Goal: Task Accomplishment & Management: Complete application form

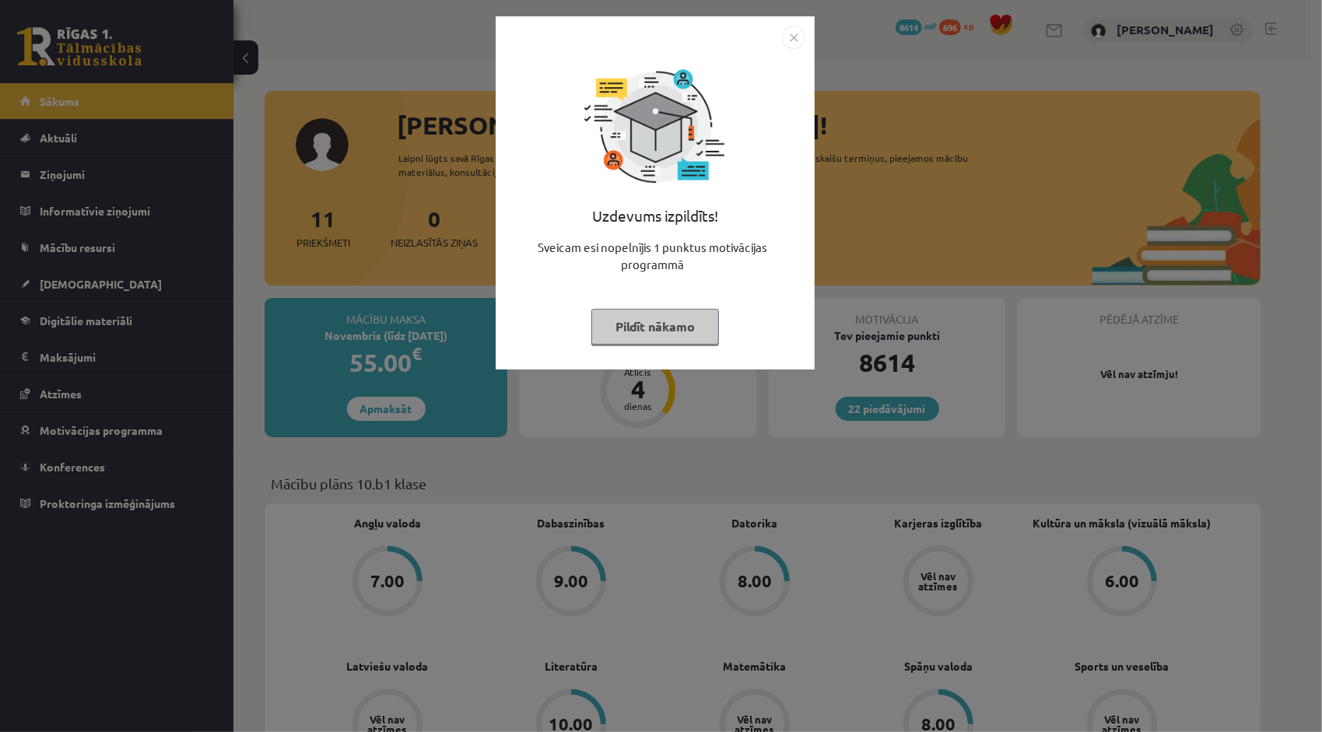
click at [795, 41] on img "Close" at bounding box center [793, 37] width 23 height 23
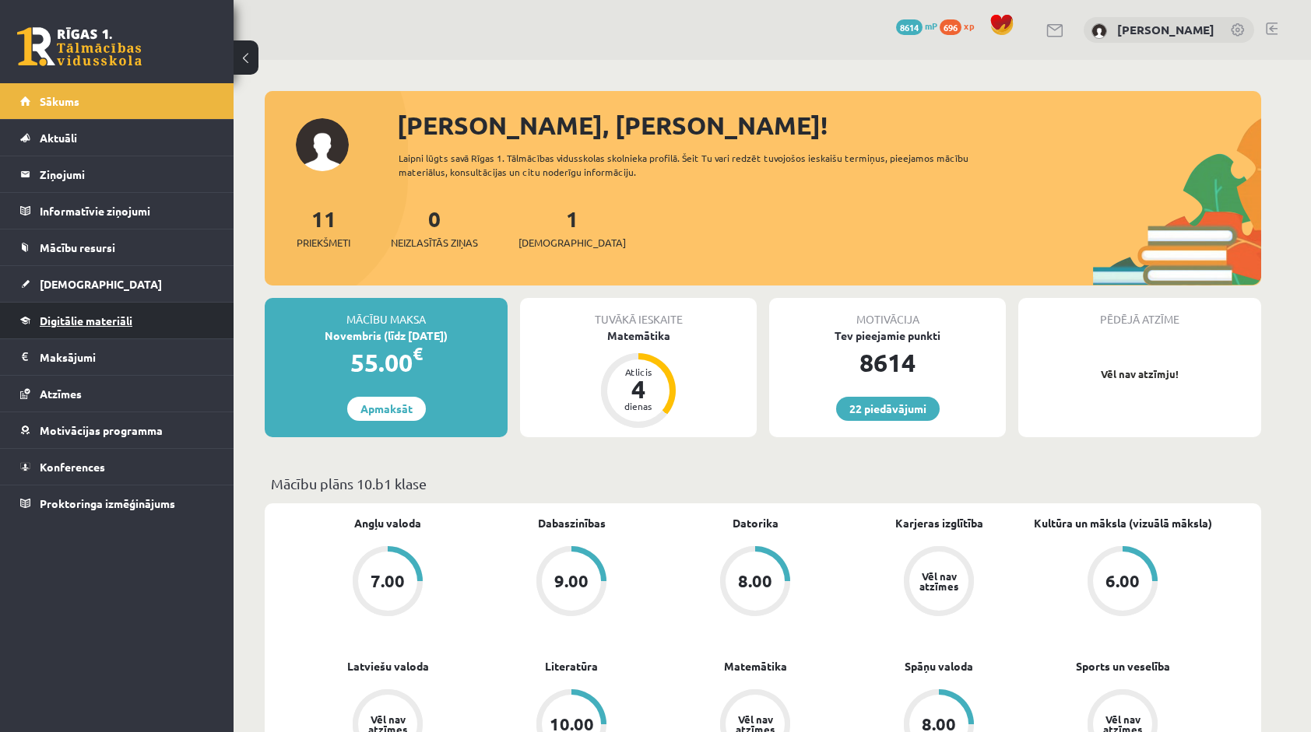
click at [131, 319] on span "Digitālie materiāli" at bounding box center [86, 321] width 93 height 14
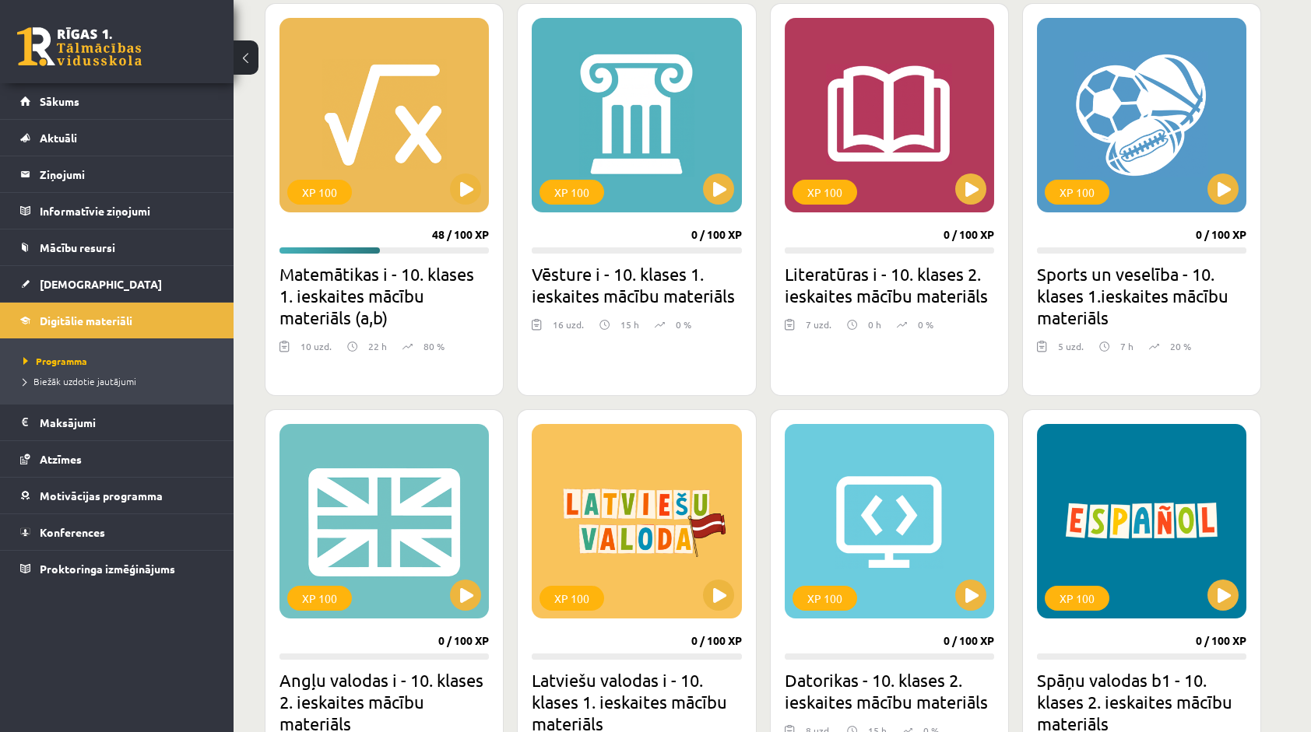
scroll to position [311, 0]
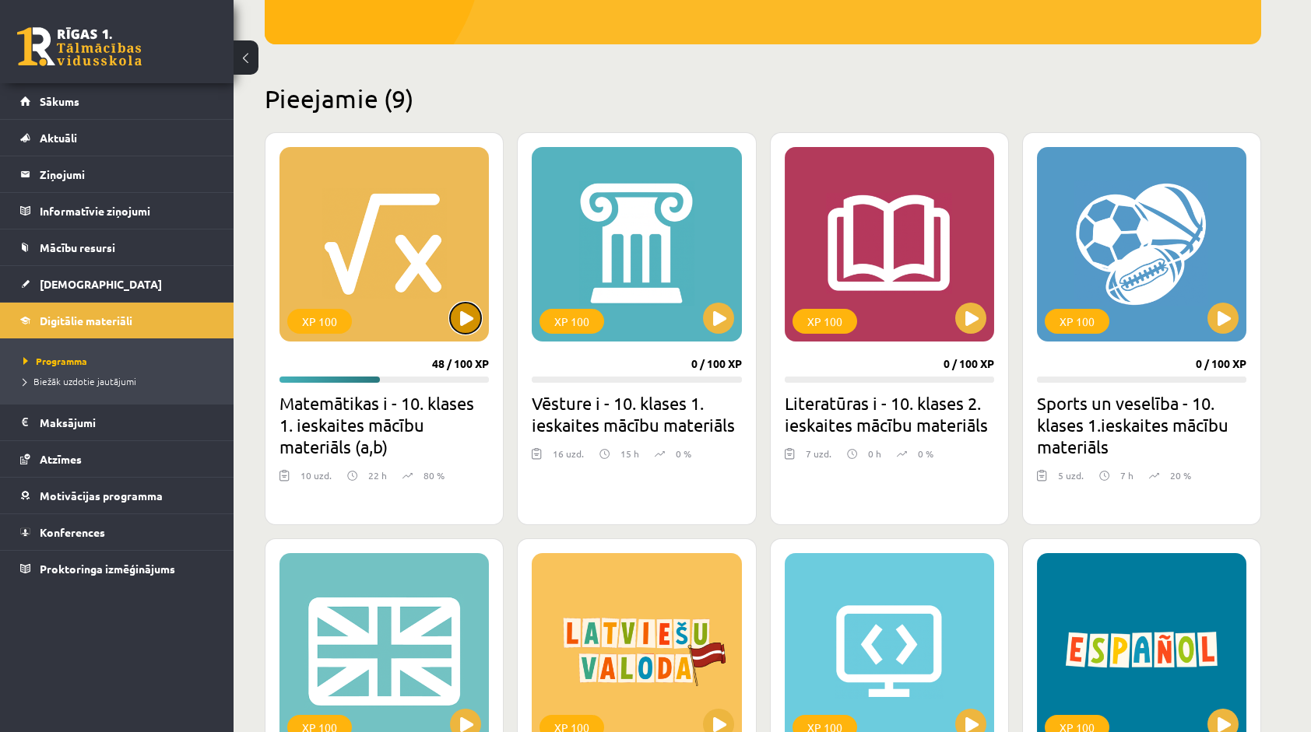
click at [468, 328] on button at bounding box center [465, 318] width 31 height 31
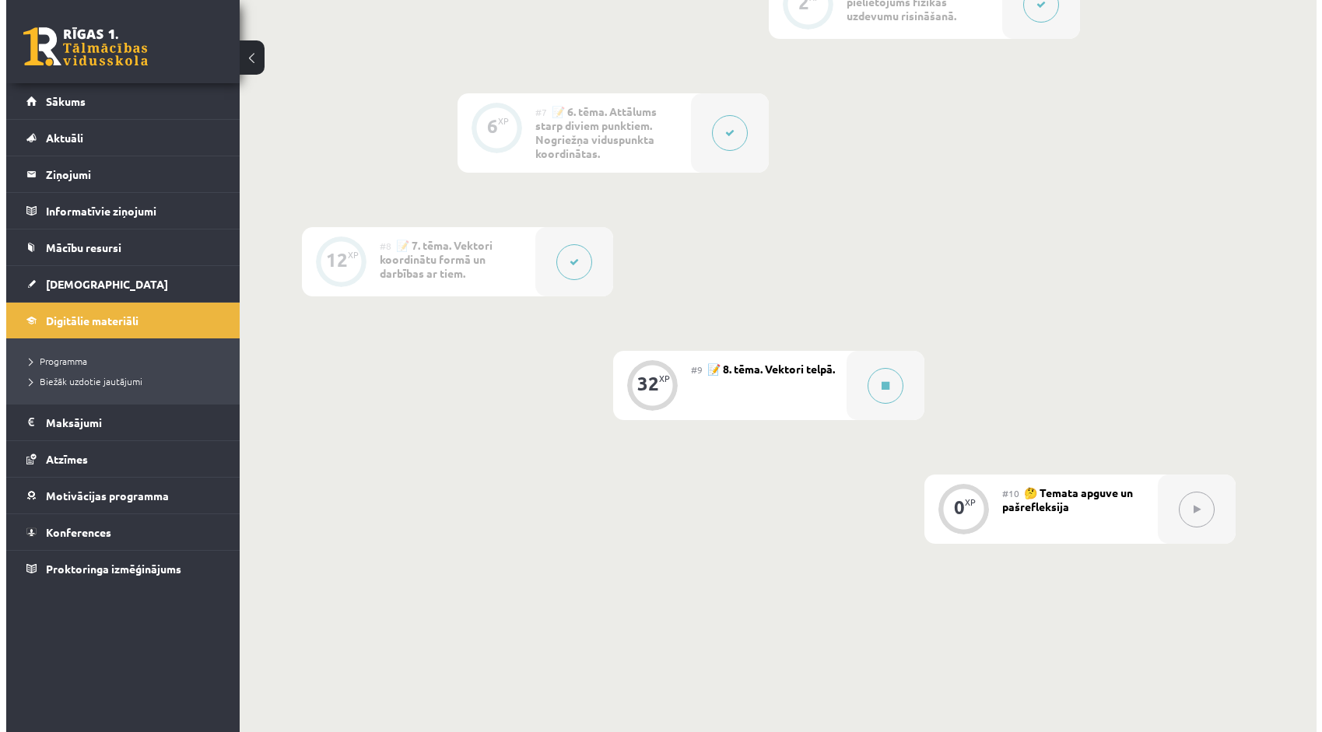
scroll to position [1090, 0]
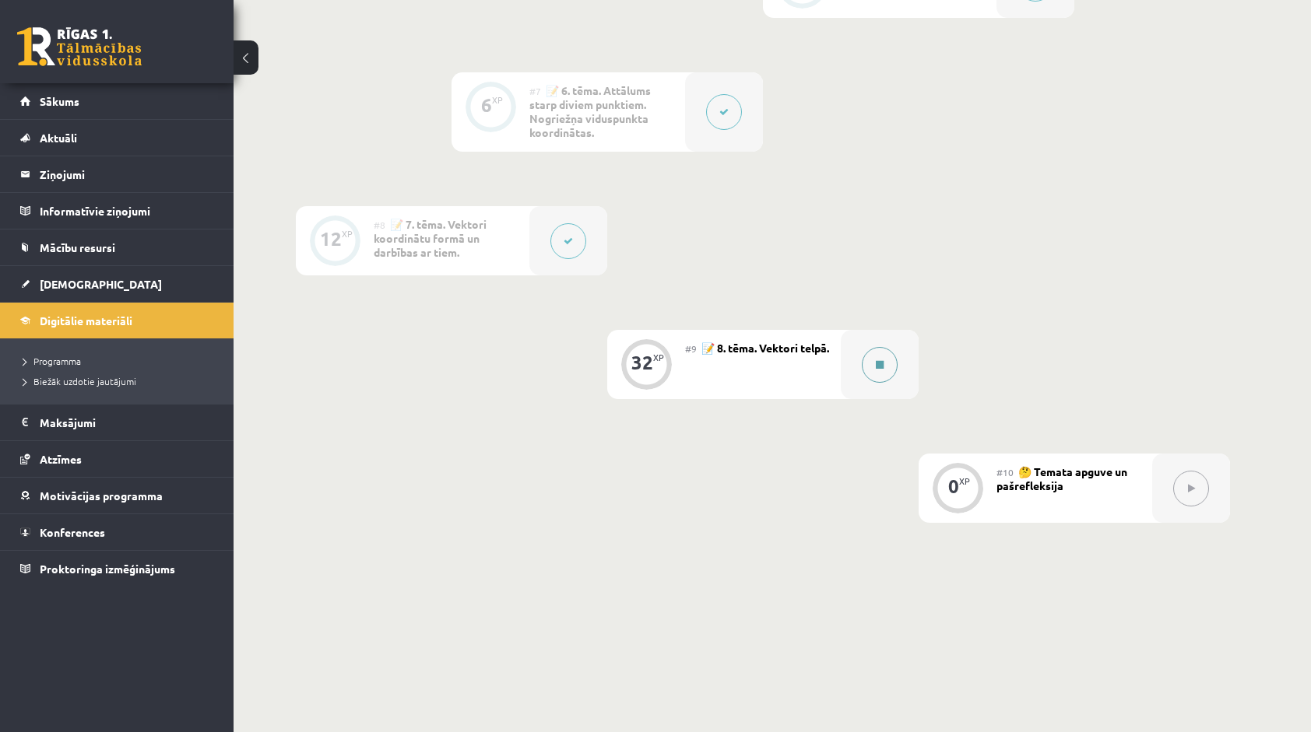
click at [893, 364] on button at bounding box center [880, 365] width 36 height 36
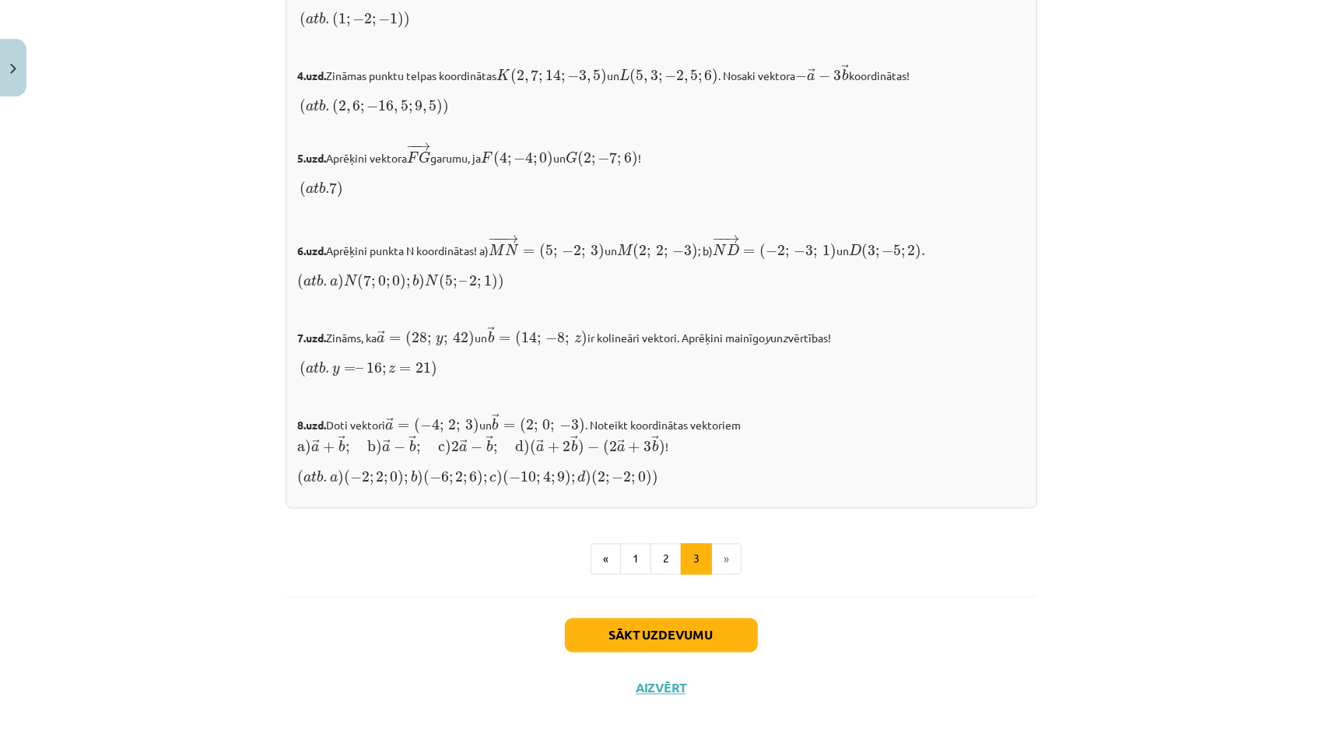
scroll to position [1503, 0]
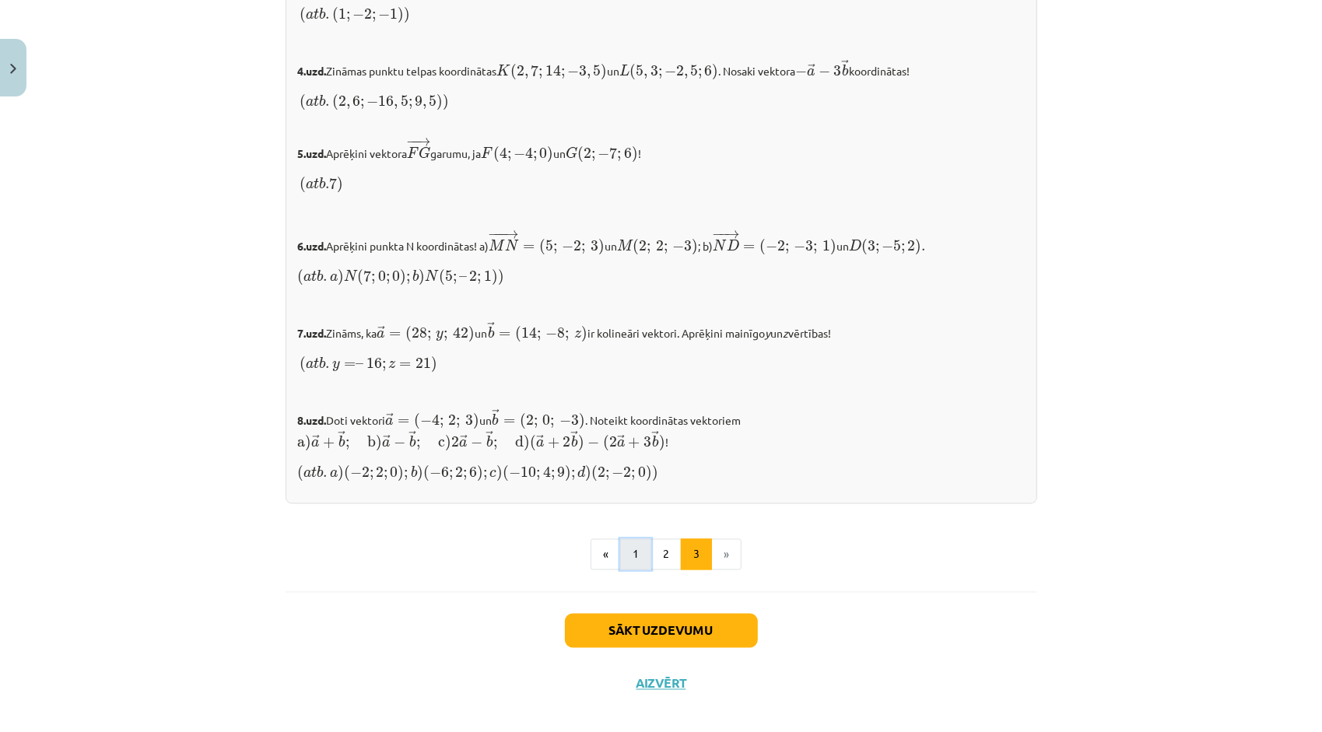
click at [632, 542] on button "1" at bounding box center [635, 554] width 31 height 31
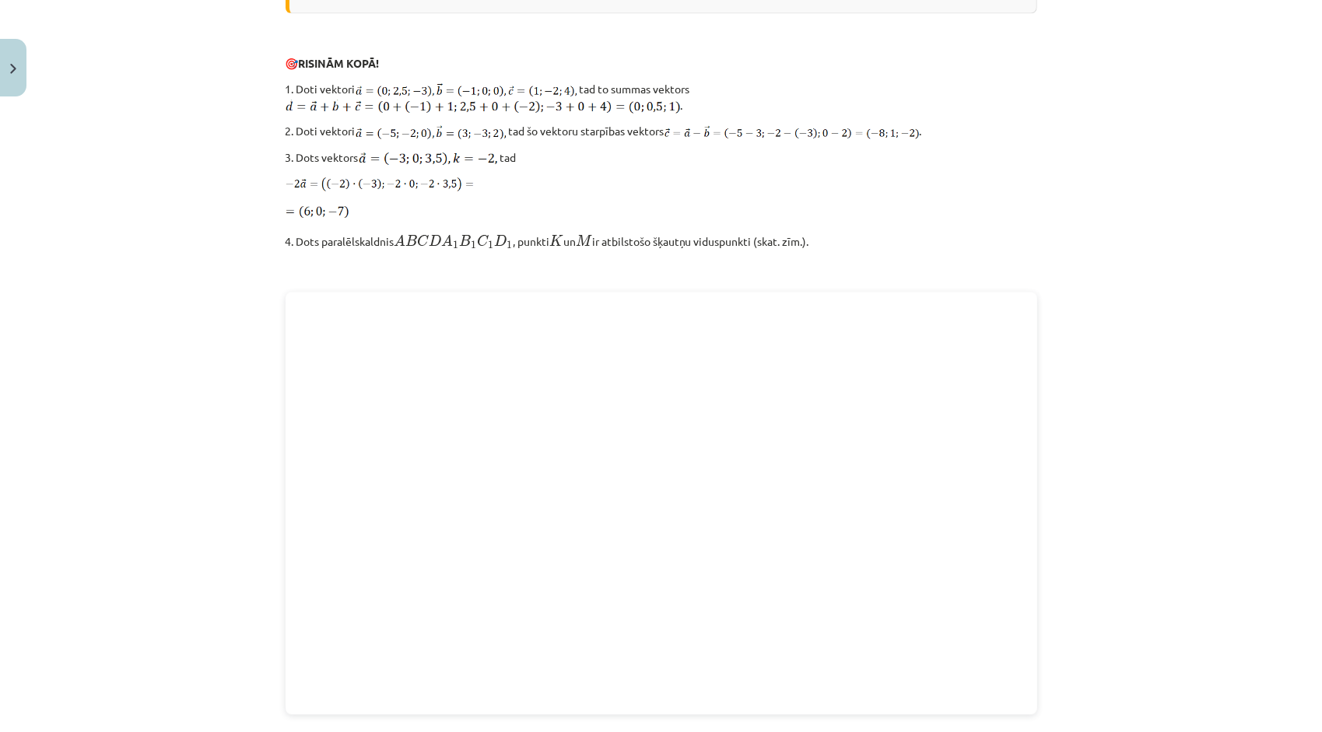
scroll to position [1757, 0]
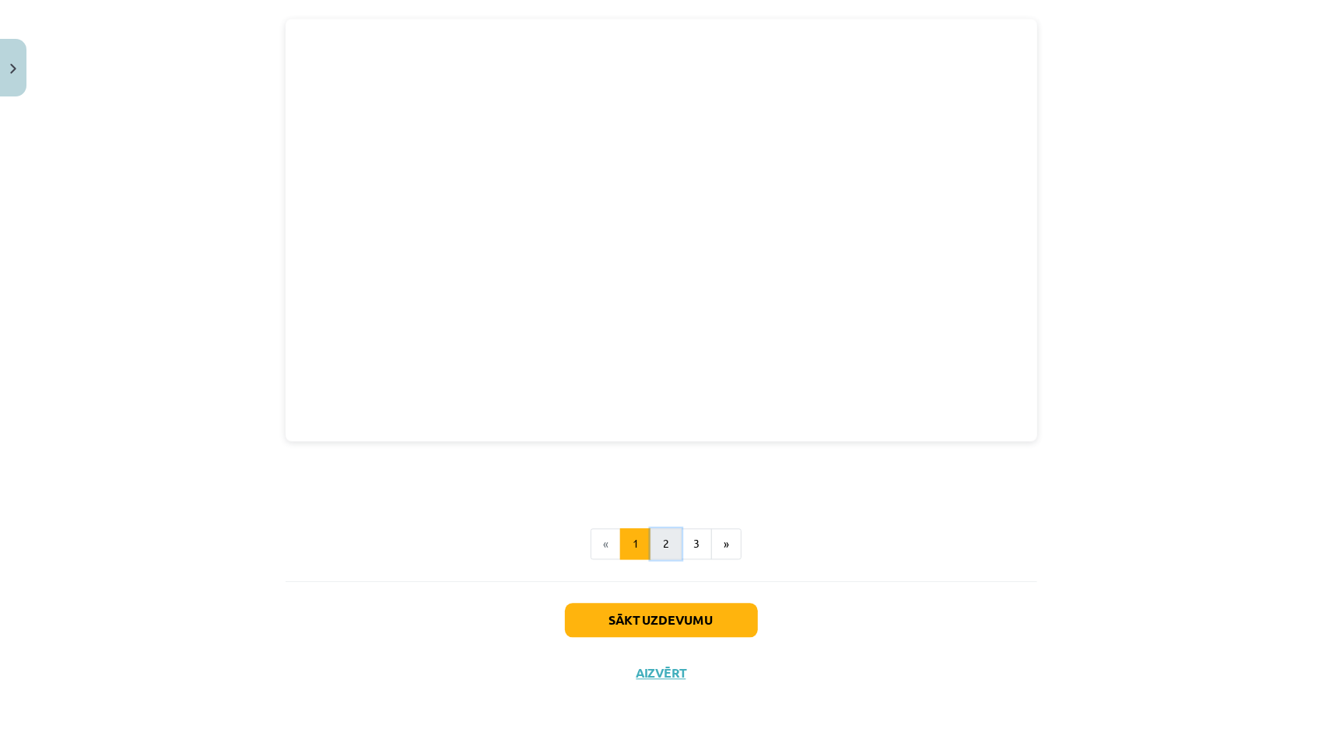
click at [665, 534] on button "2" at bounding box center [666, 543] width 31 height 31
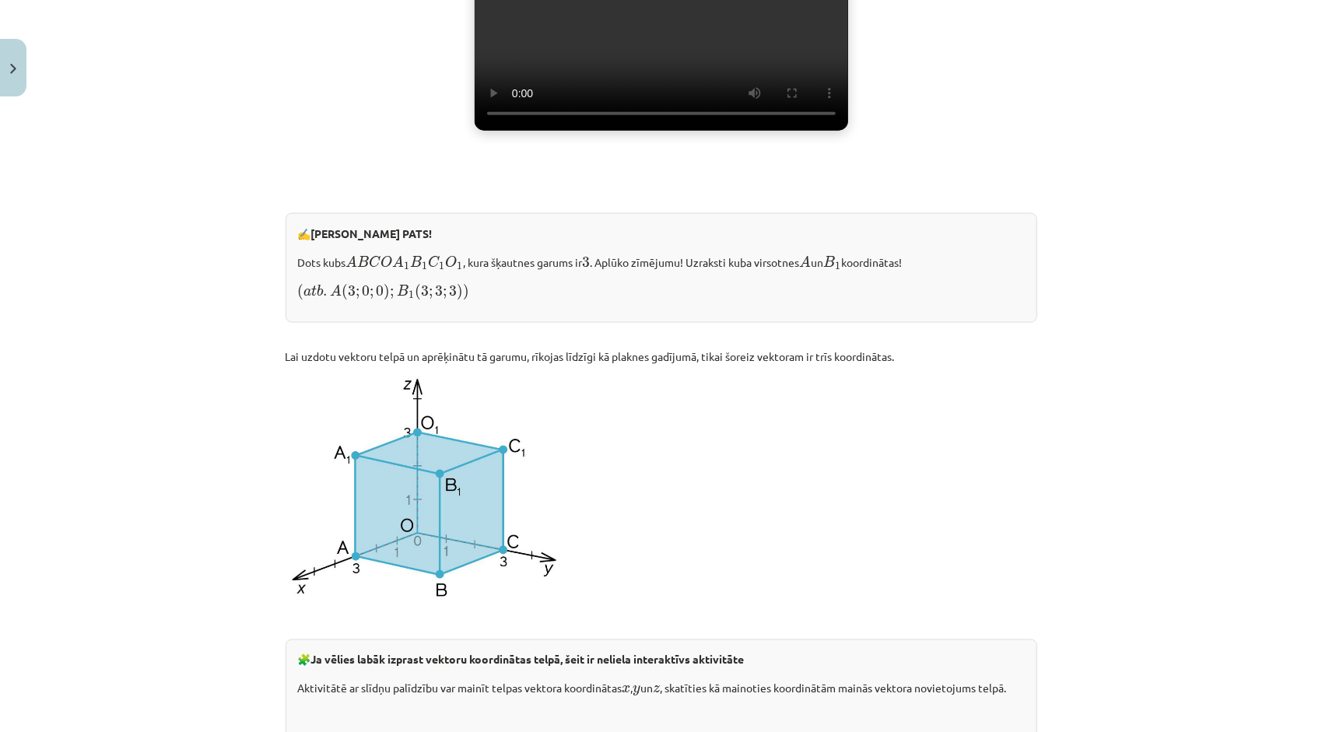
scroll to position [1180, 0]
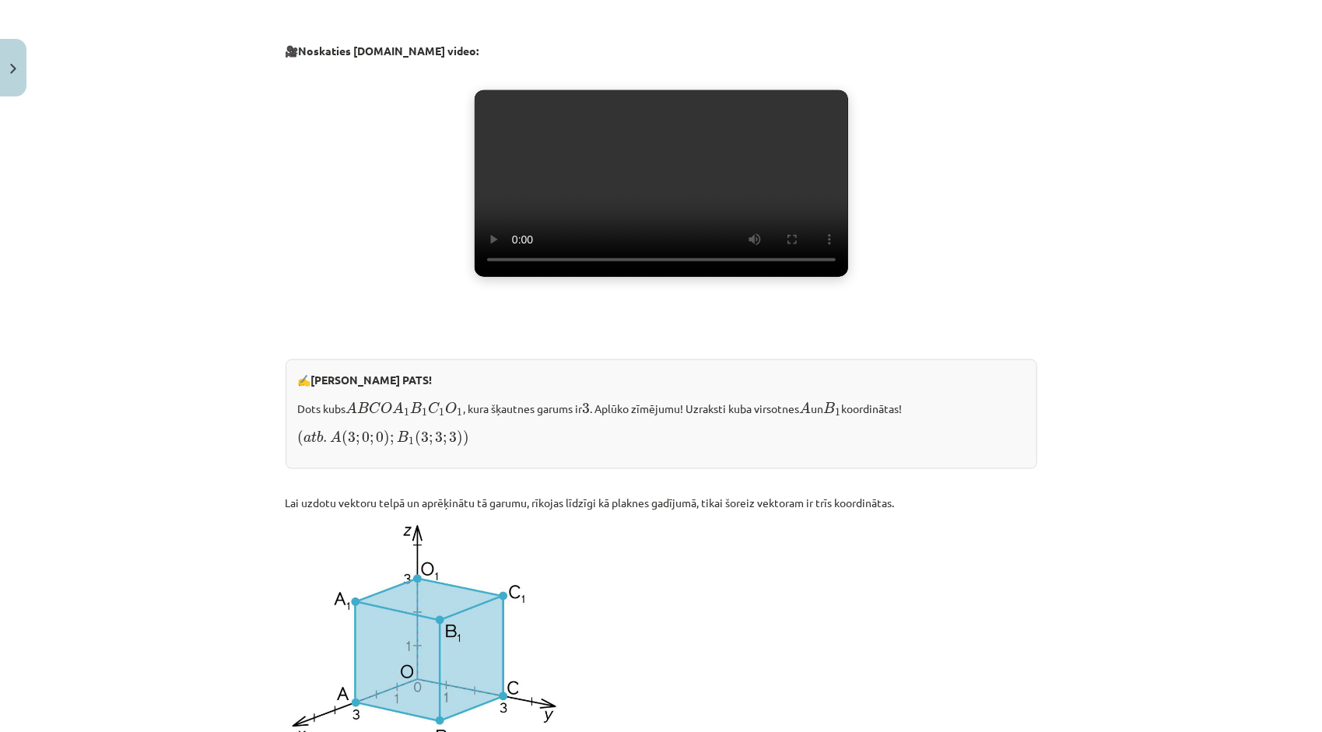
click at [708, 277] on video "Jūsu pārlūkprogramma neatbalsta video atskaņošanu." at bounding box center [662, 183] width 374 height 187
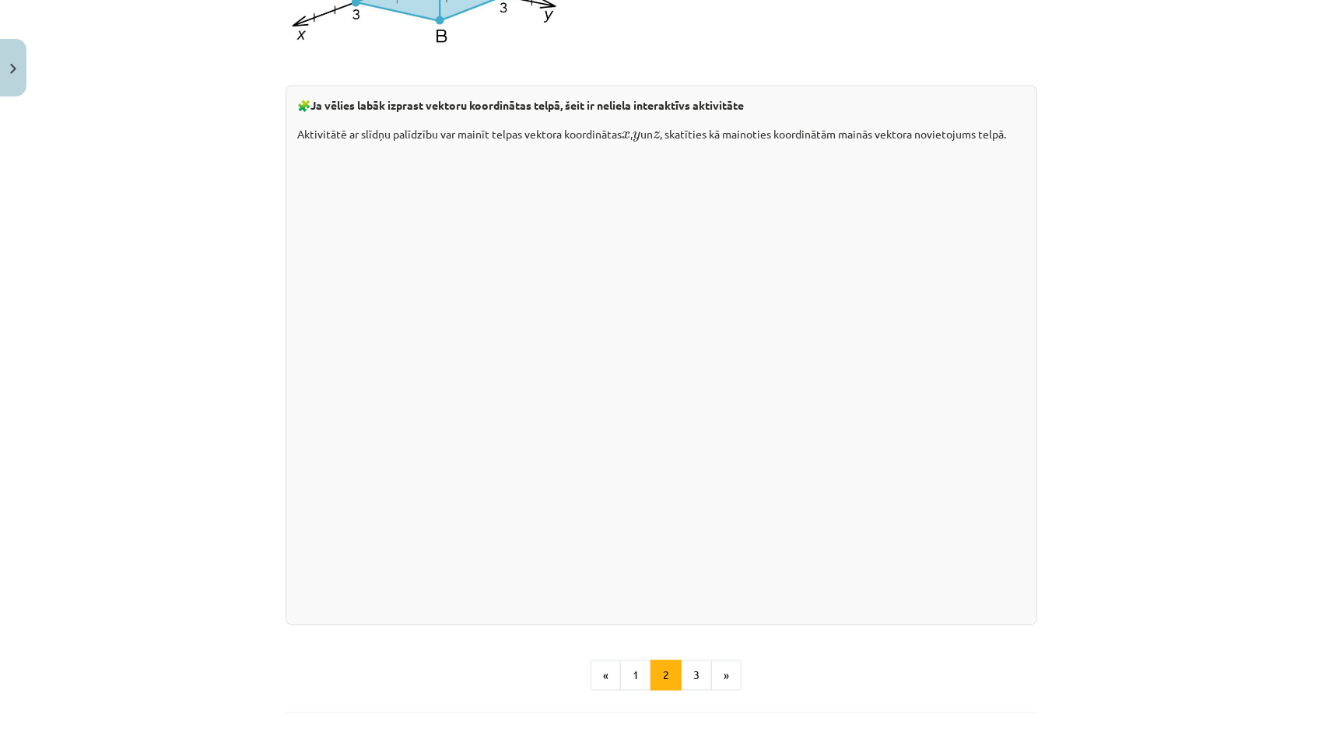
scroll to position [2114, 0]
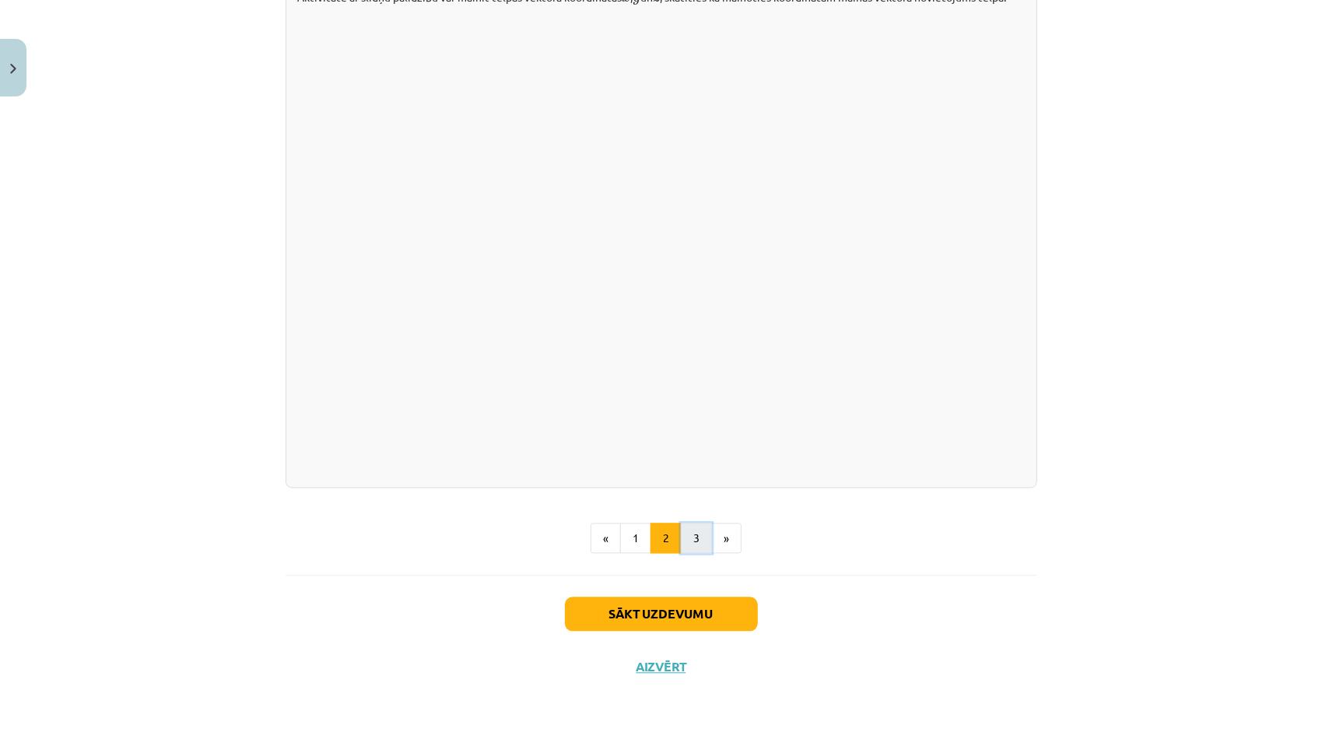
click at [682, 543] on button "3" at bounding box center [696, 538] width 31 height 31
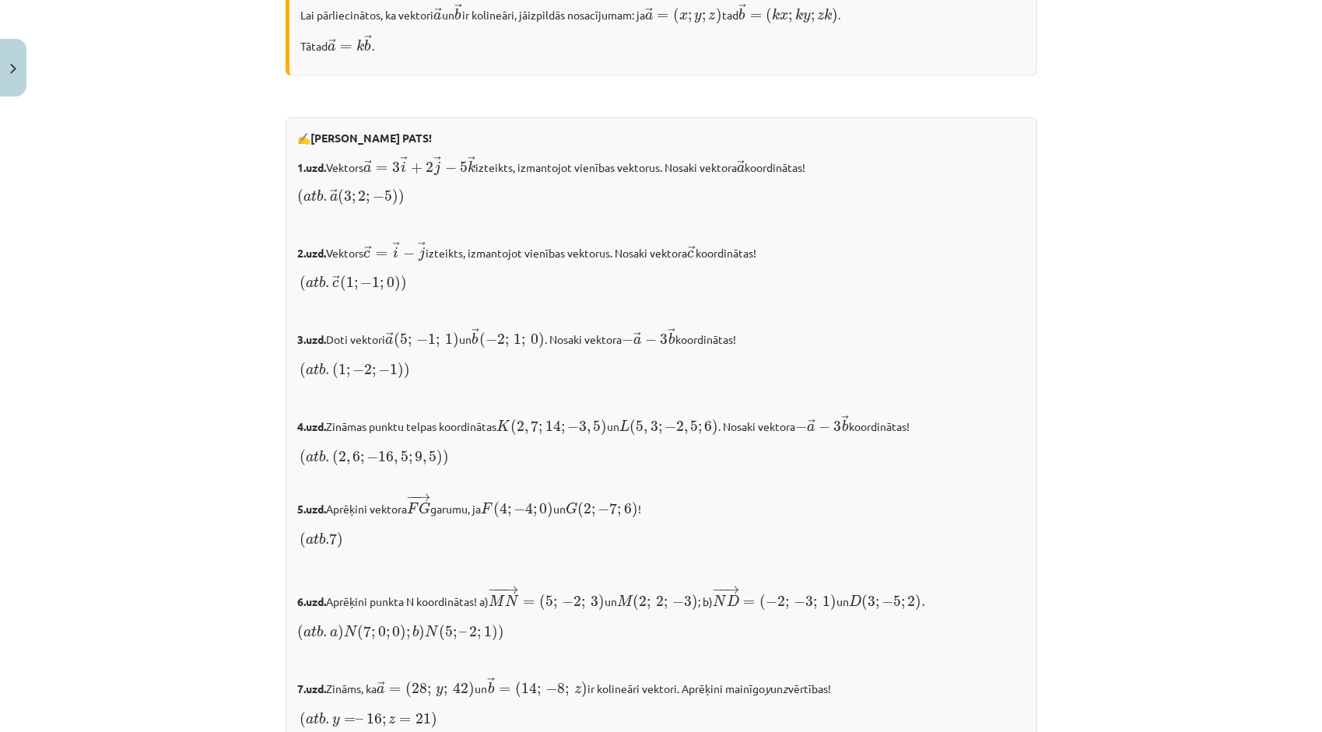
scroll to position [1114, 0]
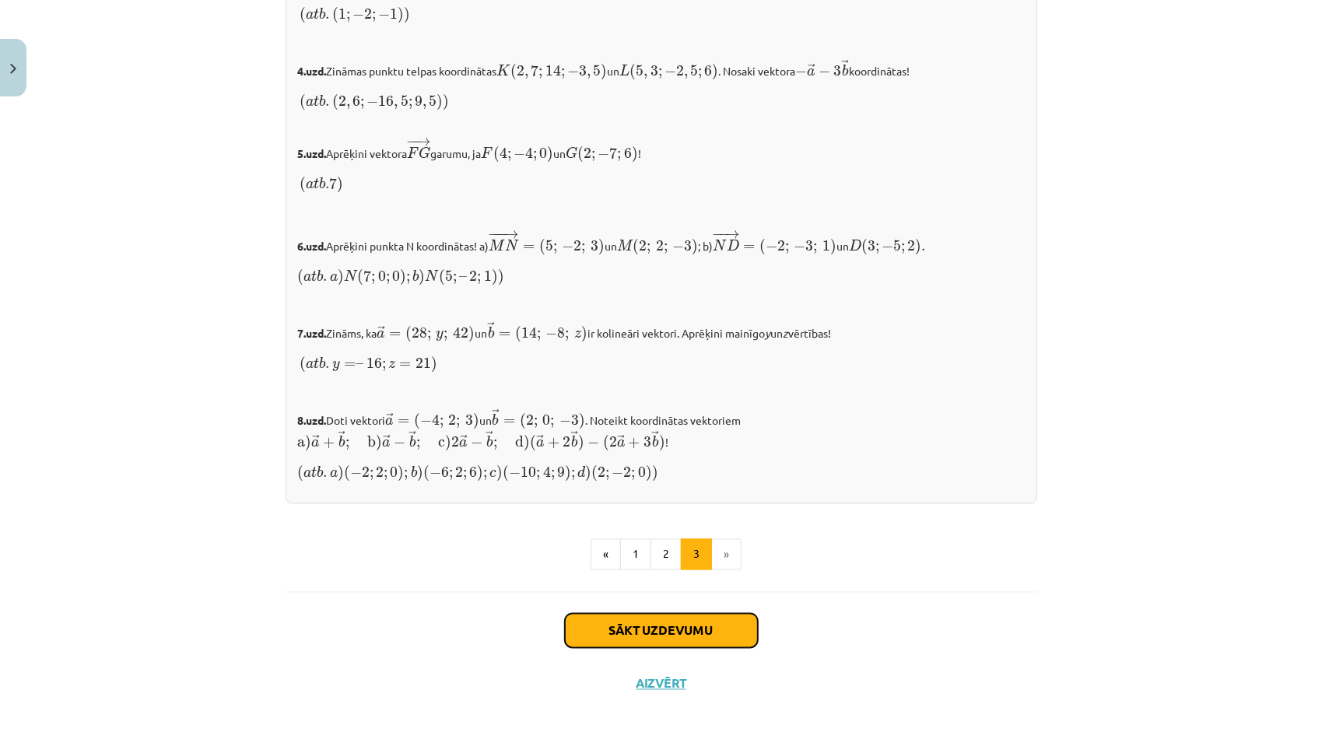
click at [721, 625] on button "Sākt uzdevumu" at bounding box center [661, 631] width 193 height 34
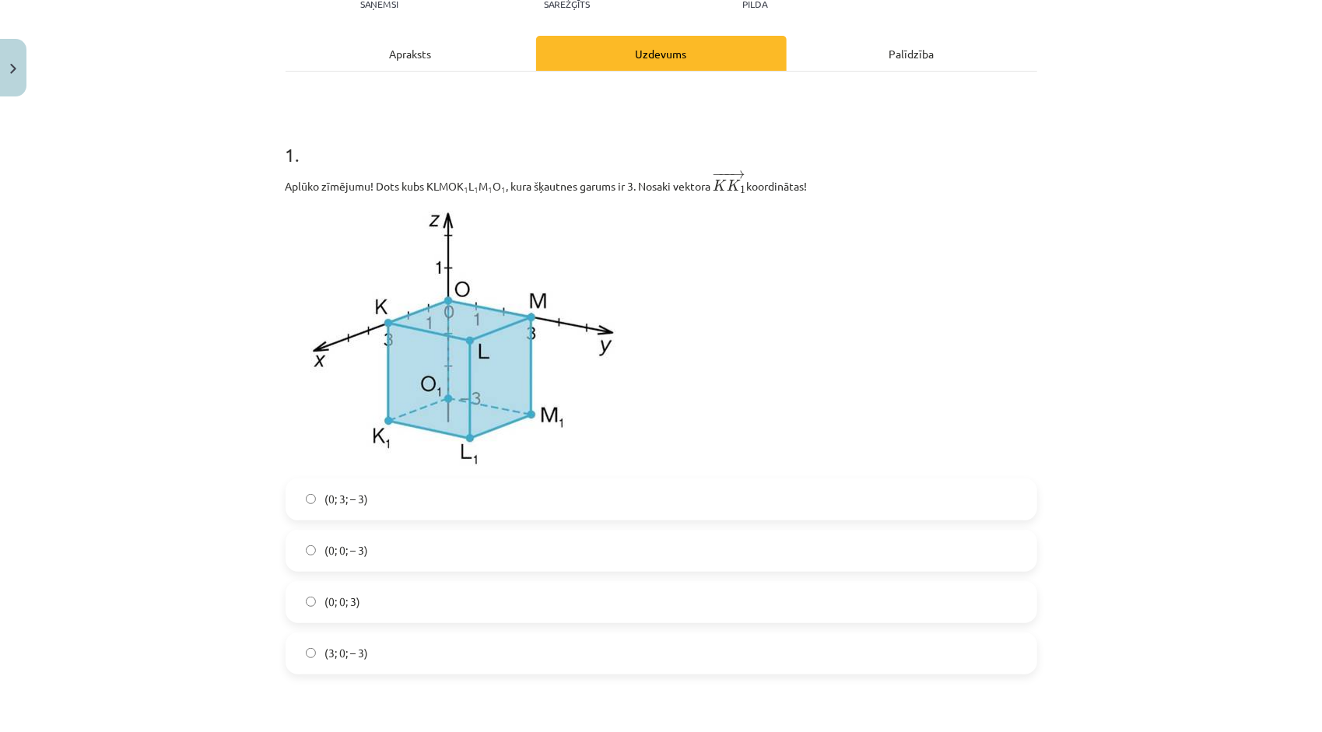
scroll to position [195, 0]
click at [342, 659] on span "(3; 0; – 3)" at bounding box center [347, 652] width 44 height 16
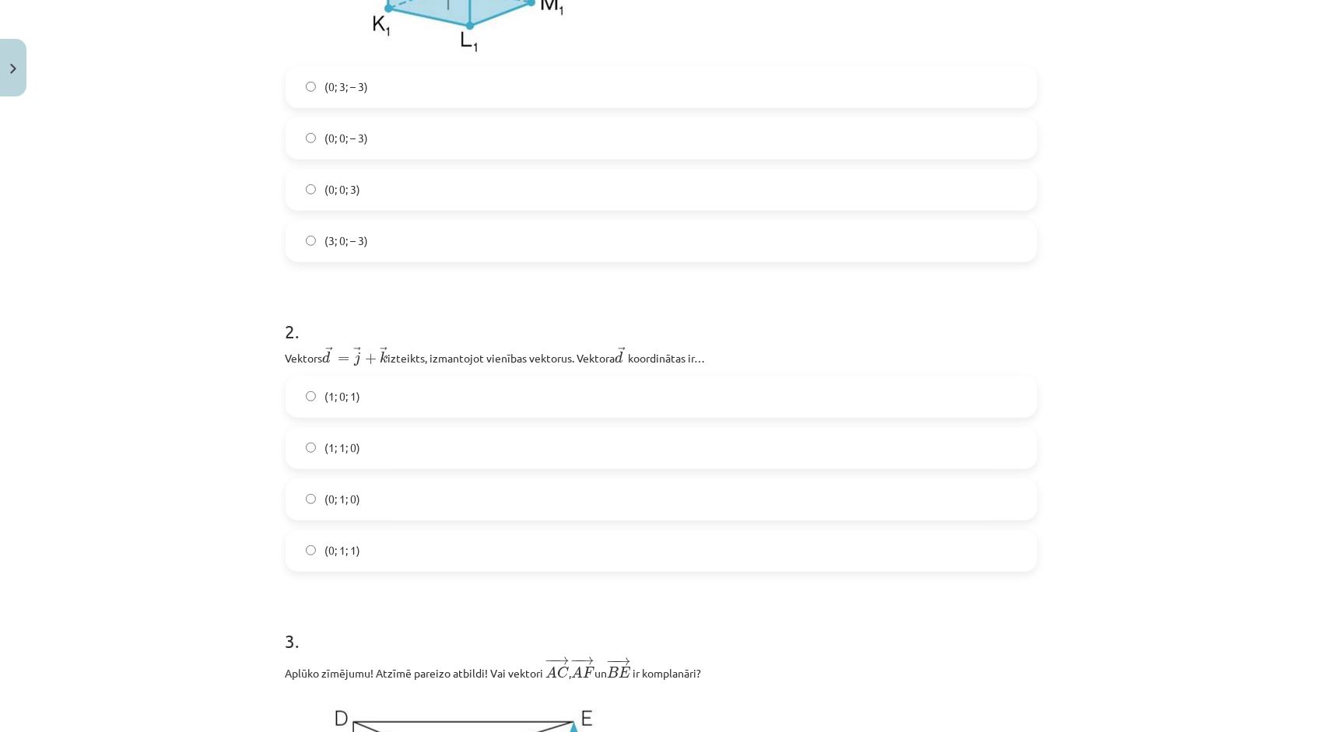
scroll to position [662, 0]
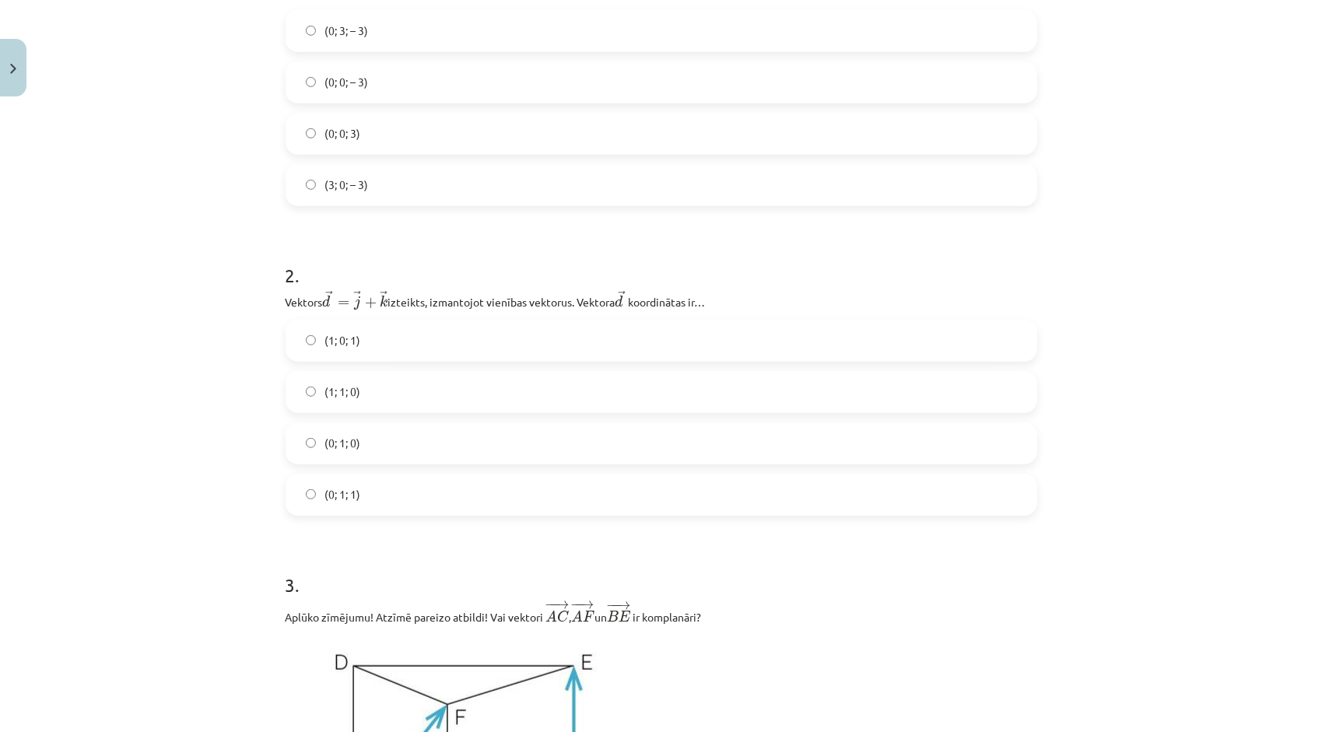
click at [311, 498] on label "(0; 1; 1)" at bounding box center [661, 495] width 749 height 39
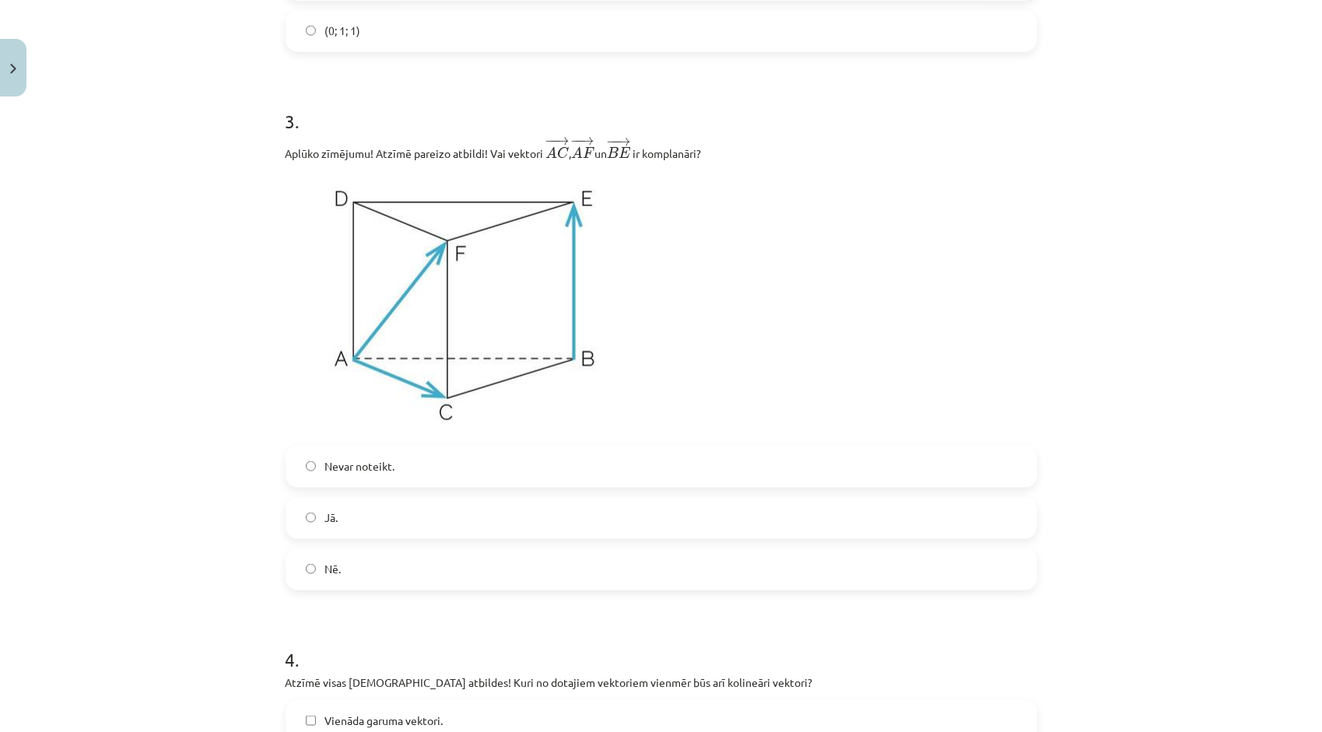
scroll to position [1206, 0]
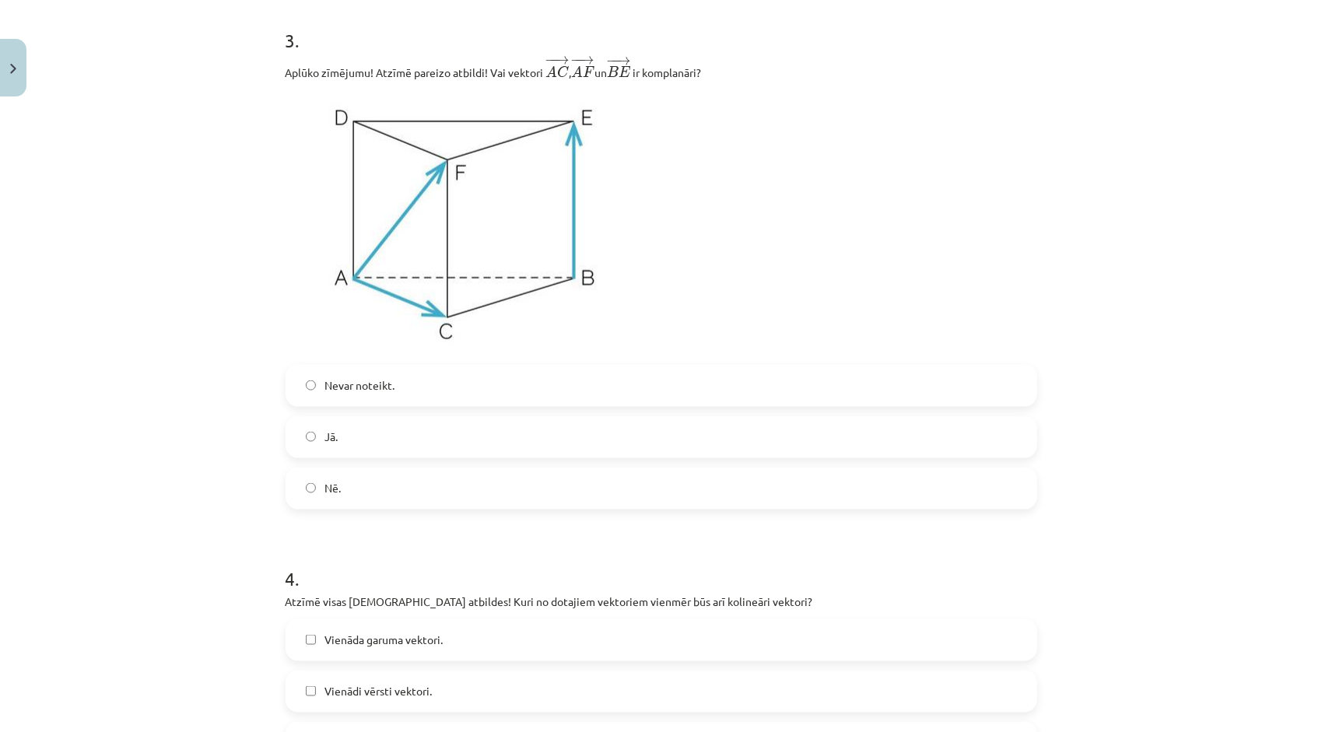
click at [427, 440] on label "Jā." at bounding box center [661, 437] width 749 height 39
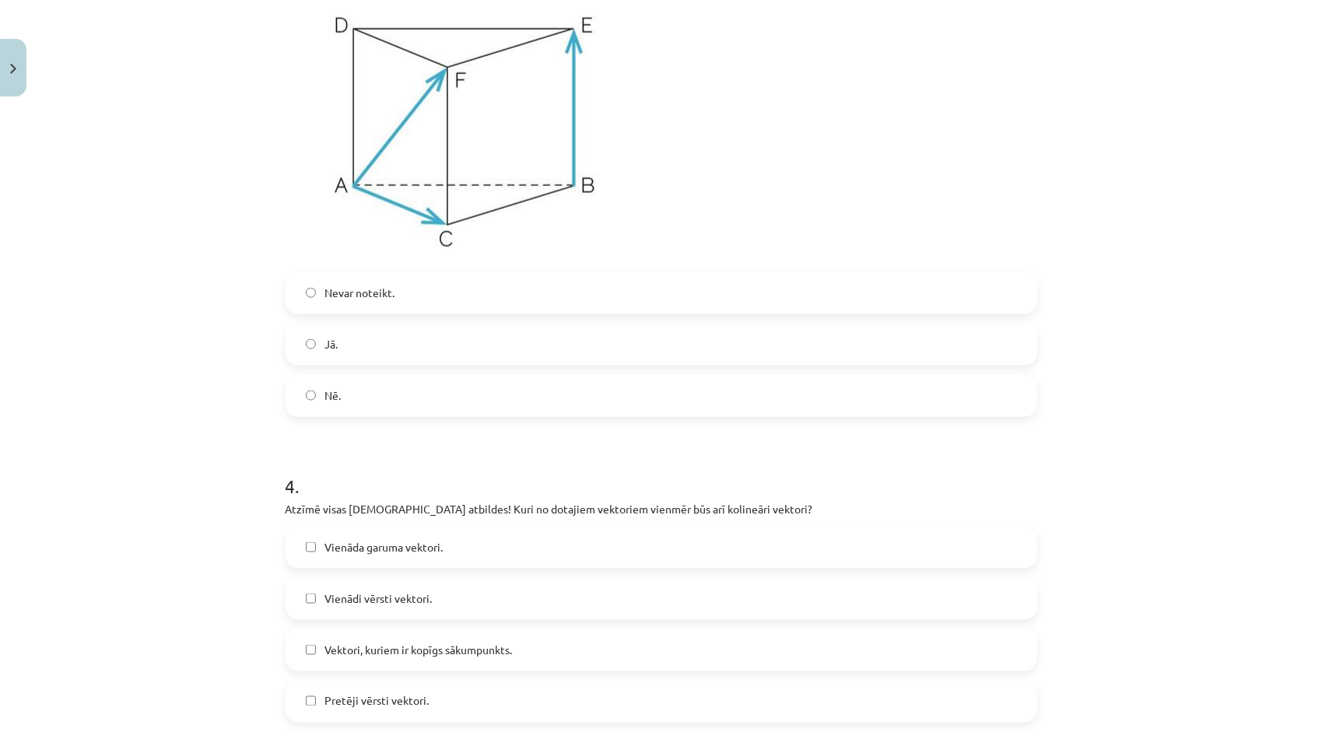
scroll to position [1440, 0]
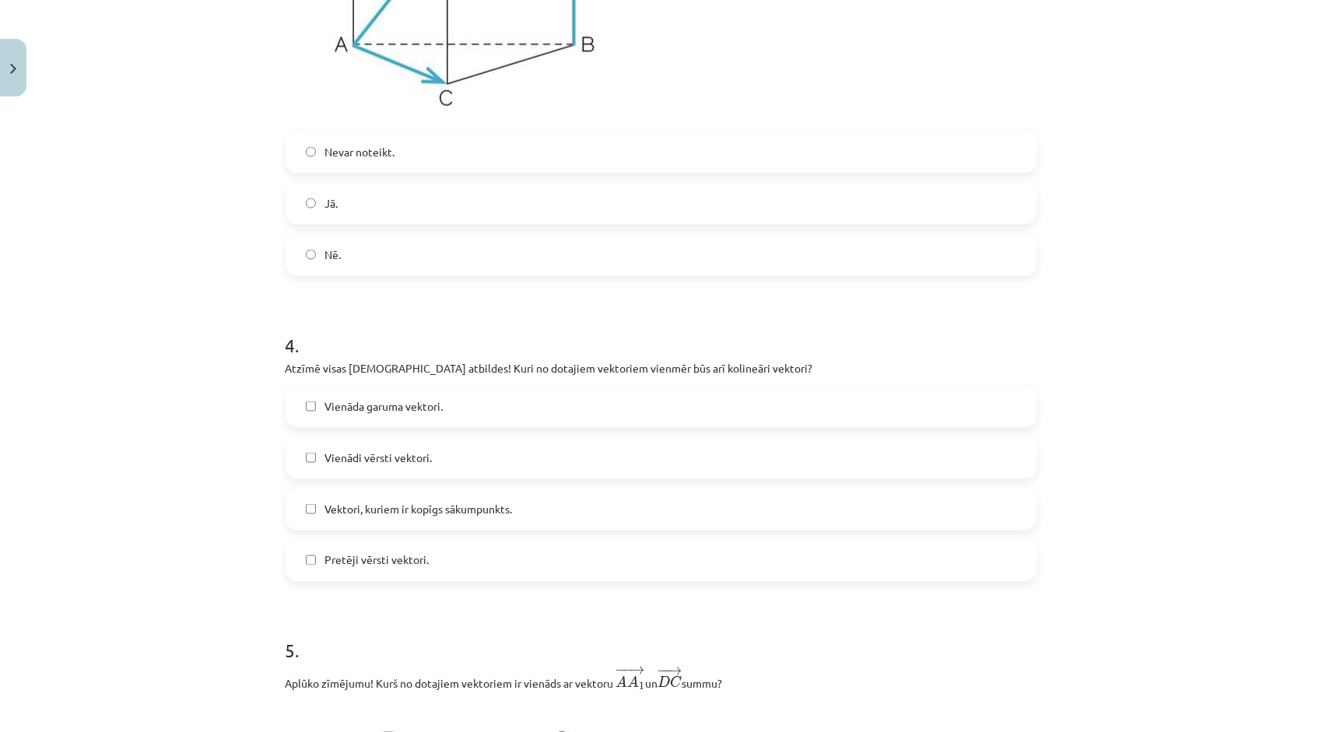
click at [394, 423] on label "Vienāda garuma vektori." at bounding box center [661, 407] width 749 height 39
click at [407, 563] on span "Pretēji vērsti vektori." at bounding box center [377, 561] width 104 height 16
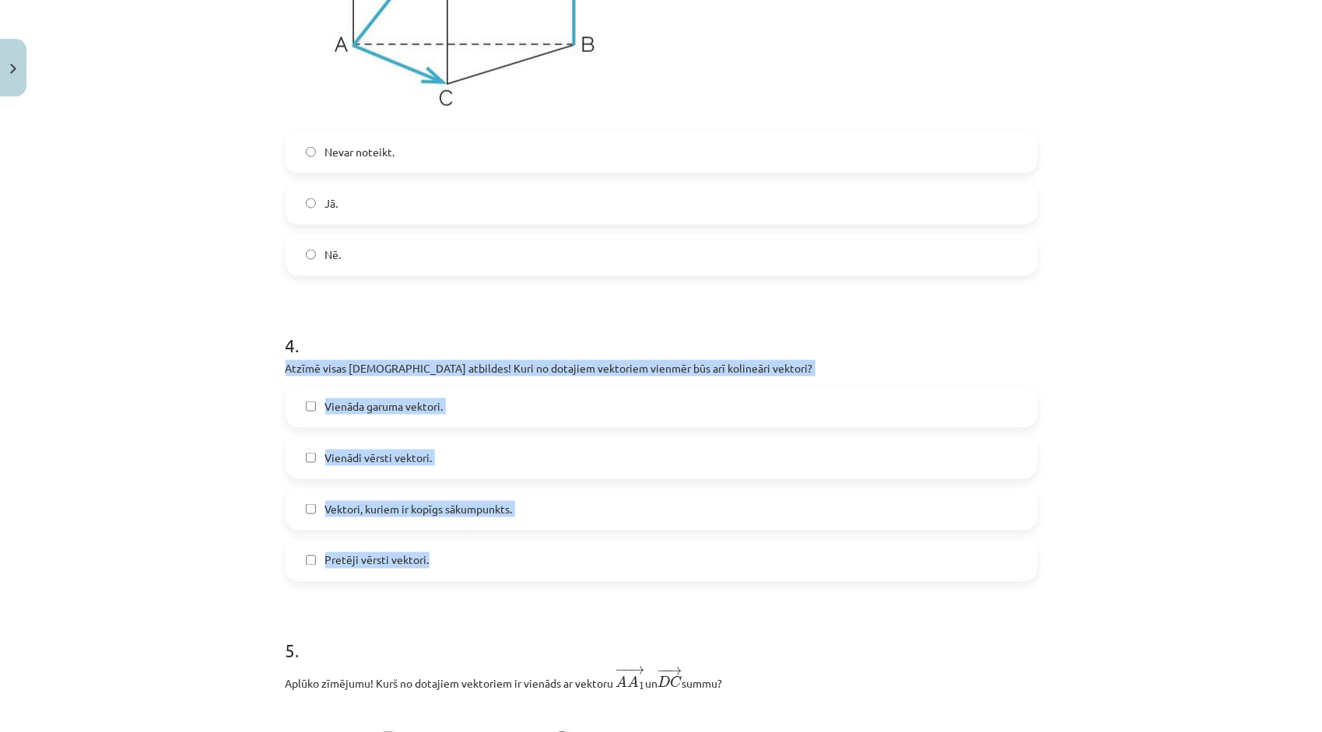
drag, startPoint x: 279, startPoint y: 364, endPoint x: 440, endPoint y: 575, distance: 265.4
click at [440, 575] on div "4 . Atzīmē visas pareizās atbildes! Kuri no dotajiem vektoriem vienmēr būs arī …" at bounding box center [662, 444] width 752 height 275
copy div "Atzīmē visas pareizās atbildes! Kuri no dotajiem vektoriem vienmēr būs arī koli…"
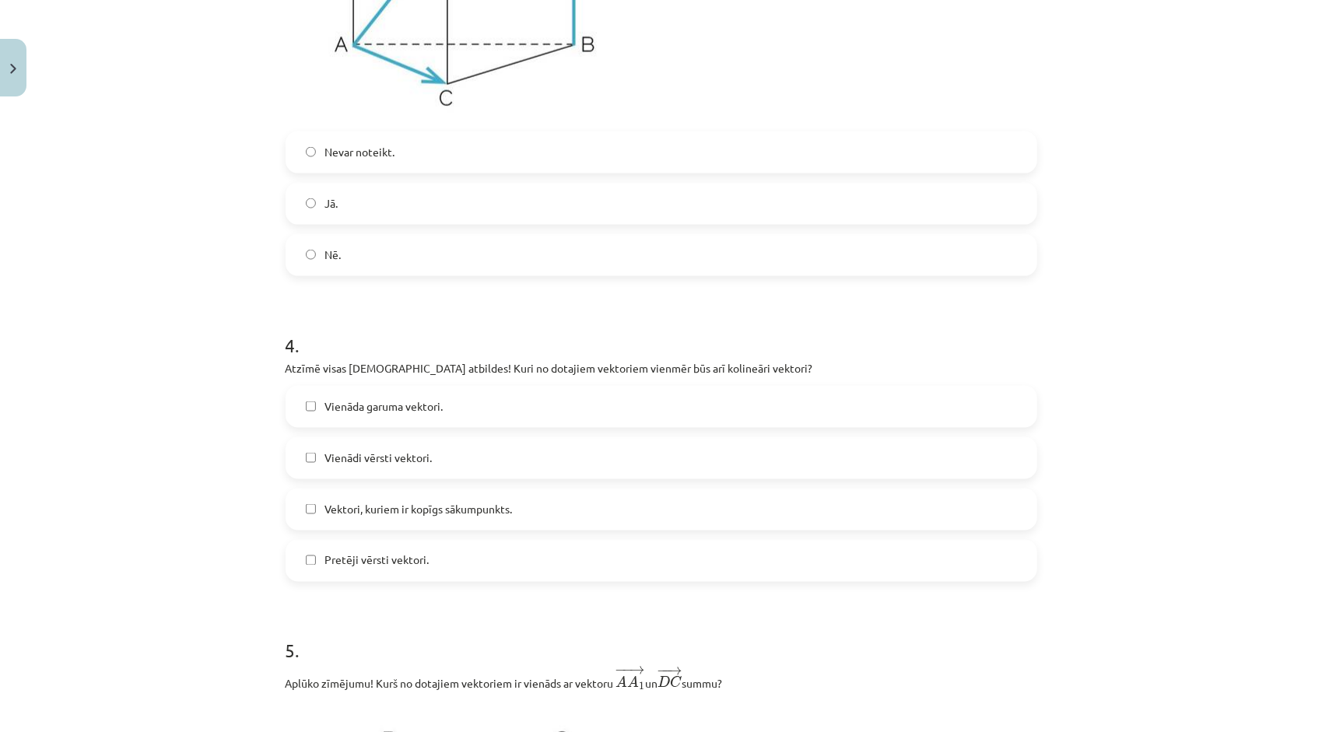
click at [753, 324] on h1 "4 ." at bounding box center [662, 331] width 752 height 48
click at [399, 465] on span "Vienādi vērsti vektori." at bounding box center [378, 458] width 107 height 16
click at [405, 409] on span "Vienāda garuma vektori." at bounding box center [384, 406] width 118 height 16
drag, startPoint x: 649, startPoint y: 369, endPoint x: 727, endPoint y: 369, distance: 77.8
click at [727, 369] on p "Atzīmē visas pareizās atbildes! Kuri no dotajiem vektoriem vienmēr būs arī koli…" at bounding box center [662, 368] width 752 height 16
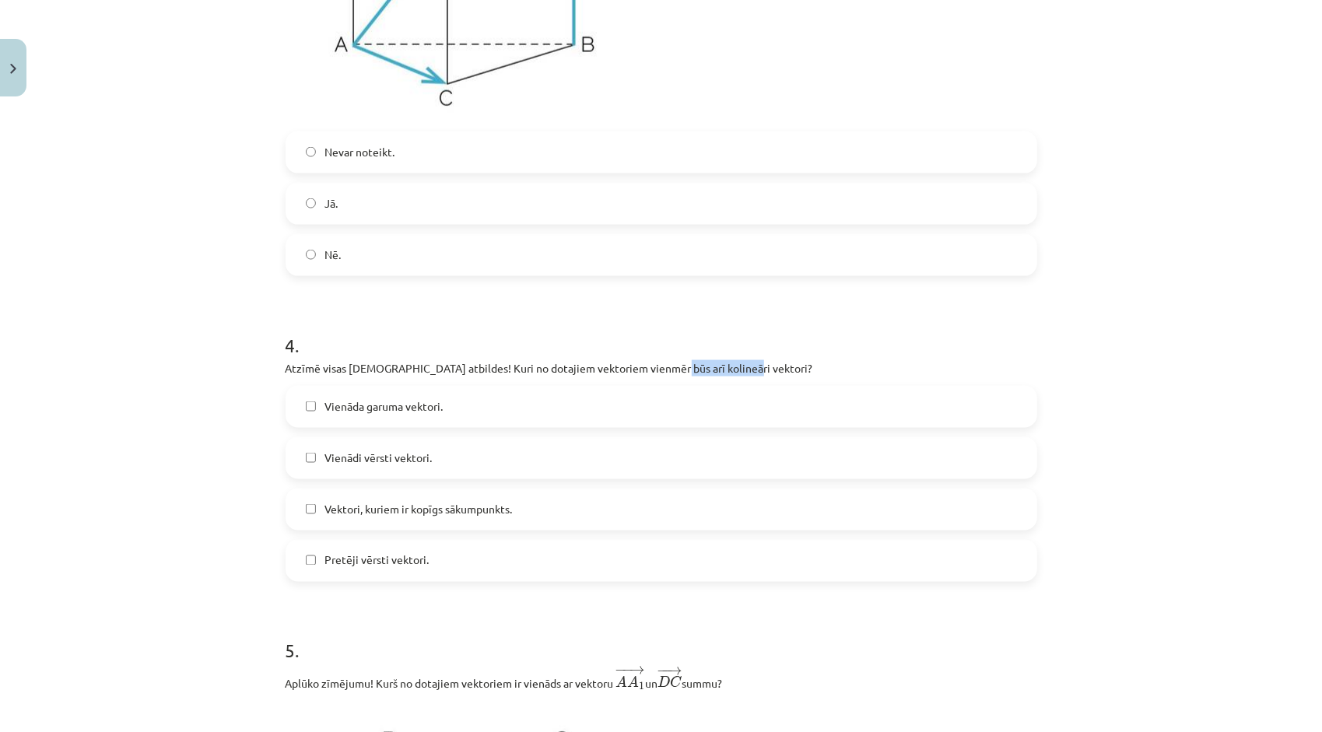
copy p "olineāri vektori"
click at [756, 324] on h1 "4 ." at bounding box center [662, 331] width 752 height 48
click at [218, 384] on div "Mācību tēma: Matemātikas i - 10. klases 1. ieskaites mācību materiāls (a,b) #9 …" at bounding box center [661, 366] width 1322 height 732
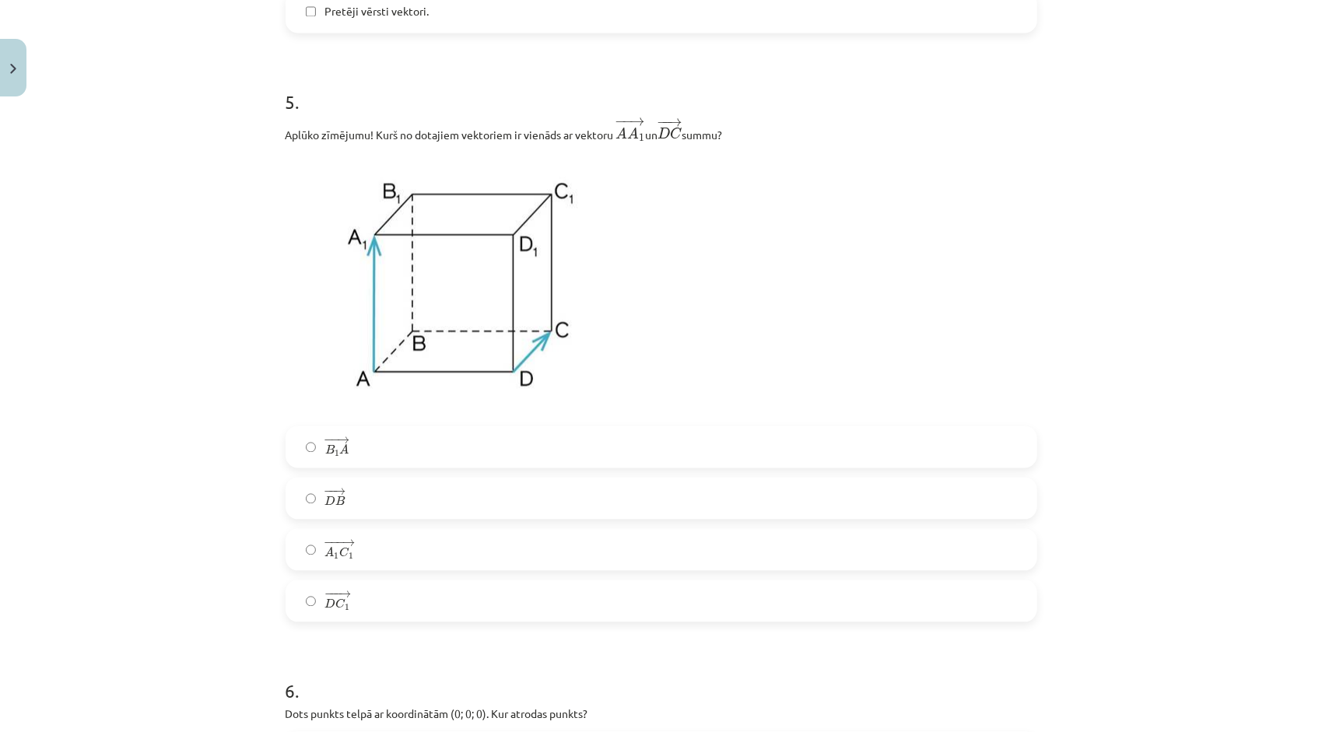
scroll to position [1985, 0]
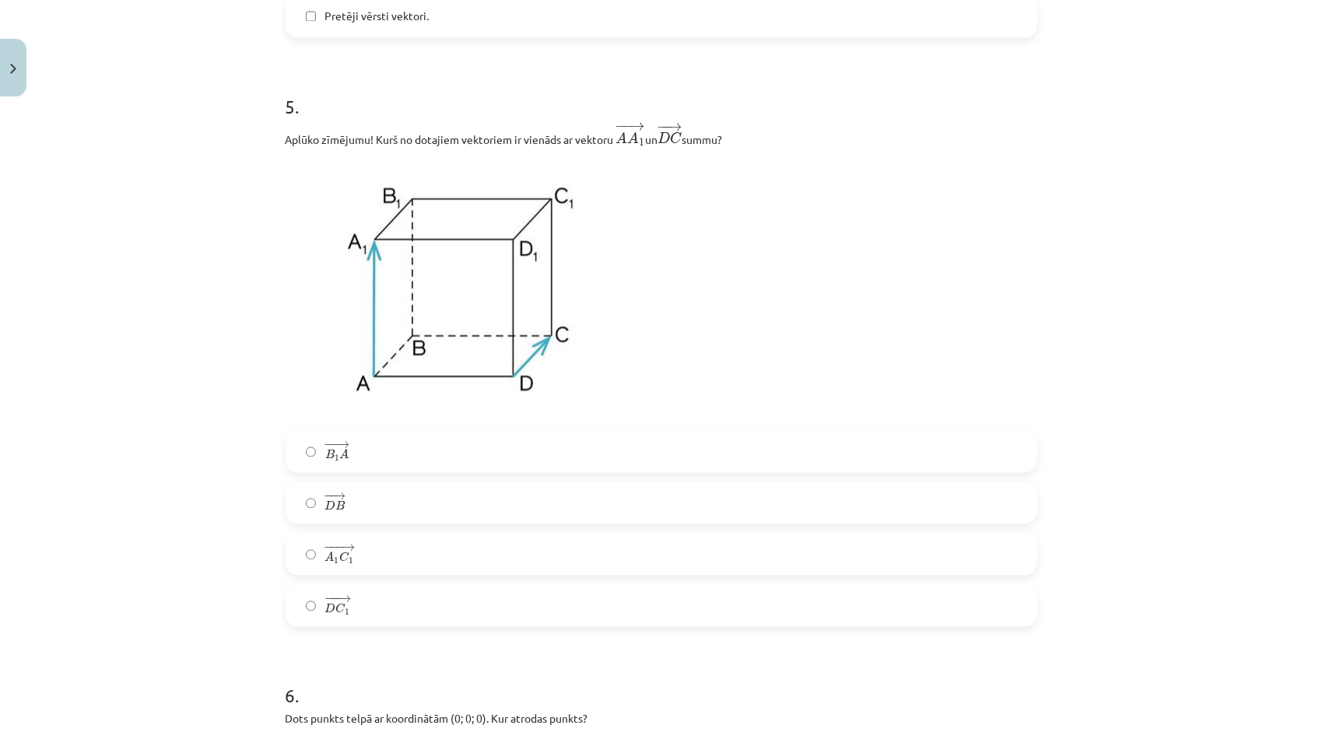
click at [315, 567] on label "− −− → A 1 C 1 A 1 C 1 →" at bounding box center [661, 554] width 749 height 39
click at [352, 471] on label "− − → B 1 A B 1 A →" at bounding box center [661, 451] width 749 height 39
click at [376, 605] on label "− −− → D C 1 D C 1 →" at bounding box center [661, 605] width 749 height 39
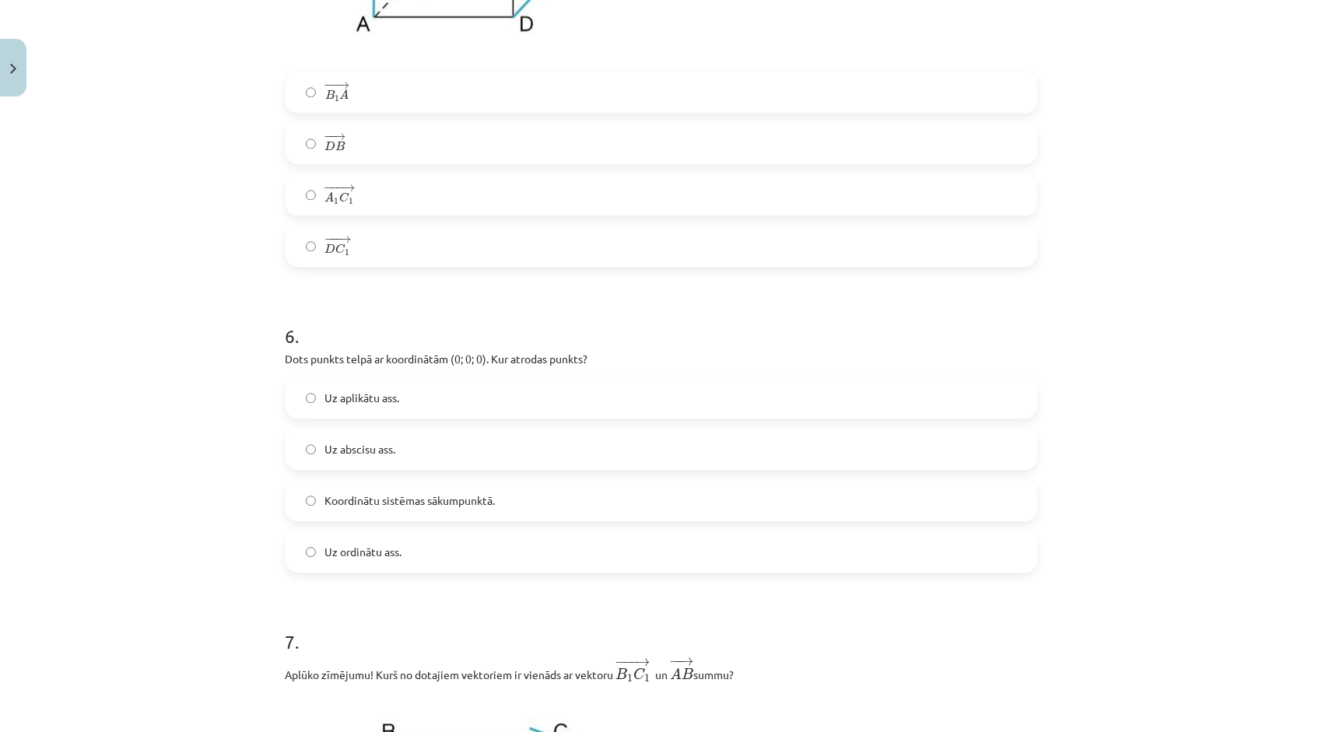
scroll to position [2374, 0]
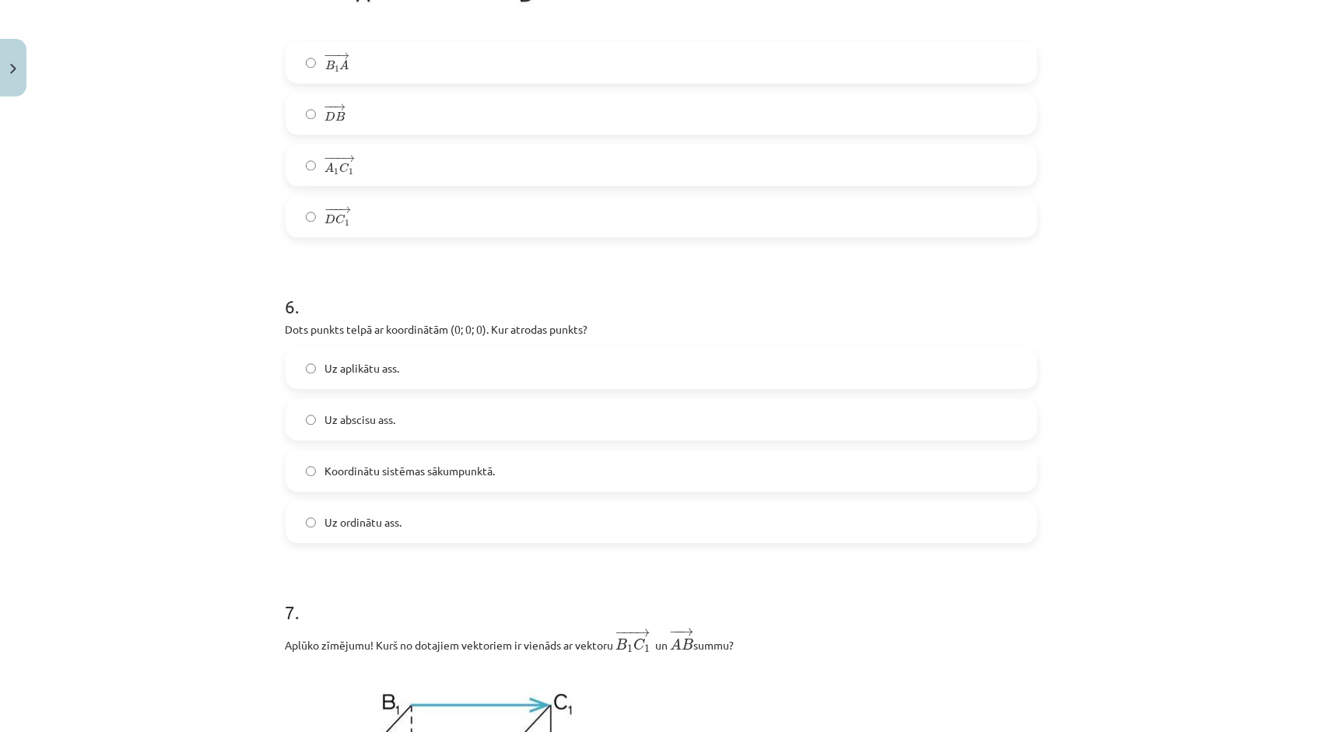
click at [354, 479] on span "Koordinātu sistēmas sākumpunktā." at bounding box center [410, 471] width 170 height 16
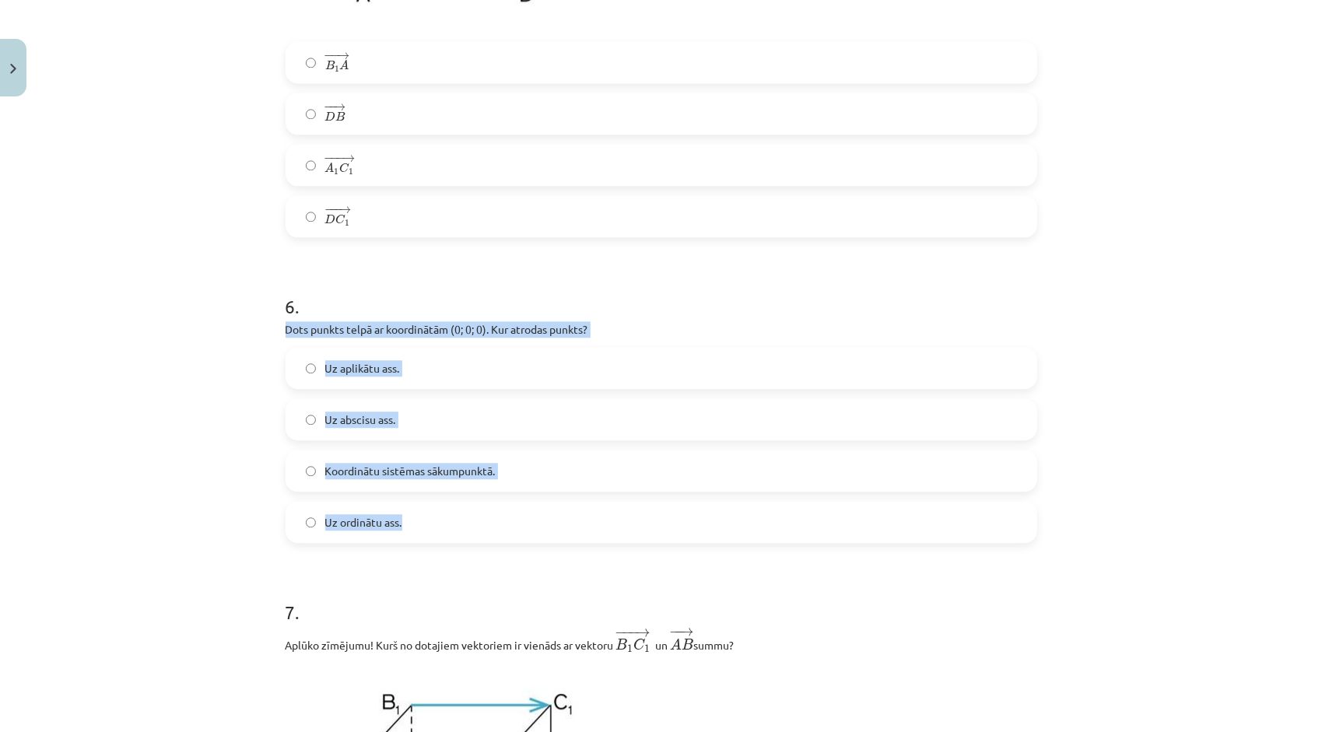
drag, startPoint x: 279, startPoint y: 335, endPoint x: 459, endPoint y: 535, distance: 270.0
copy div "Dots punkts telpā ar koordinātām (0; 0; 0). Kur atrodas punkts? Uz aplikātu ass…"
click at [213, 497] on div "Mācību tēma: Matemātikas i - 10. klases 1. ieskaites mācību materiāls (a,b) #9 …" at bounding box center [661, 366] width 1322 height 732
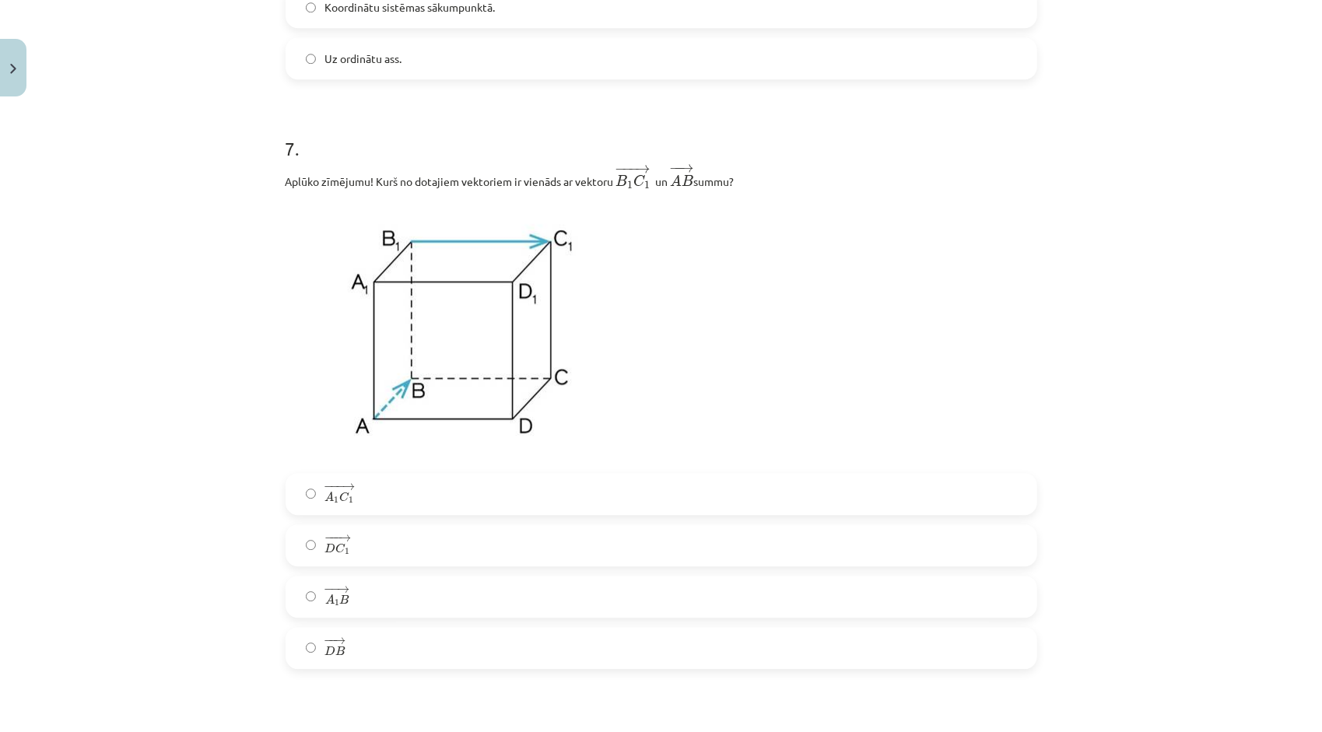
scroll to position [2841, 0]
click at [327, 499] on span "A" at bounding box center [329, 494] width 9 height 10
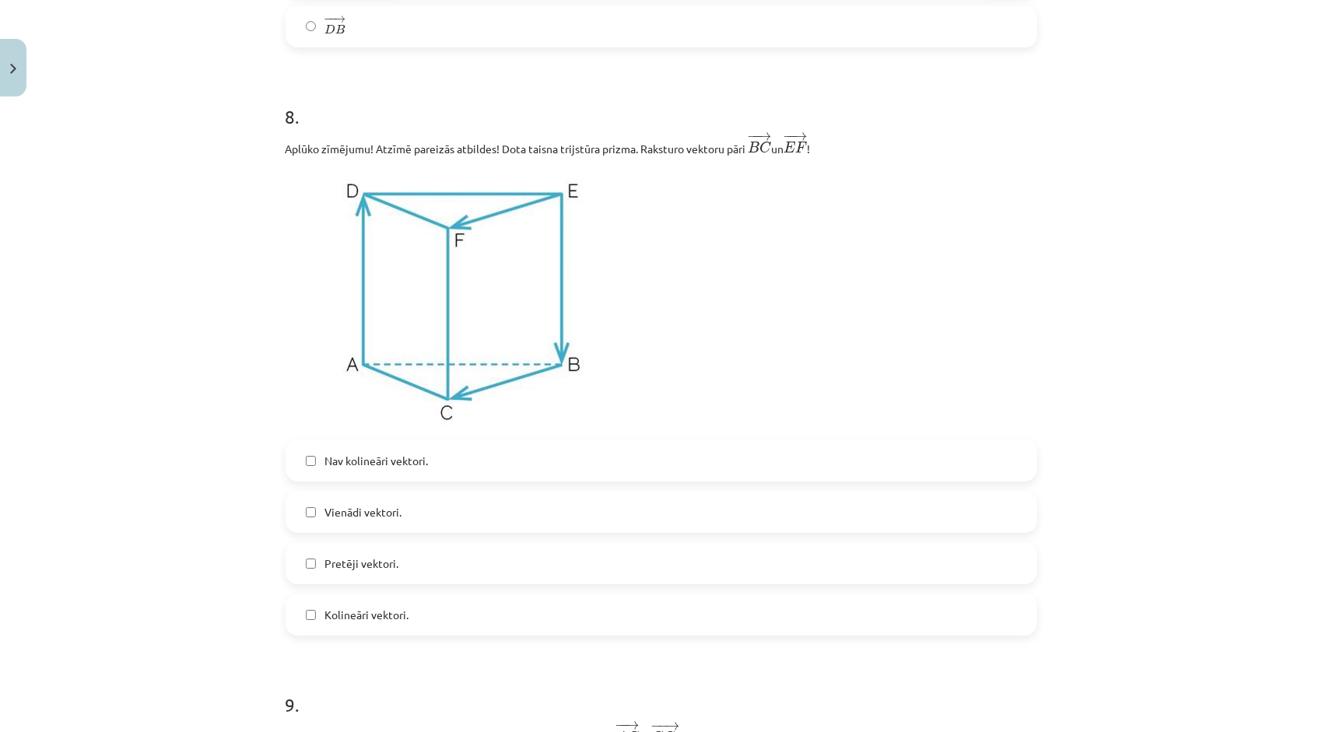
scroll to position [3463, 0]
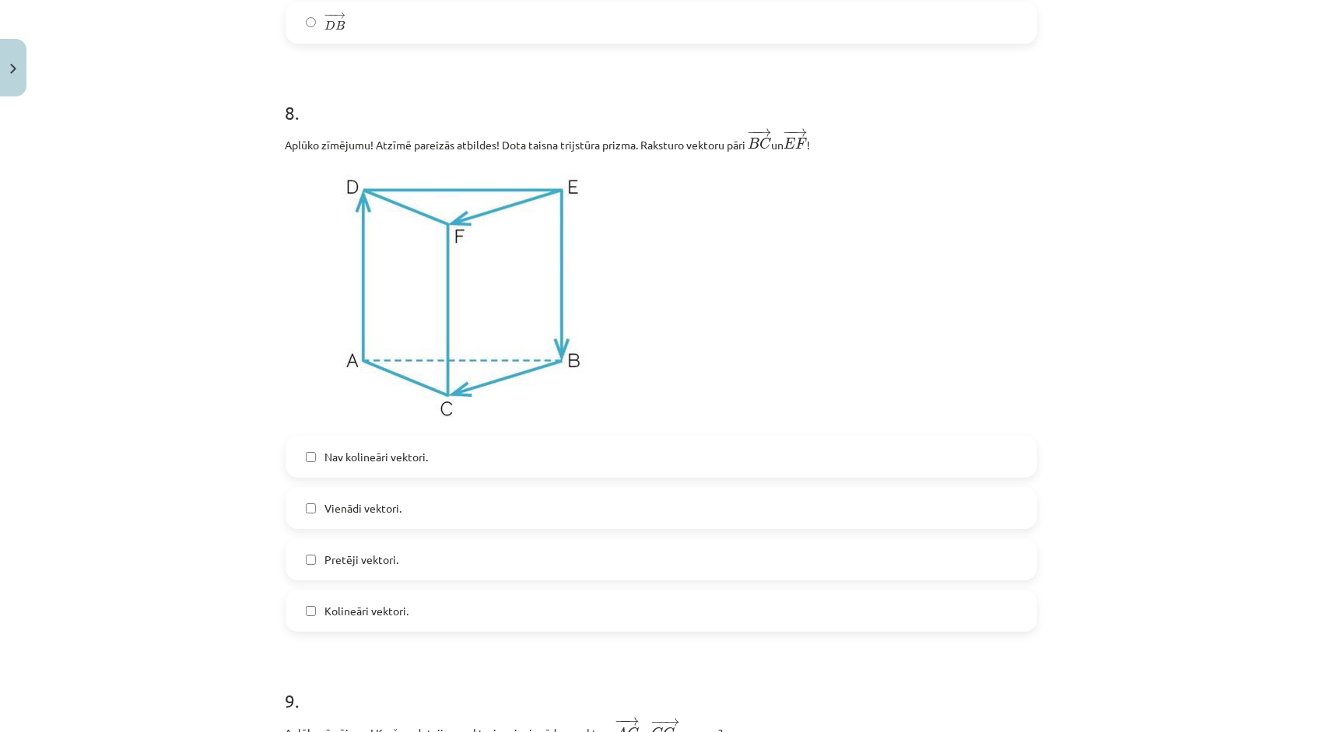
click at [398, 507] on label "Vienādi vektori." at bounding box center [661, 508] width 749 height 39
click at [335, 629] on label "Kolineāri vektori." at bounding box center [661, 610] width 749 height 39
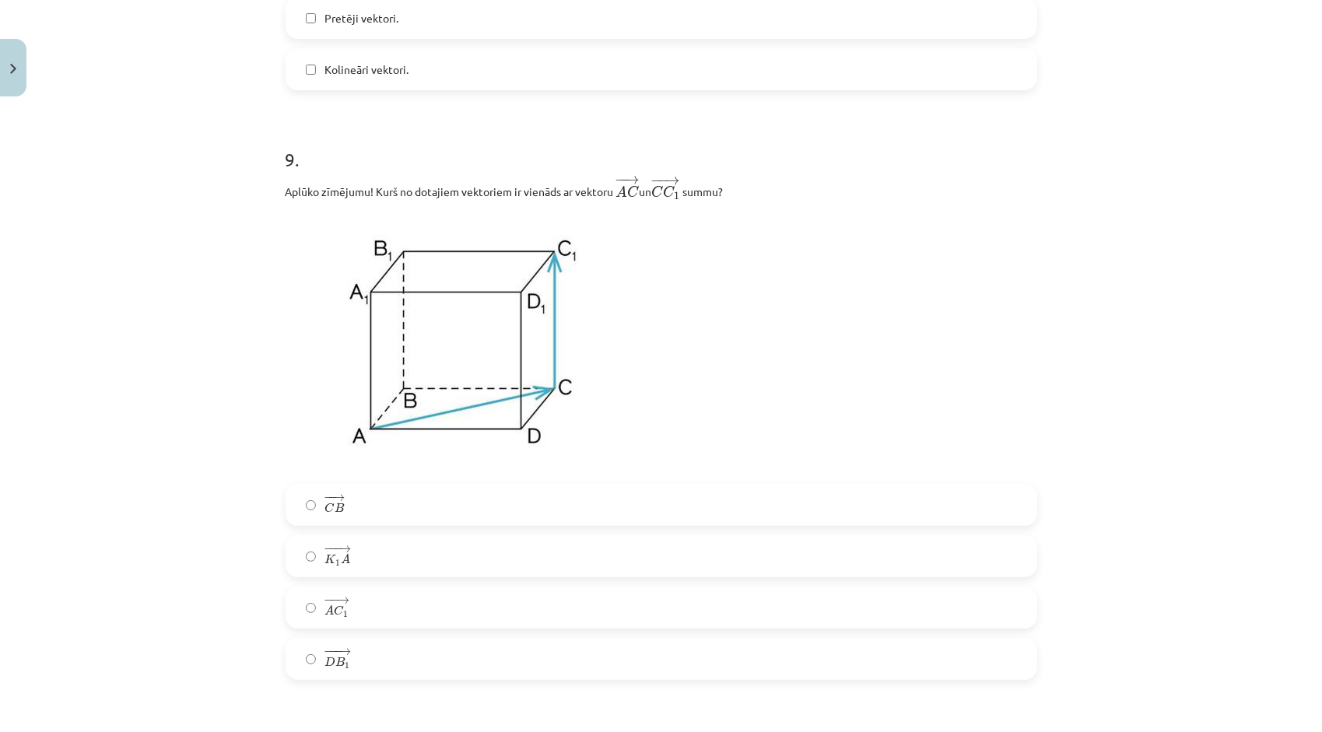
scroll to position [4008, 0]
click at [369, 624] on label "− − → A C 1 A C 1 →" at bounding box center [661, 604] width 749 height 39
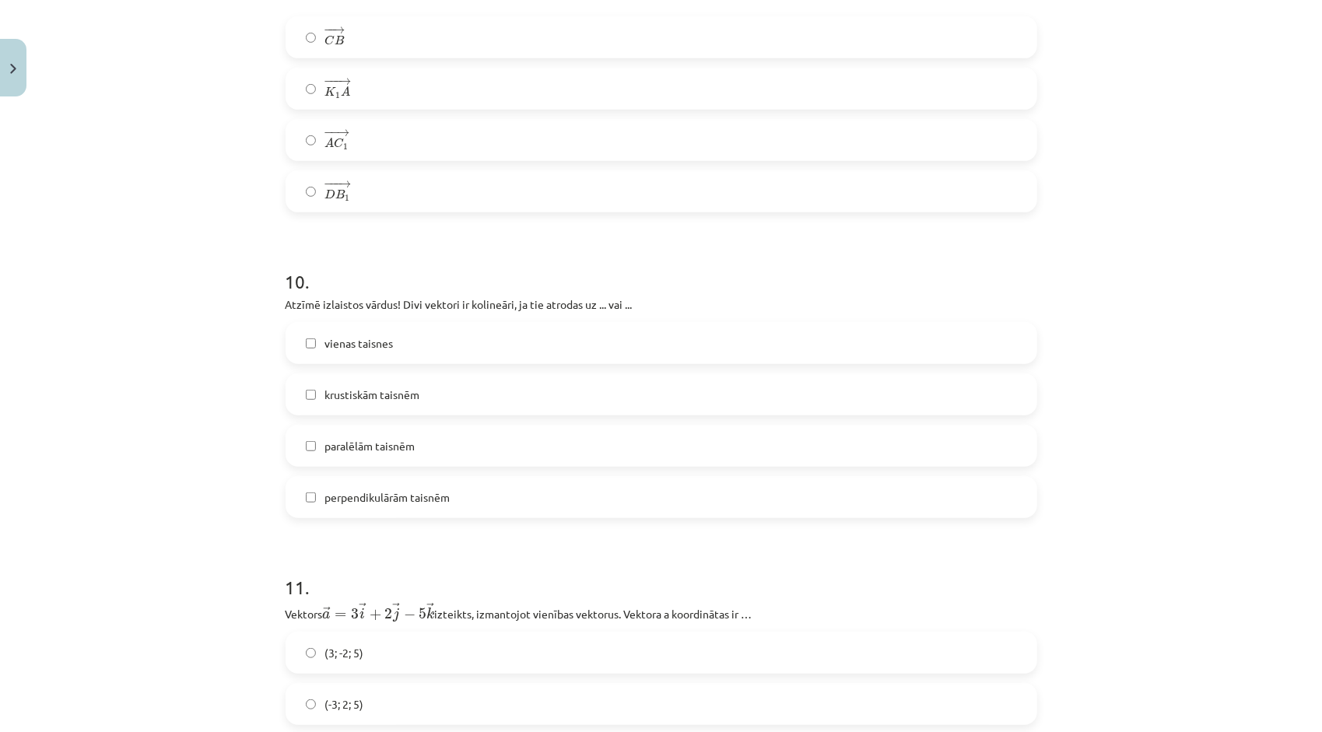
scroll to position [4475, 0]
click at [391, 462] on label "paralēlām taisnēm" at bounding box center [661, 443] width 749 height 39
click at [414, 450] on label "paralēlām taisnēm" at bounding box center [661, 443] width 749 height 39
click at [434, 339] on label "vienas taisnes" at bounding box center [661, 340] width 749 height 39
click at [391, 463] on label "paralēlām taisnēm" at bounding box center [661, 443] width 749 height 39
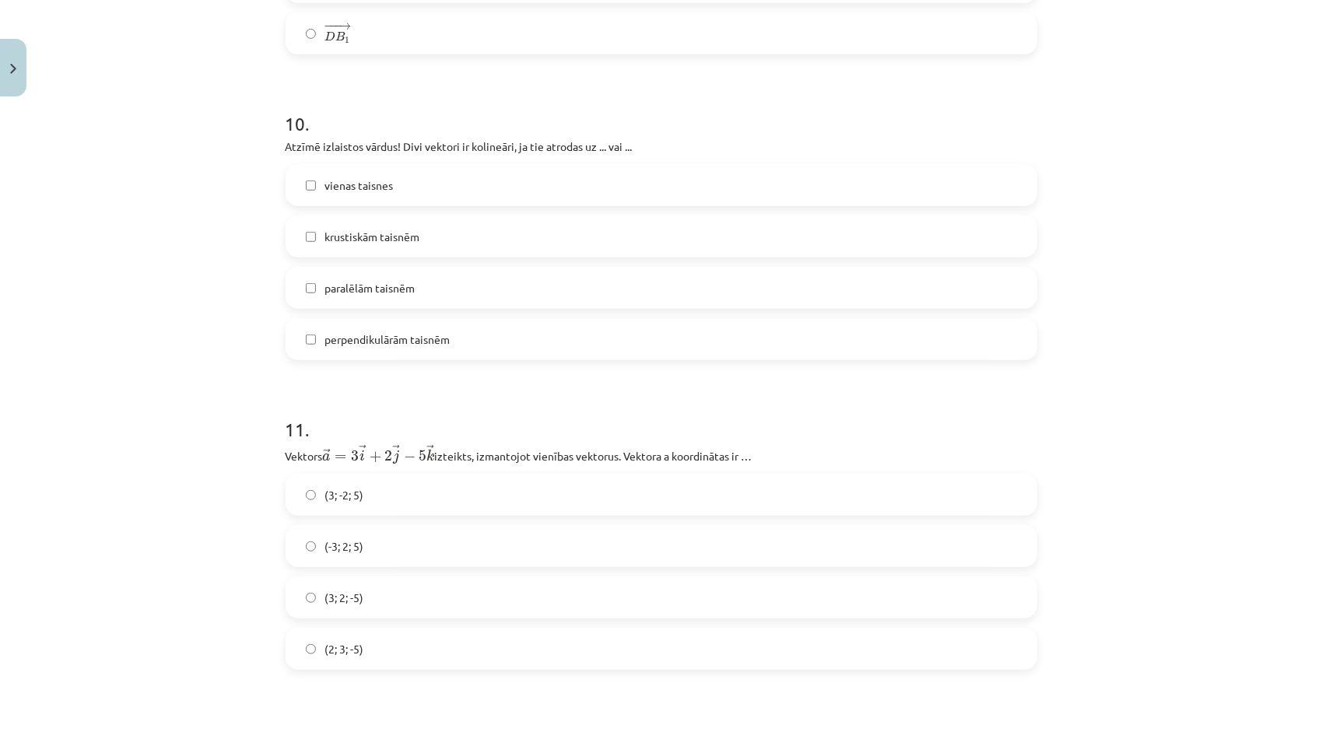
scroll to position [4786, 0]
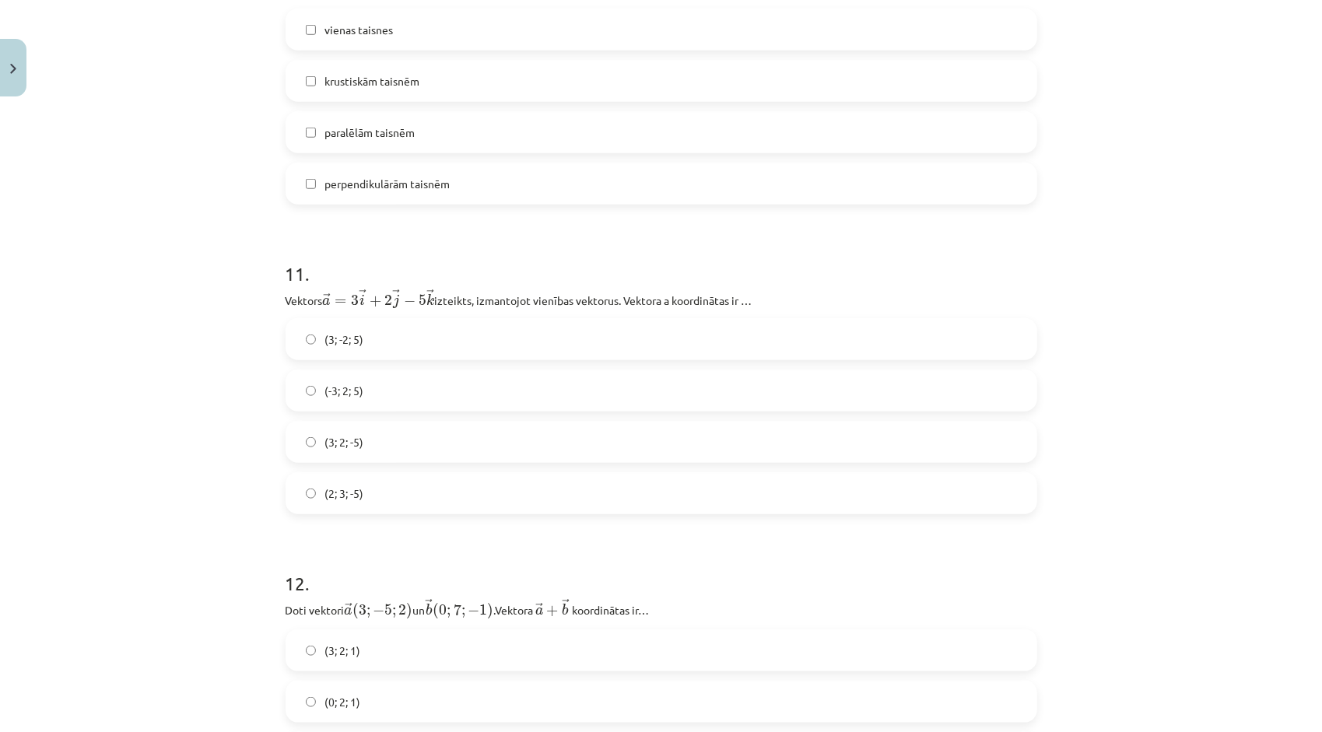
click at [398, 448] on label "(3; 2; -5)" at bounding box center [661, 442] width 749 height 39
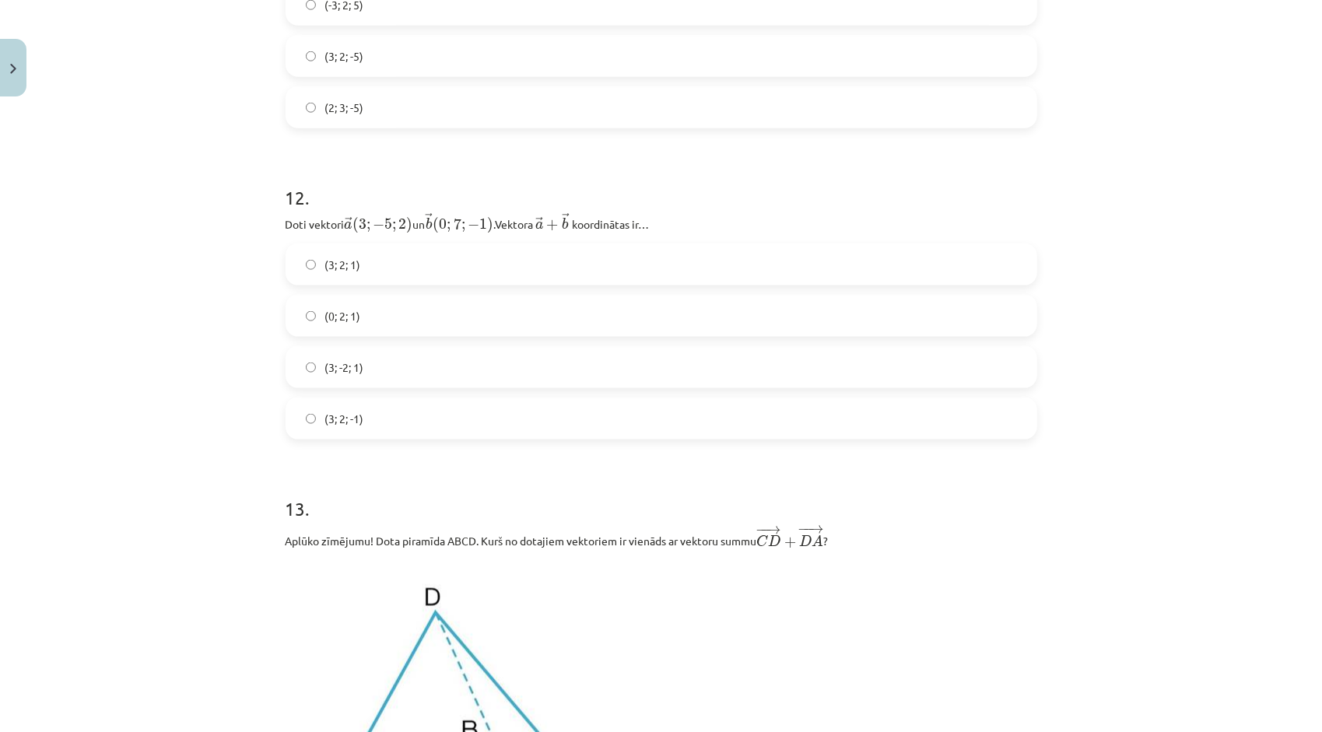
scroll to position [5175, 0]
click at [363, 267] on label "(3; 2; 1)" at bounding box center [661, 261] width 749 height 39
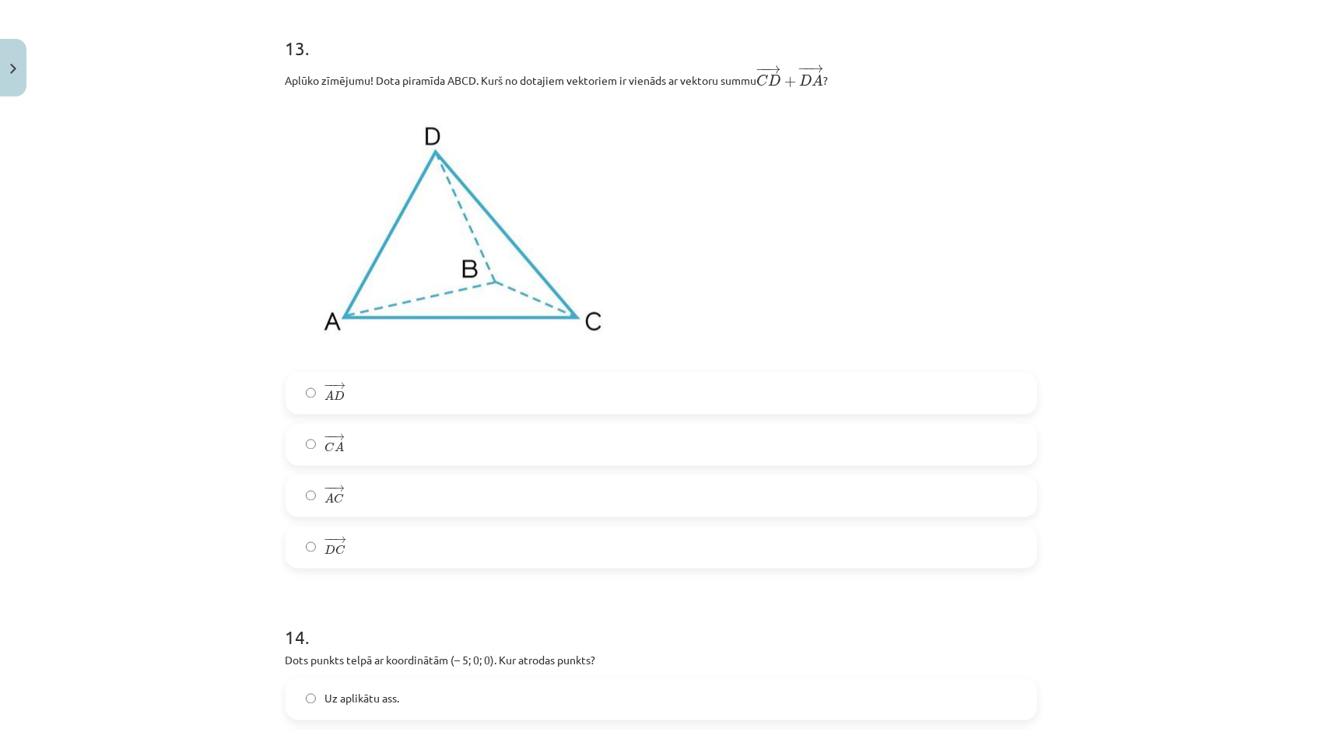
scroll to position [5642, 0]
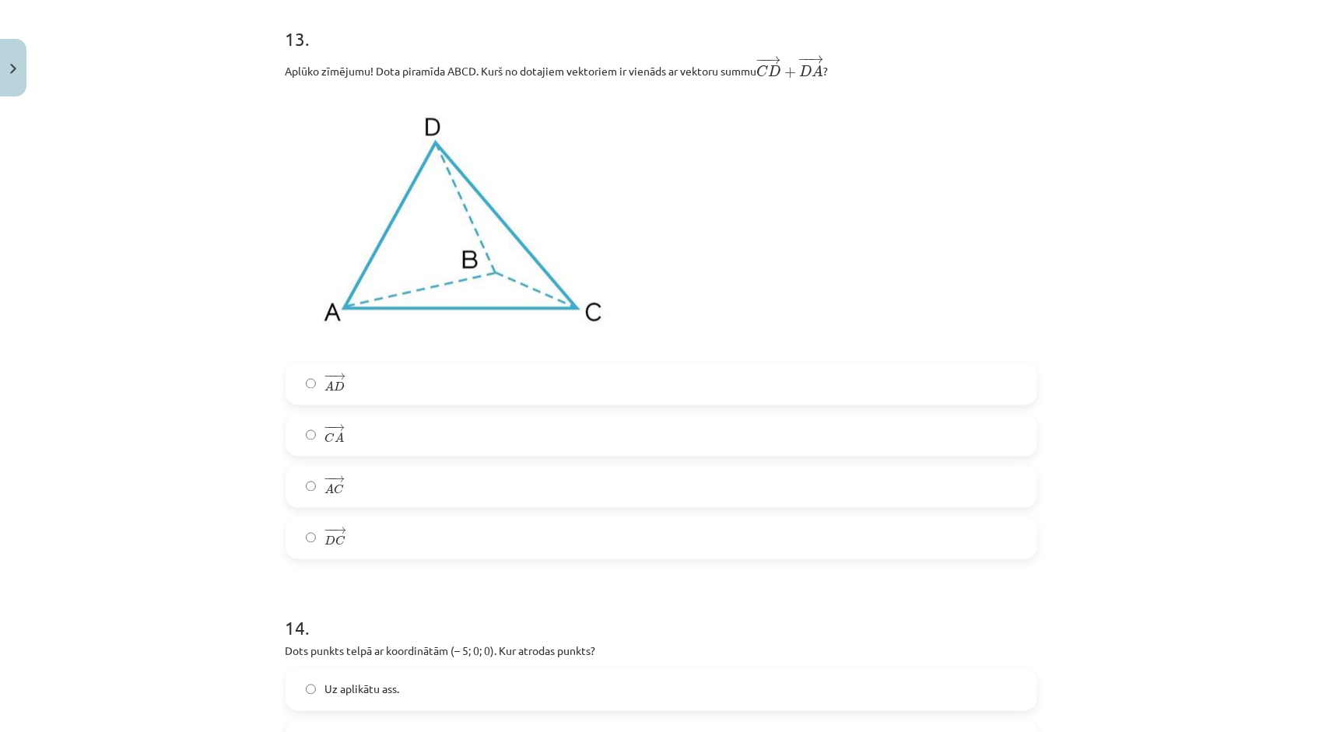
click at [384, 504] on label "− − → A C A C →" at bounding box center [661, 487] width 749 height 39
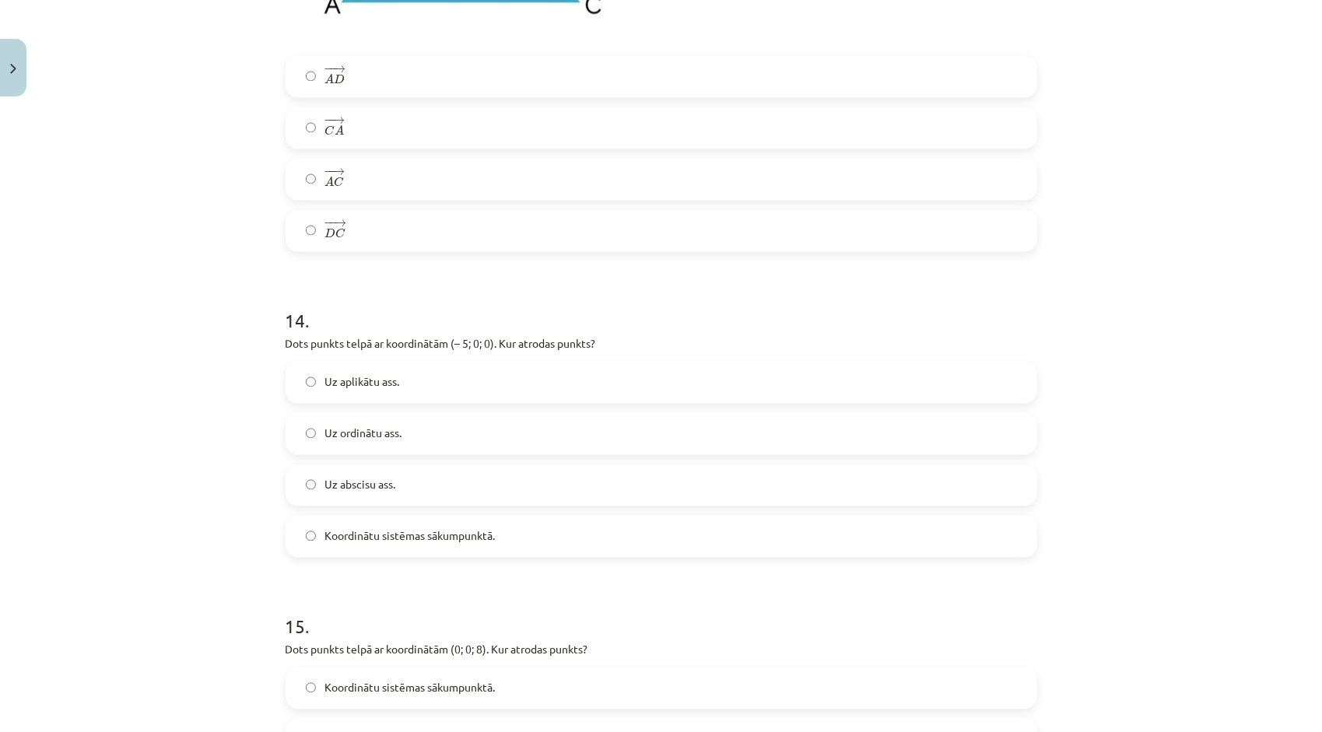
scroll to position [5954, 0]
click at [384, 501] on label "Uz abscisu ass." at bounding box center [661, 481] width 749 height 39
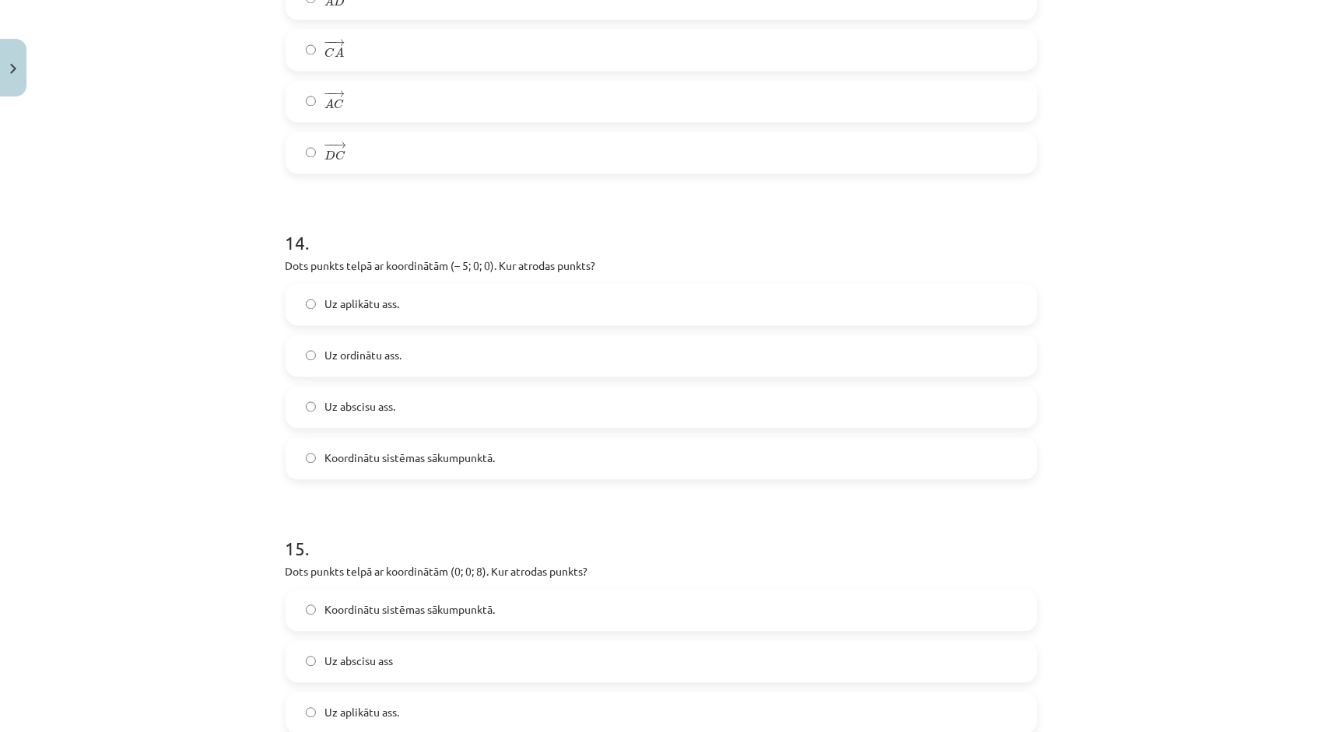
scroll to position [6031, 0]
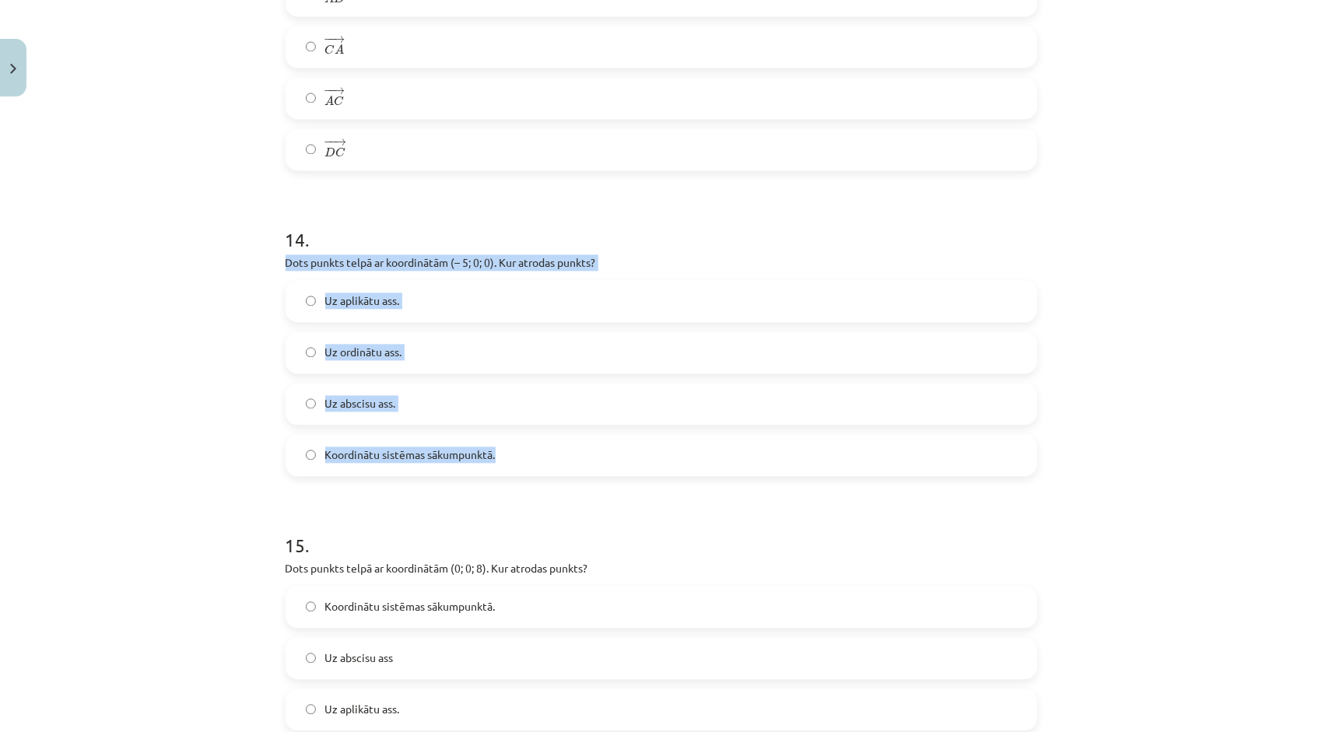
drag, startPoint x: 279, startPoint y: 278, endPoint x: 498, endPoint y: 480, distance: 297.9
click at [498, 476] on div "14 . Dots punkts telpā ar koordinātām (– 5; 0; 0). Kur atrodas punkts? Uz aplik…" at bounding box center [662, 339] width 752 height 275
copy div "Dots punkts telpā ar koordinātām (– 5; 0; 0). Kur atrodas punkts? Uz aplikātu a…"
click at [234, 402] on div "Mācību tēma: Matemātikas i - 10. klases 1. ieskaites mācību materiāls (a,b) #9 …" at bounding box center [661, 366] width 1322 height 732
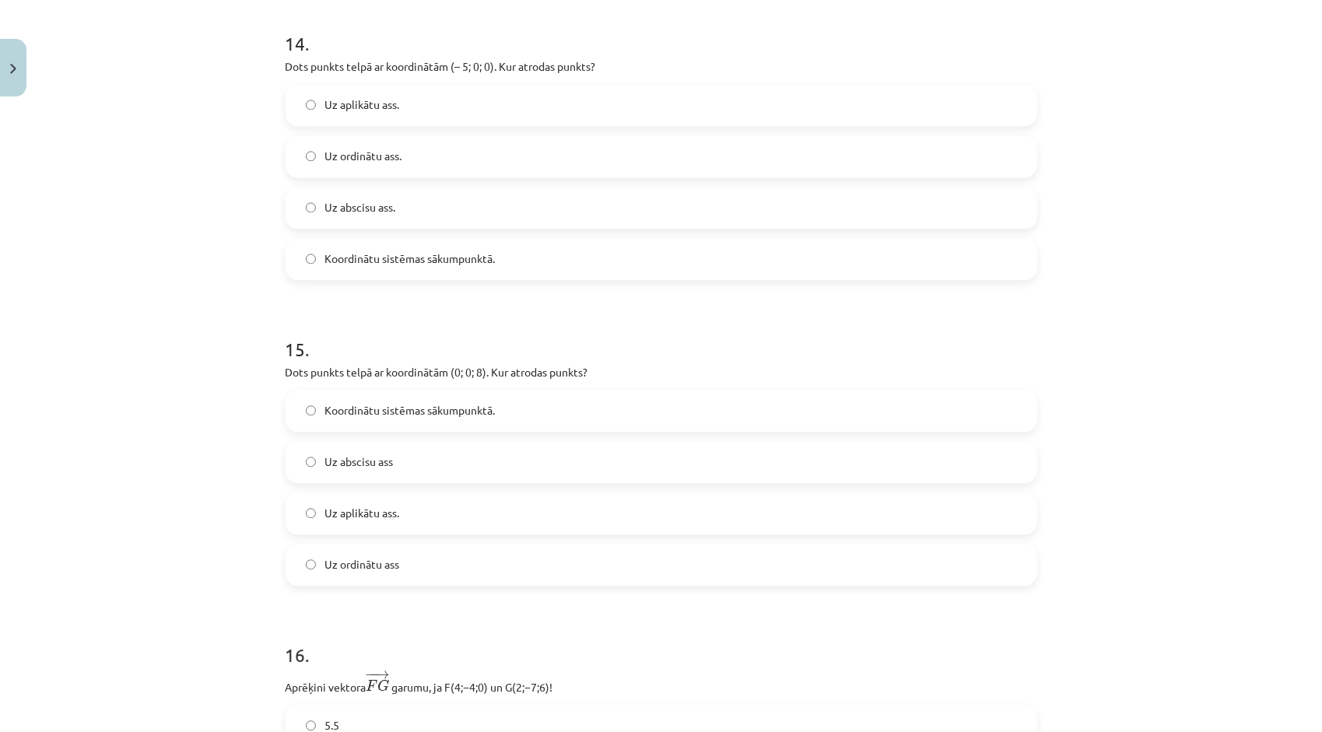
scroll to position [6265, 0]
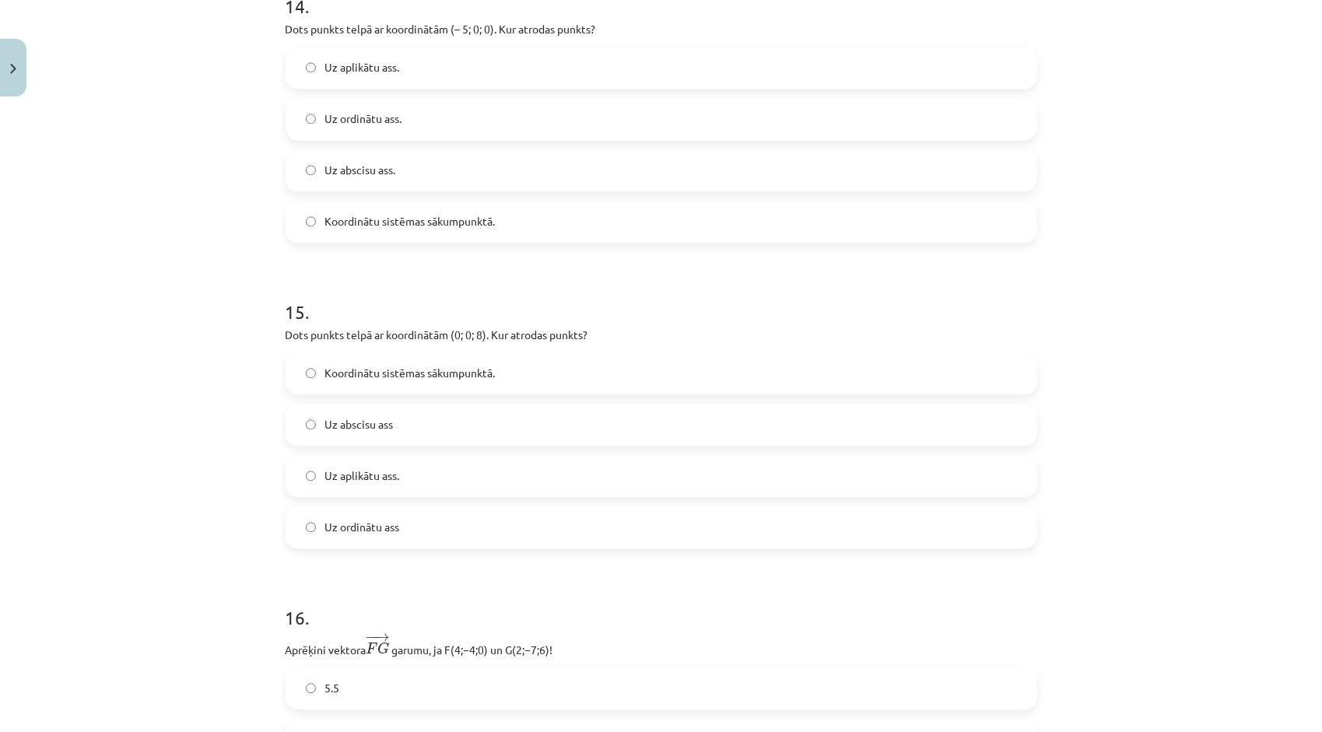
click at [378, 496] on label "Uz aplikātu ass." at bounding box center [661, 476] width 749 height 39
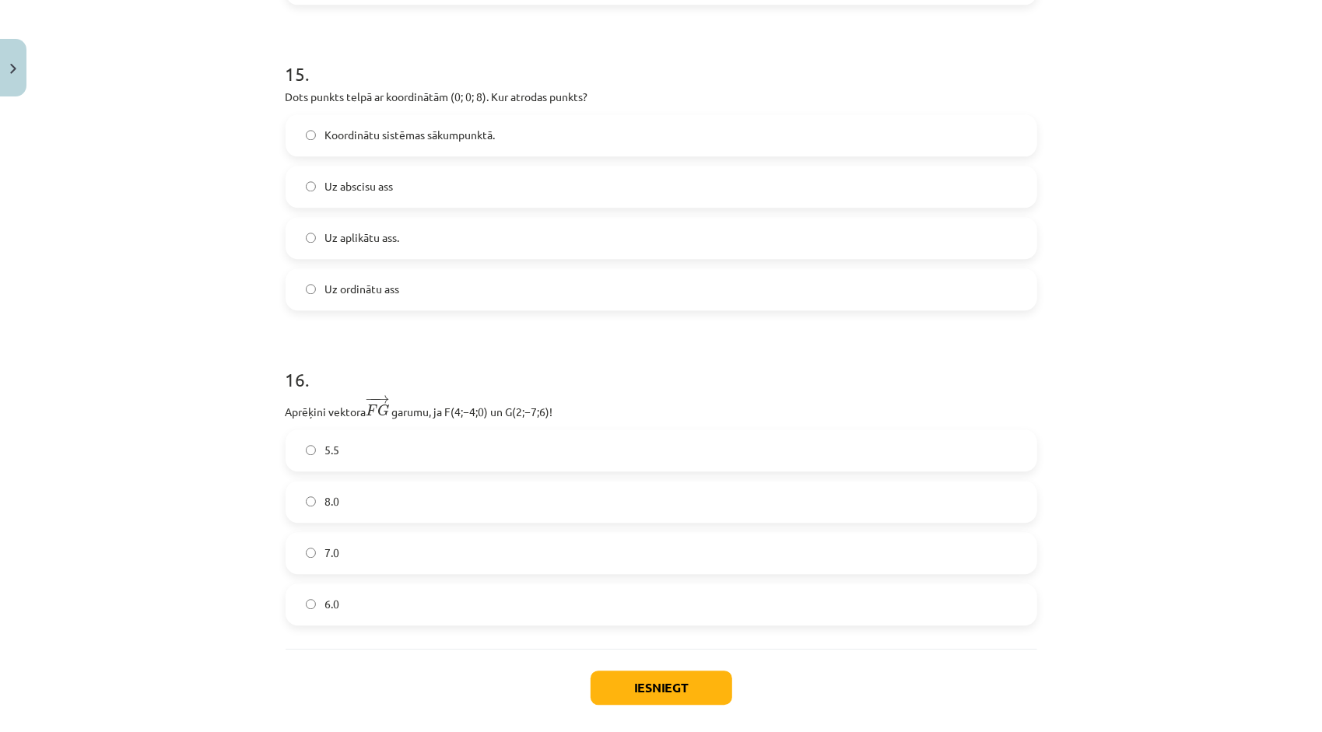
scroll to position [6576, 0]
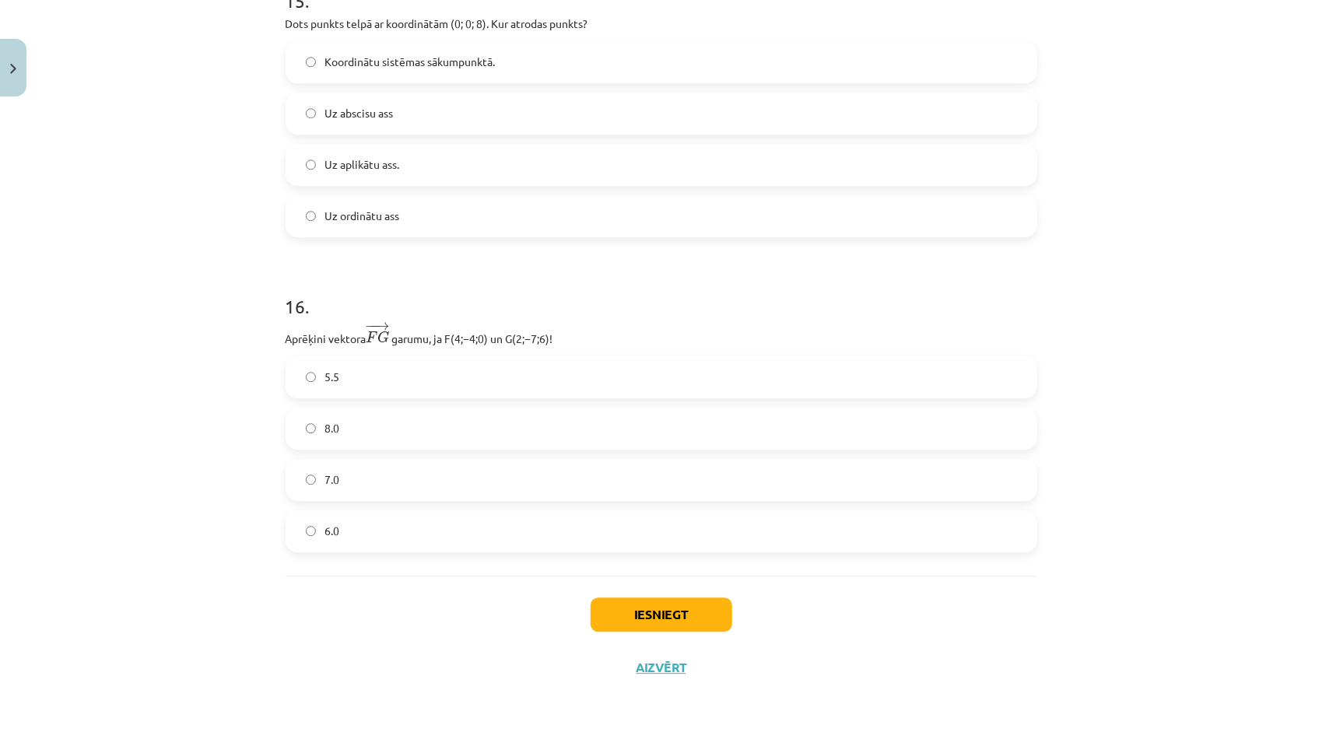
click at [347, 500] on label "7.0" at bounding box center [661, 480] width 749 height 39
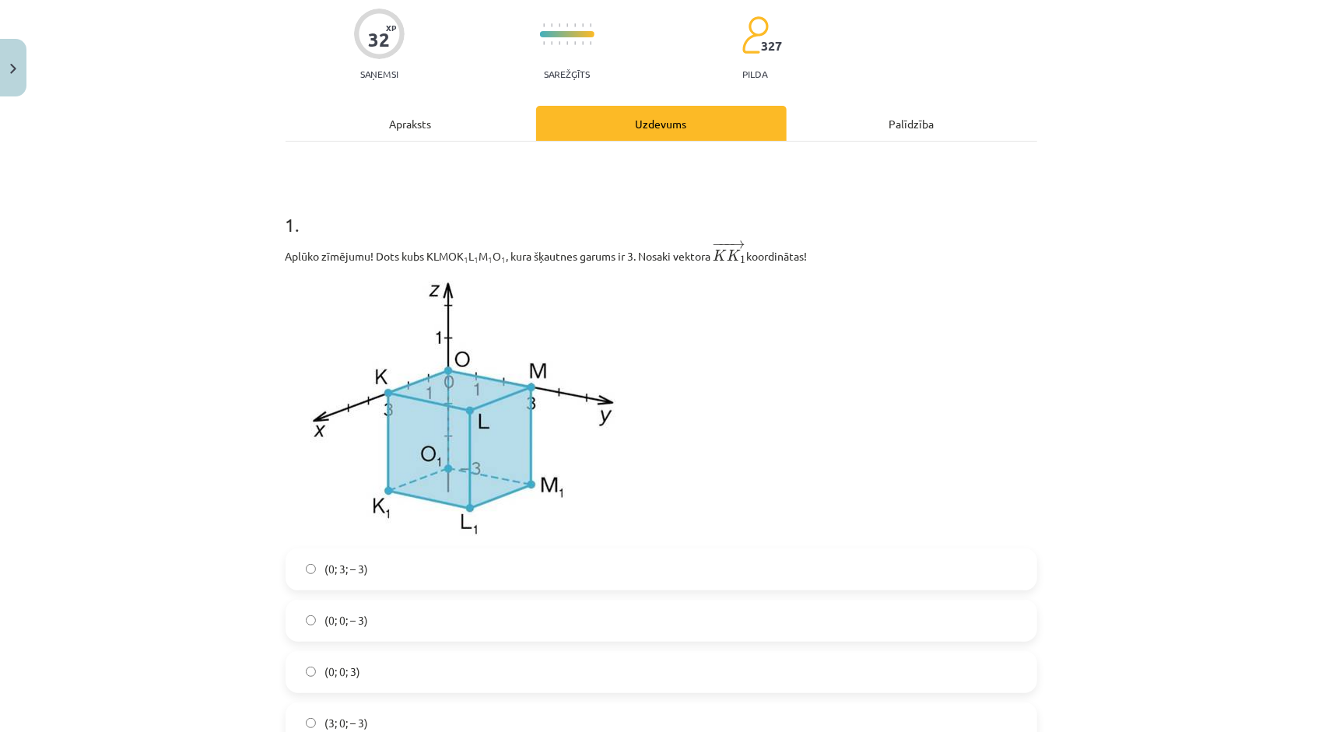
scroll to position [117, 0]
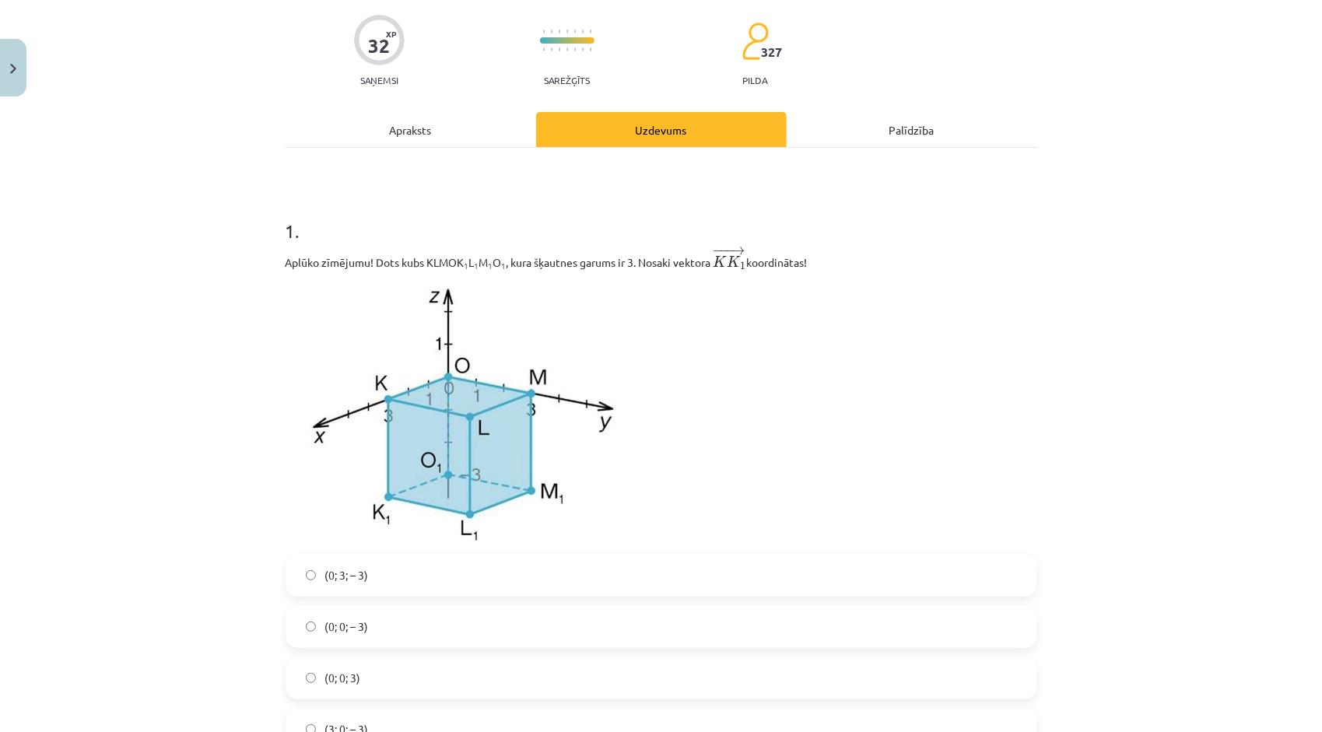
click at [379, 138] on div "Apraksts" at bounding box center [411, 129] width 251 height 35
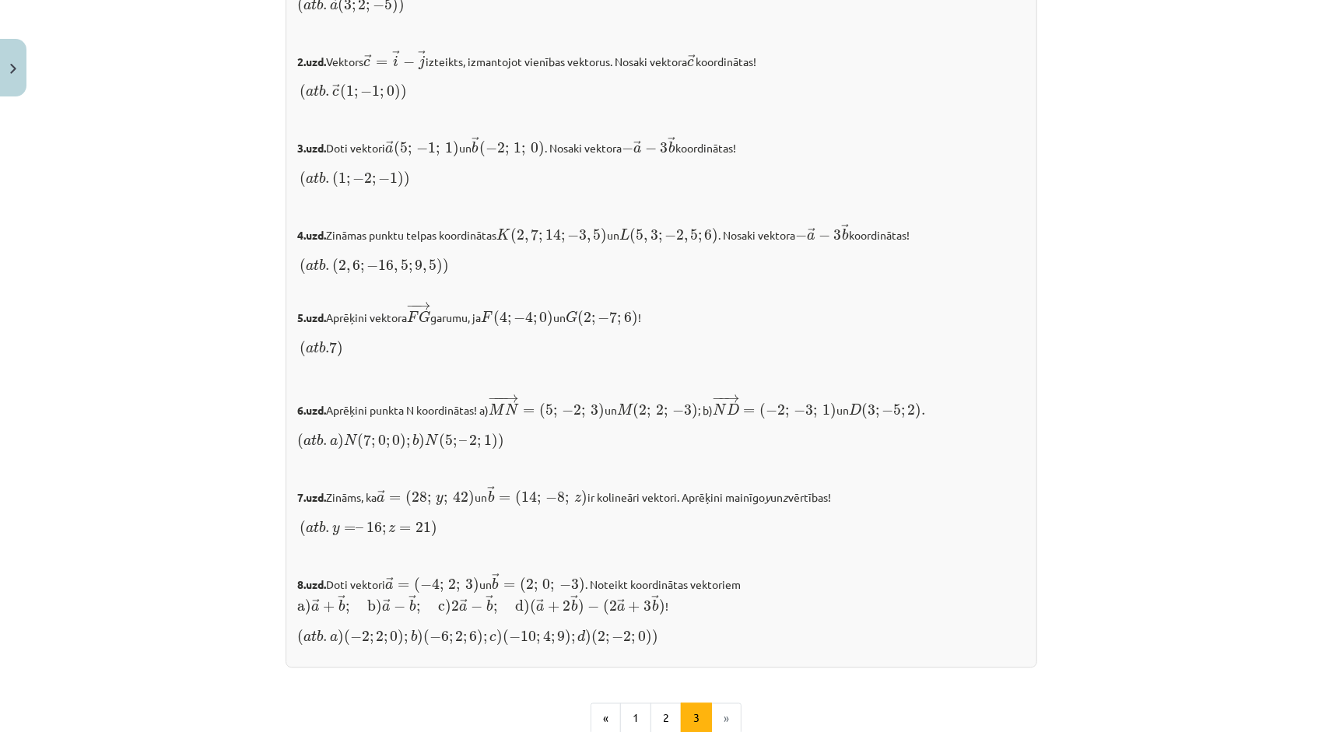
scroll to position [1503, 0]
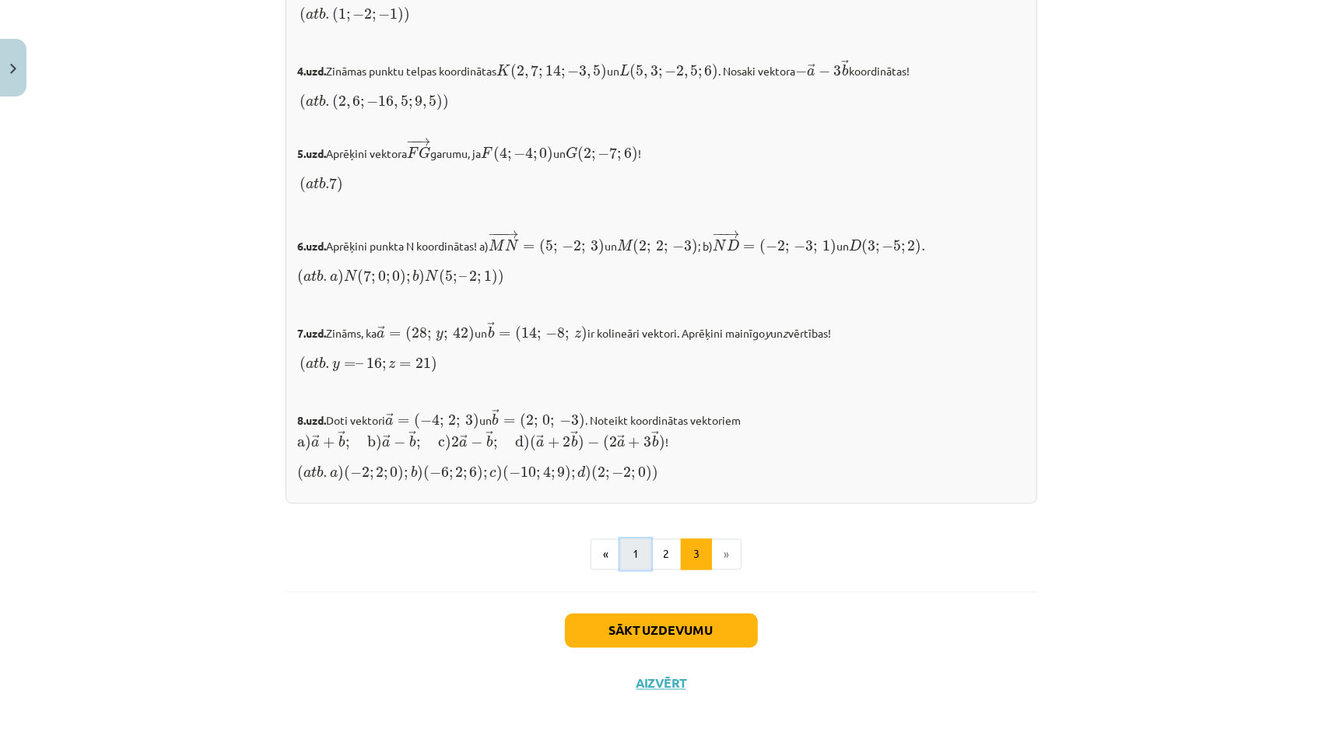
click at [629, 539] on button "1" at bounding box center [635, 554] width 31 height 31
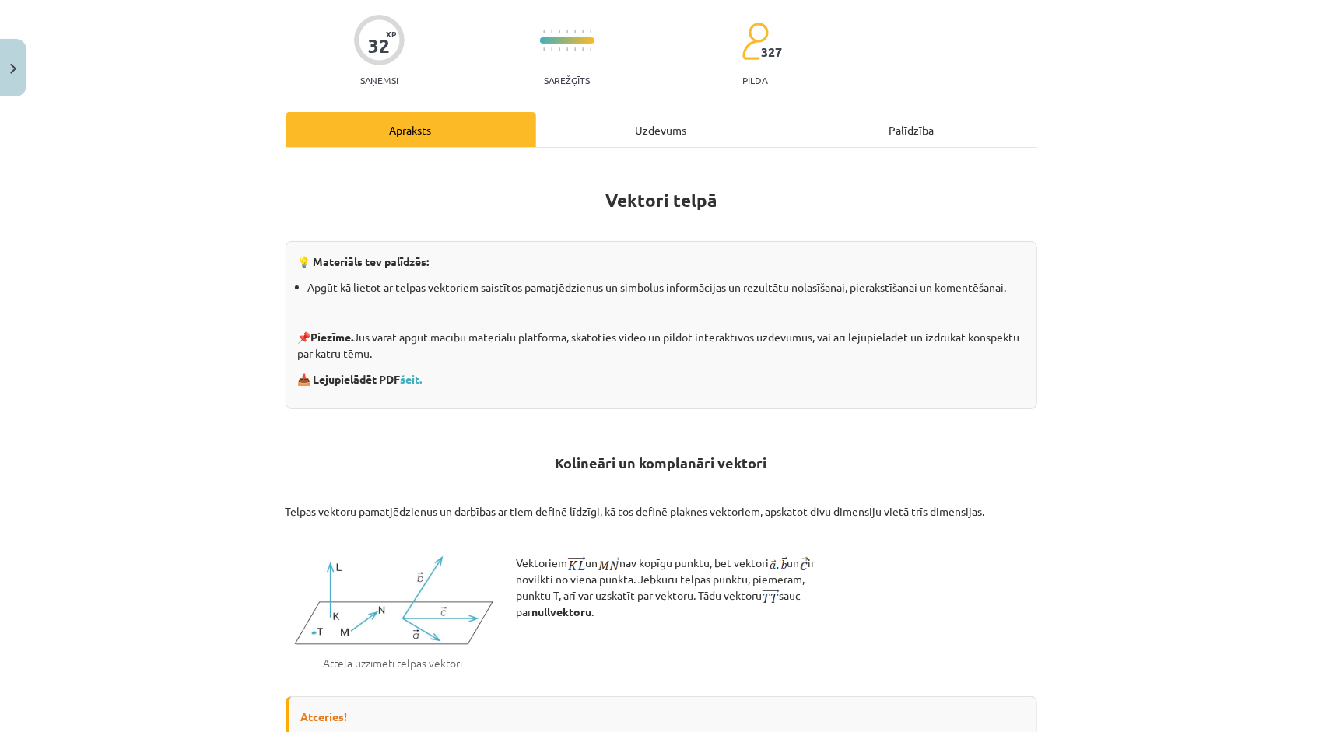
scroll to position [0, 0]
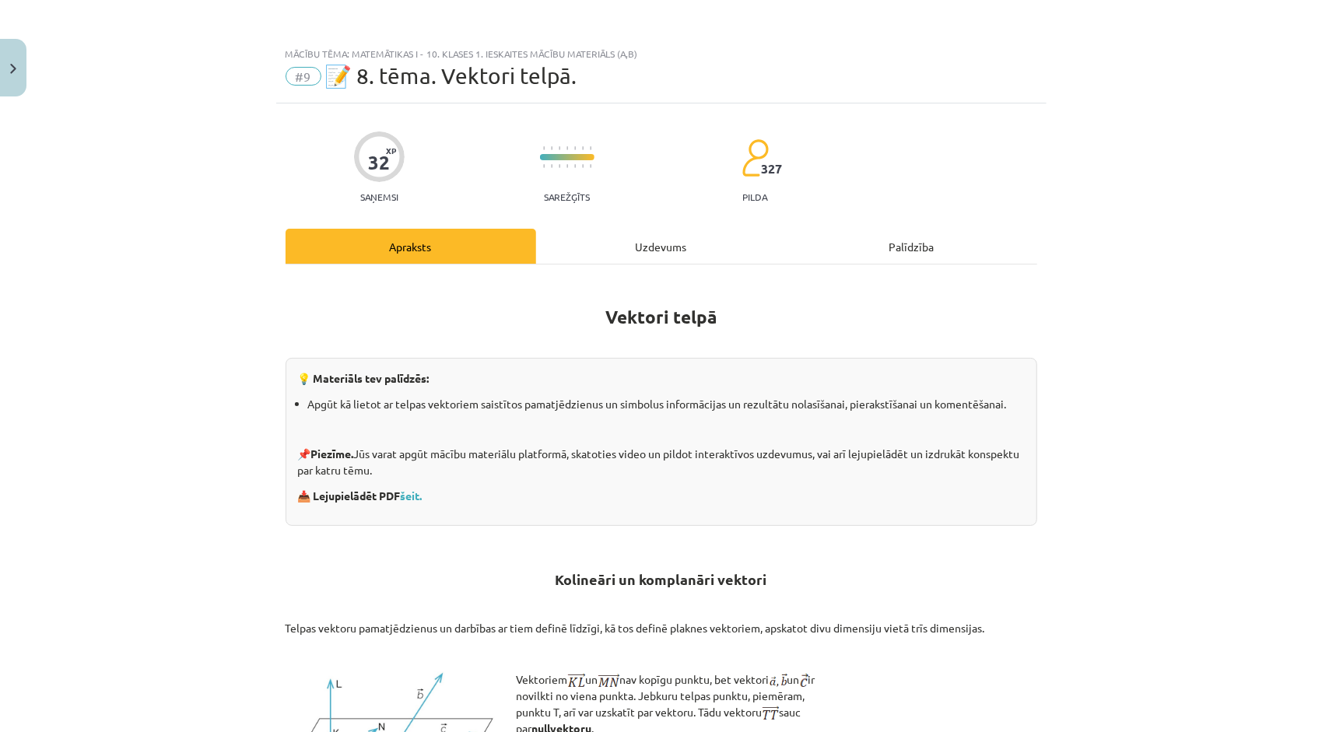
click at [655, 248] on div "Uzdevums" at bounding box center [661, 246] width 251 height 35
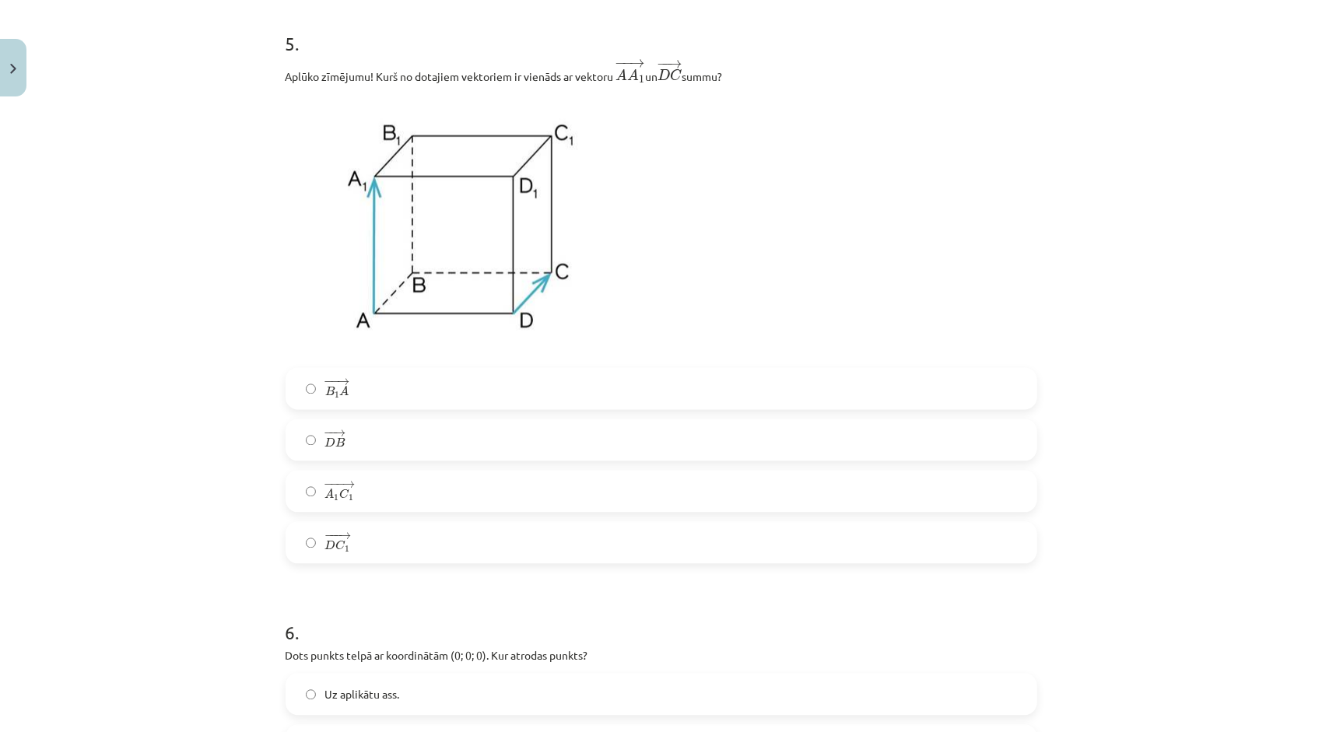
scroll to position [2062, 0]
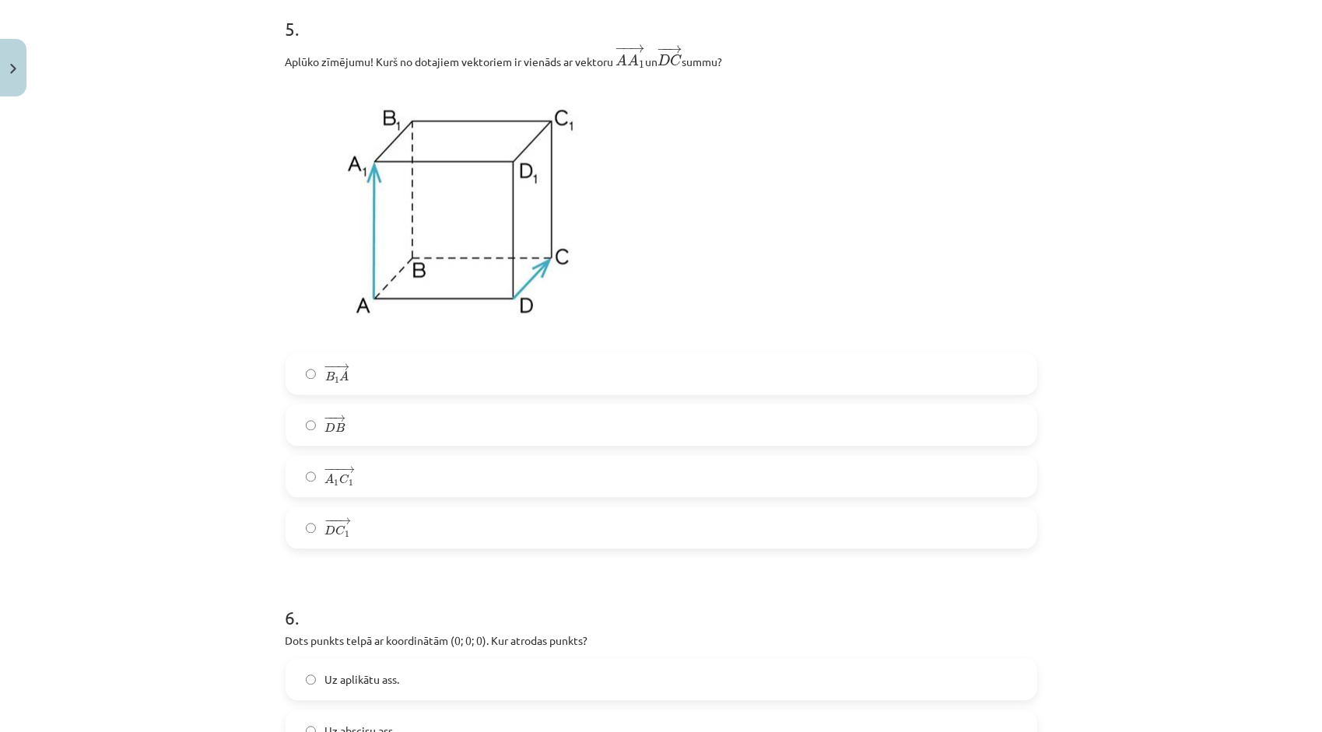
click at [500, 483] on label "− −− → A 1 C 1 A 1 C 1 →" at bounding box center [661, 476] width 749 height 39
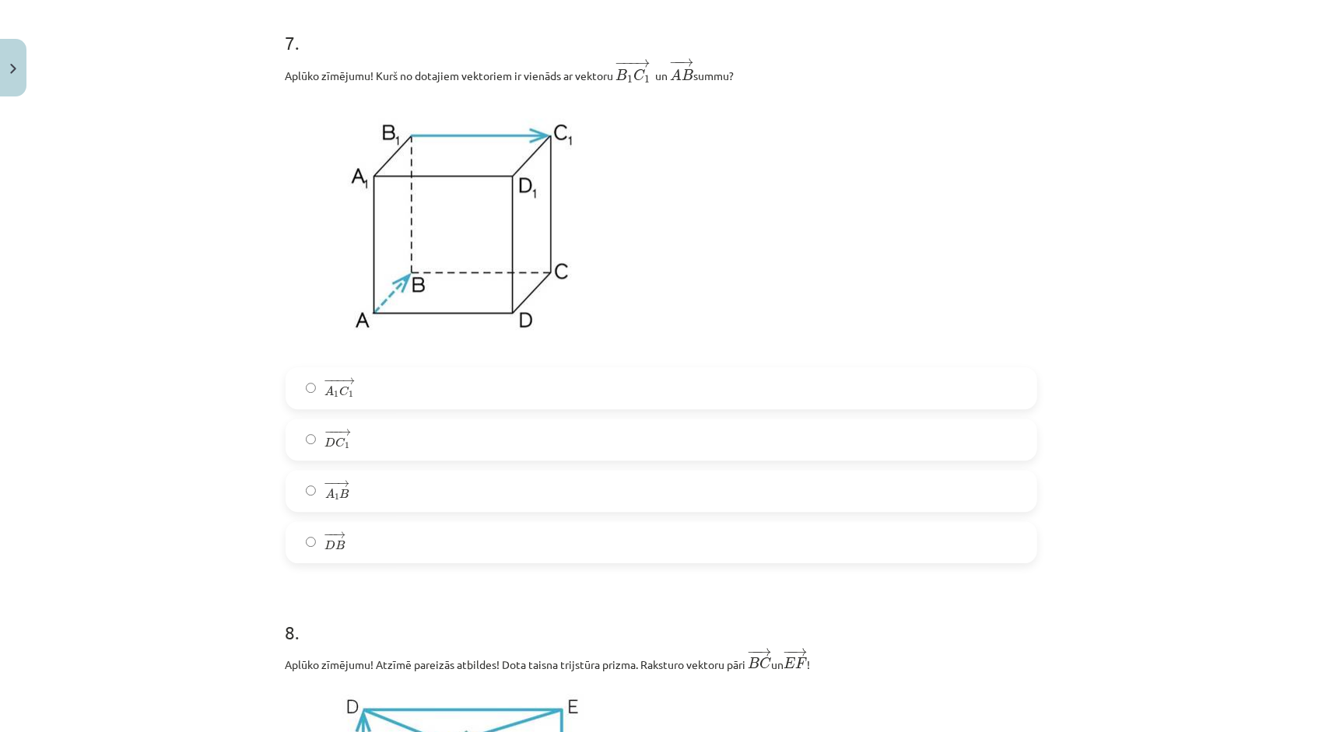
scroll to position [2996, 0]
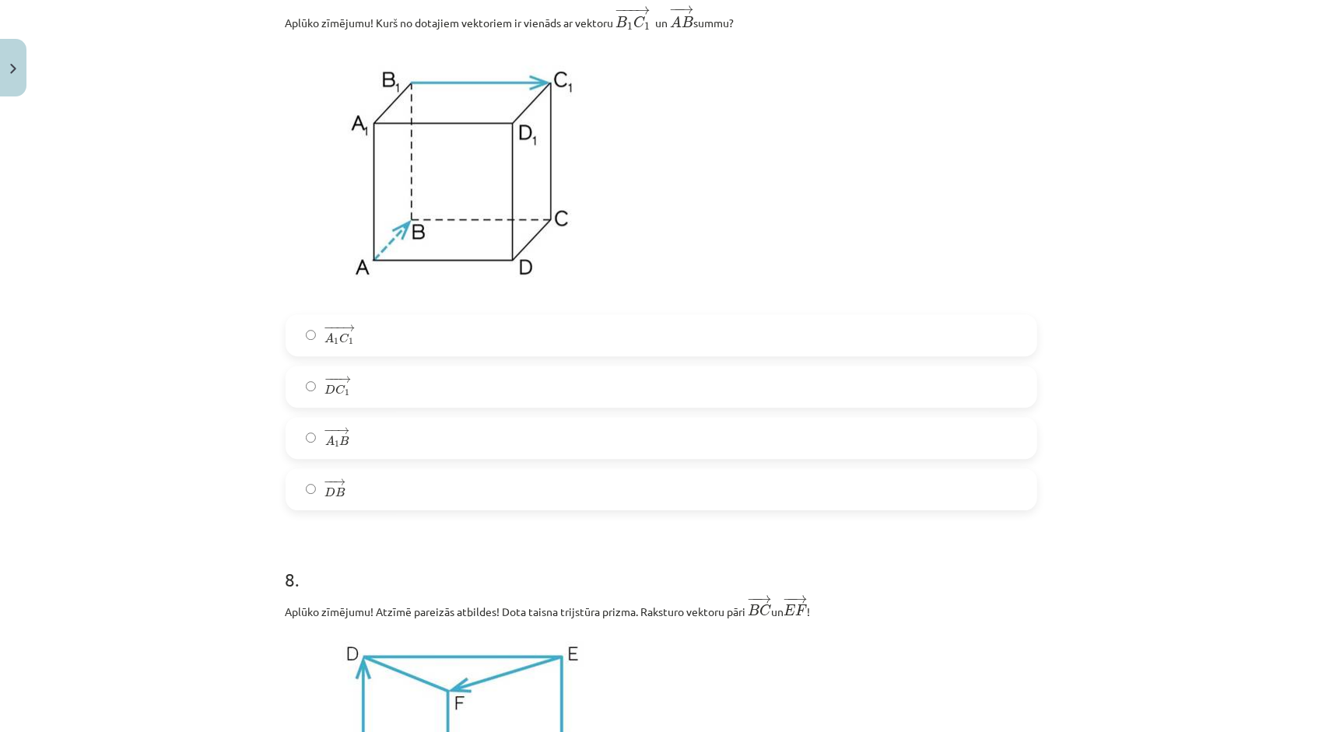
click at [447, 391] on label "− −− → D C 1 D C 1 →" at bounding box center [661, 386] width 749 height 39
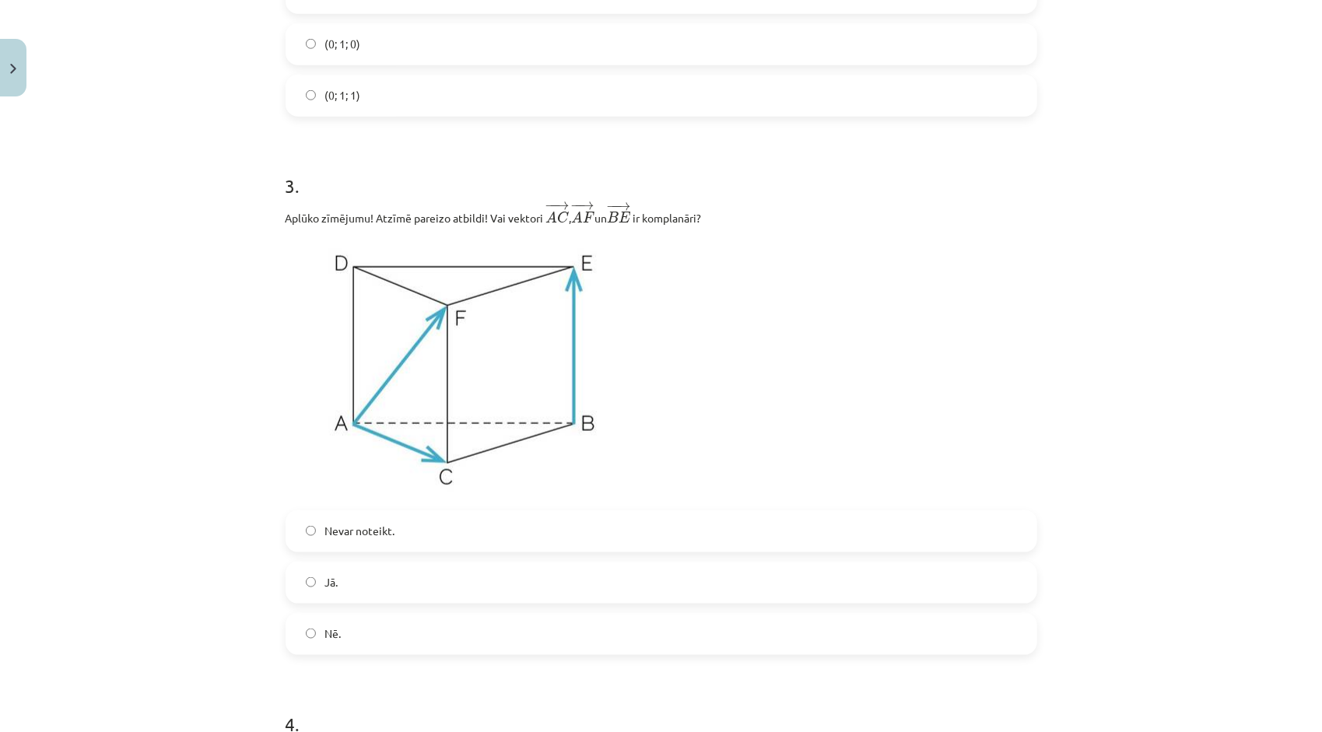
scroll to position [1063, 0]
click at [377, 648] on label "Nē." at bounding box center [661, 631] width 749 height 39
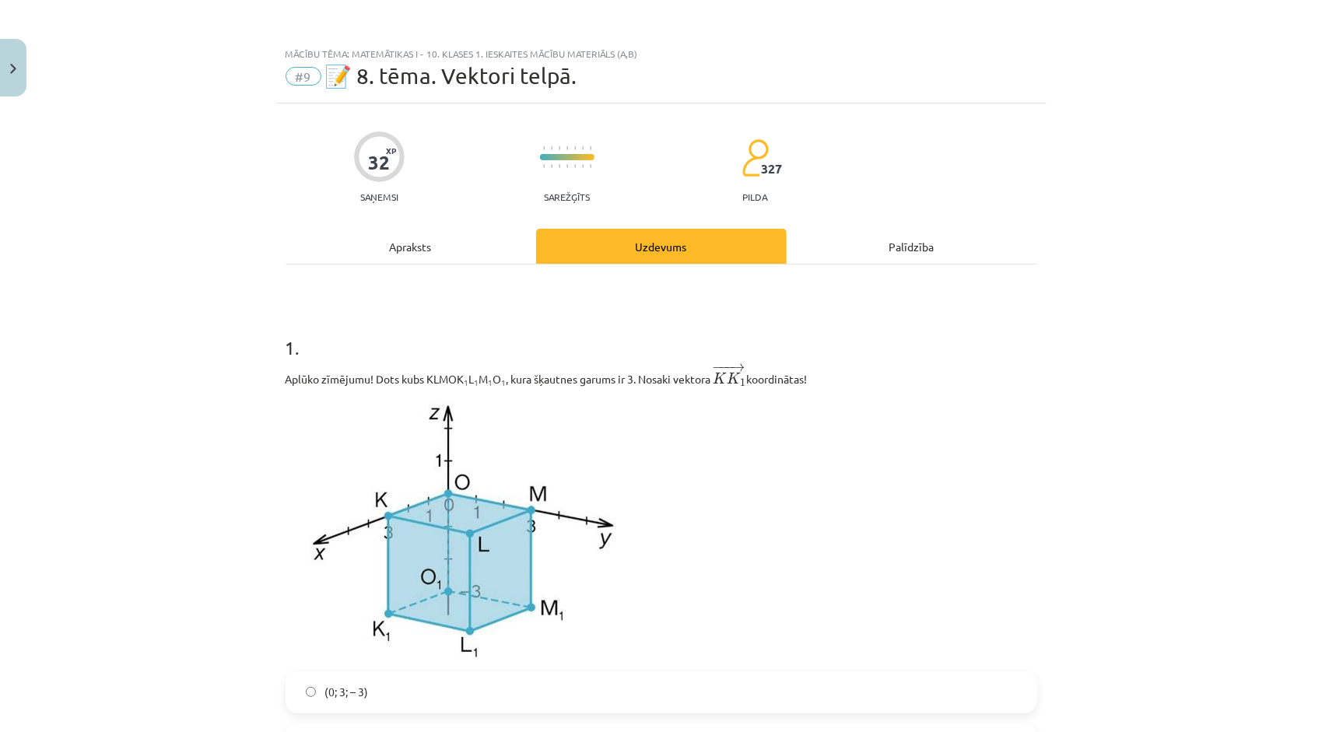
scroll to position [0, 0]
click at [412, 251] on div "Apraksts" at bounding box center [411, 246] width 251 height 35
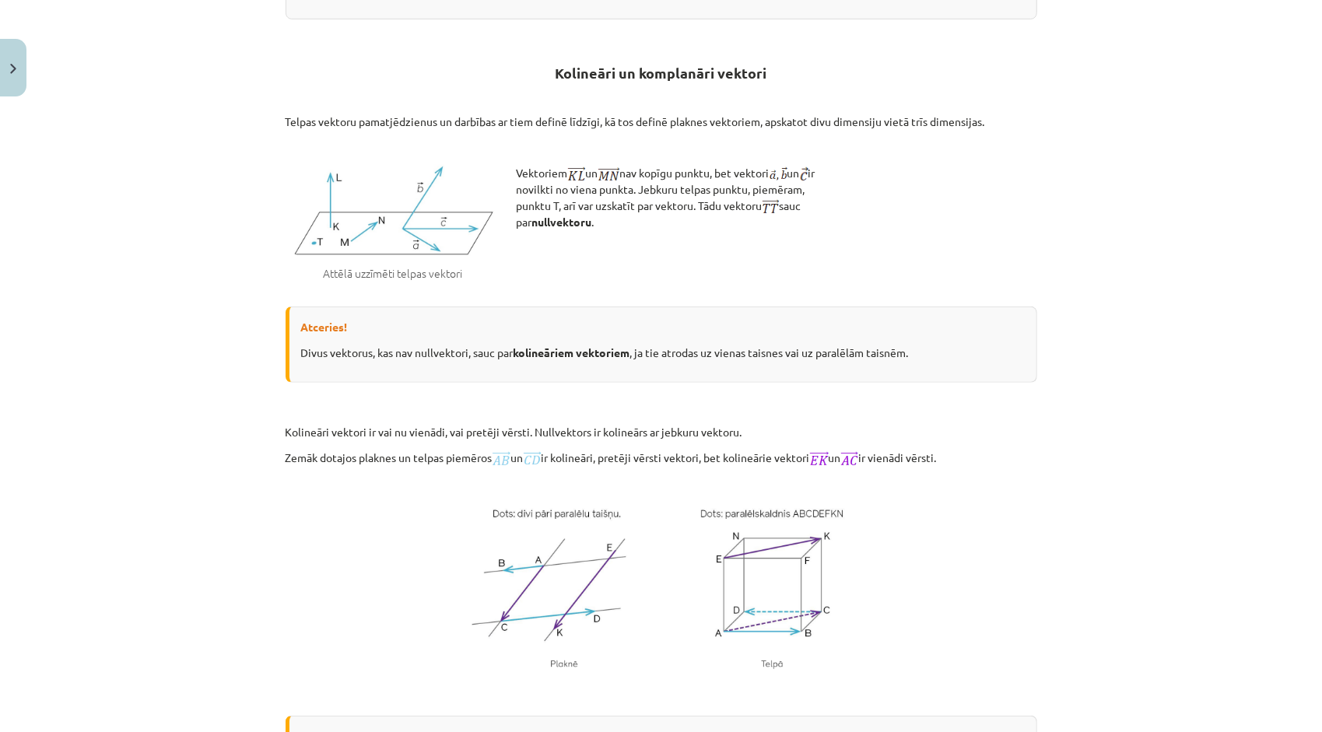
scroll to position [506, 0]
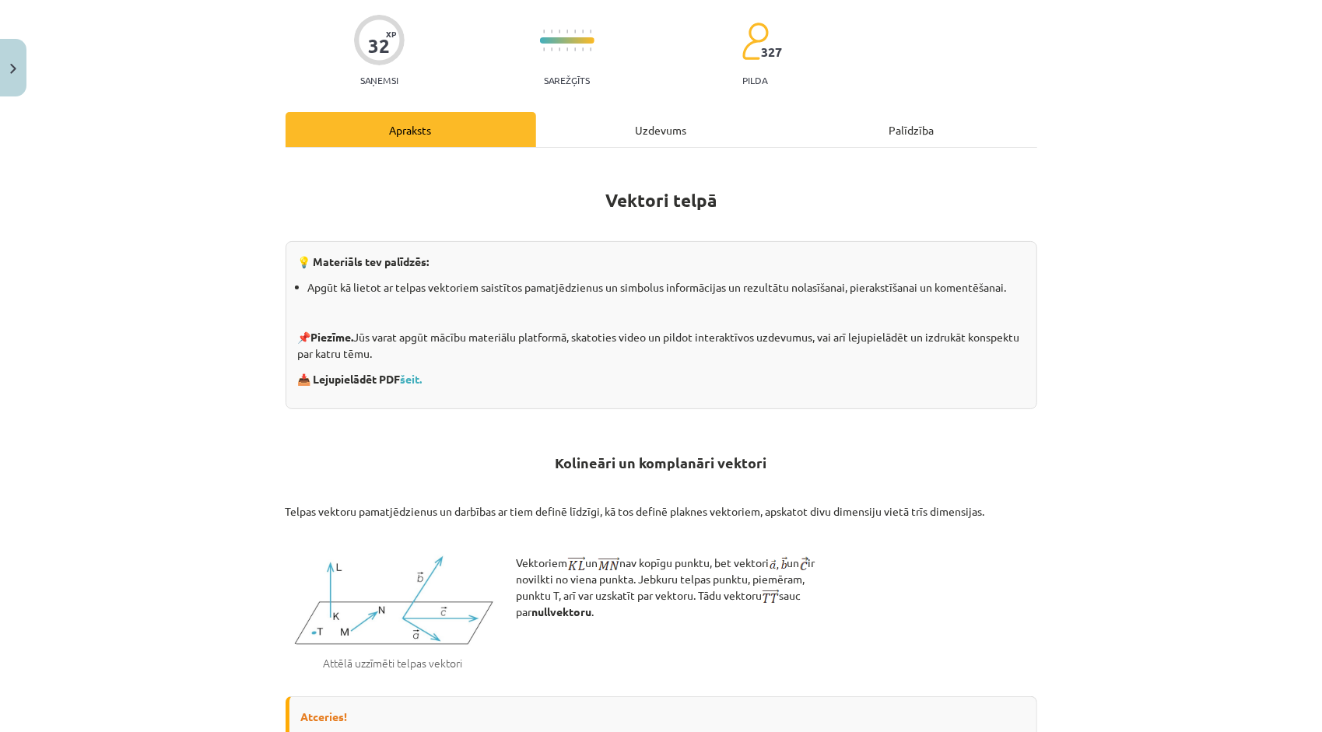
click at [685, 137] on div "Uzdevums" at bounding box center [661, 129] width 251 height 35
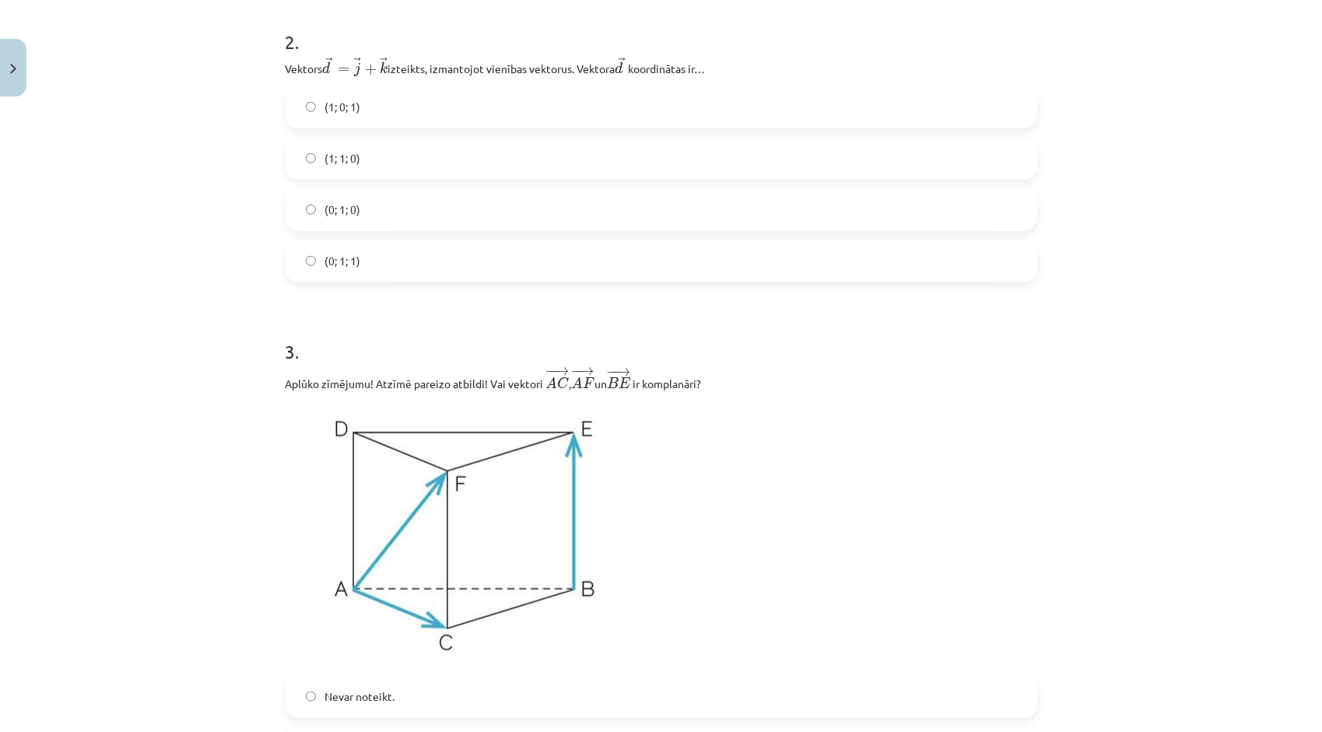
scroll to position [1206, 0]
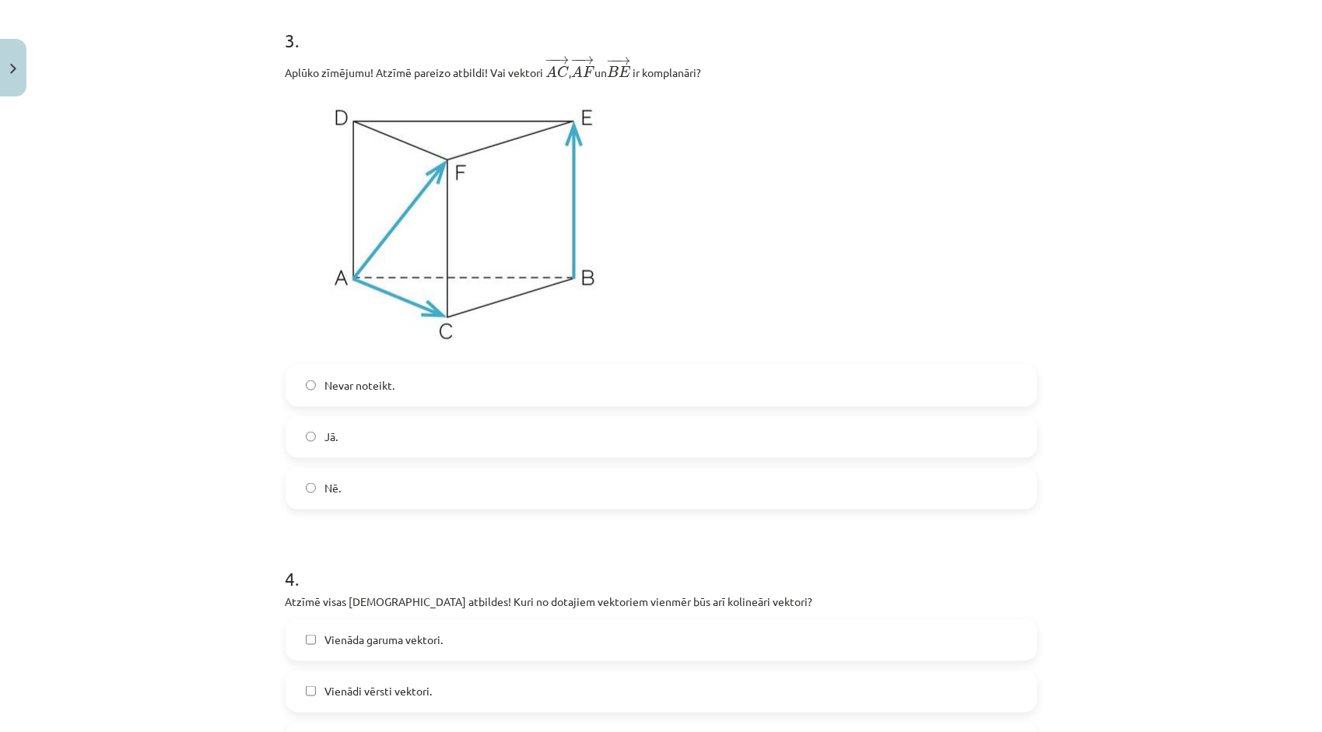
click at [547, 432] on label "Jā." at bounding box center [661, 437] width 749 height 39
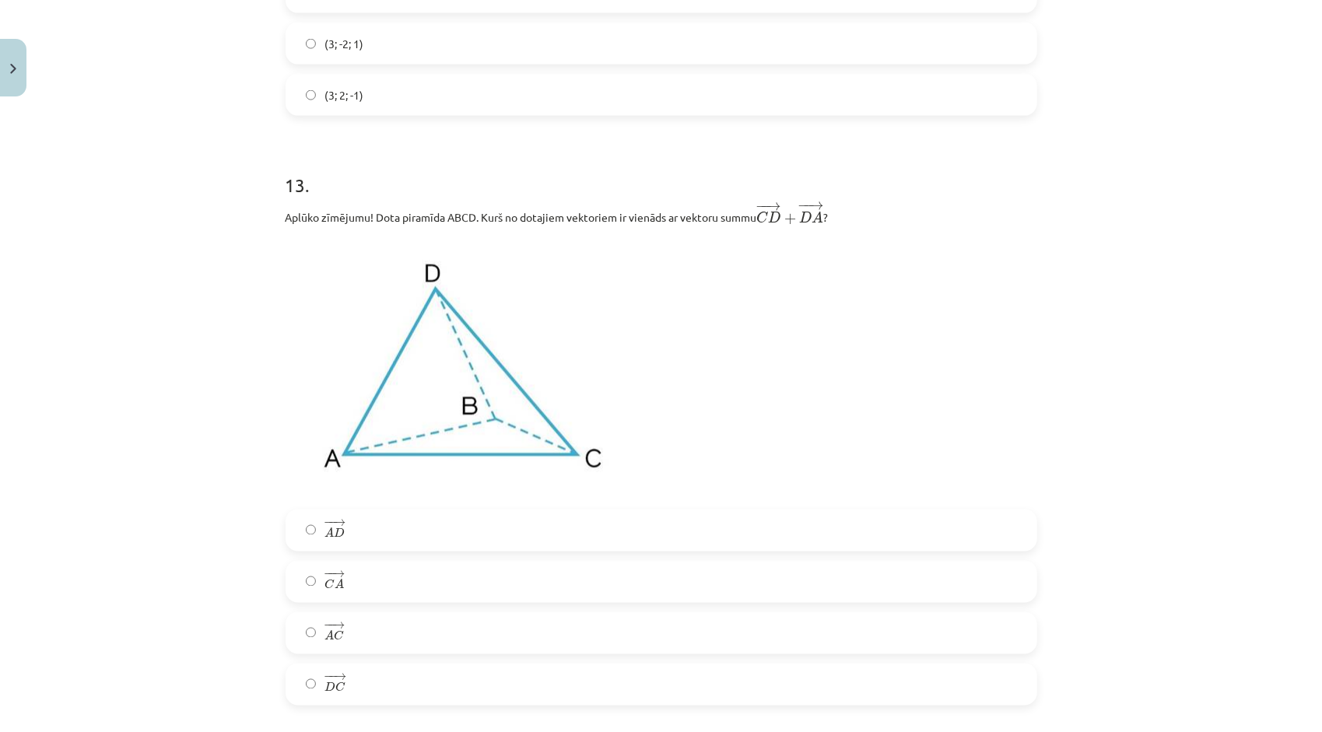
scroll to position [5499, 0]
click at [409, 583] on label "− − → C A C A →" at bounding box center [661, 579] width 749 height 39
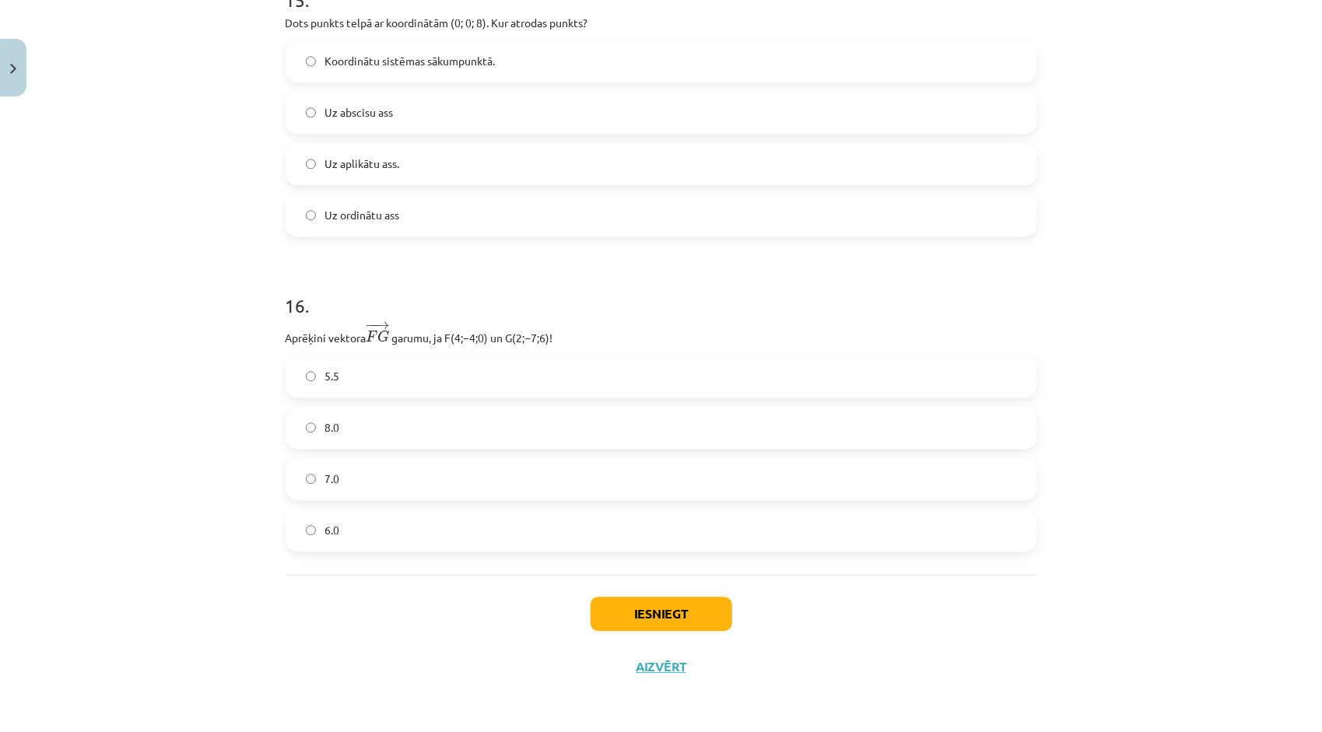
scroll to position [6589, 0]
click at [663, 613] on button "Iesniegt" at bounding box center [662, 614] width 142 height 34
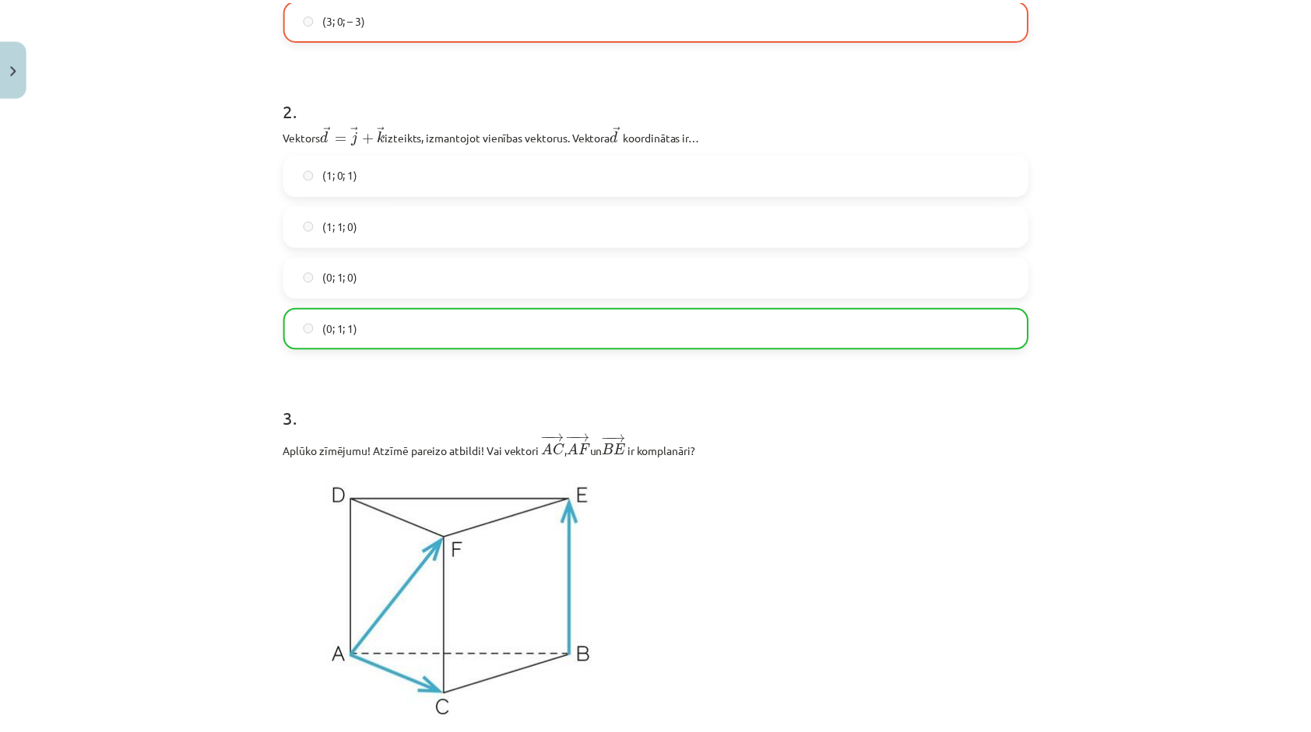
scroll to position [830, 0]
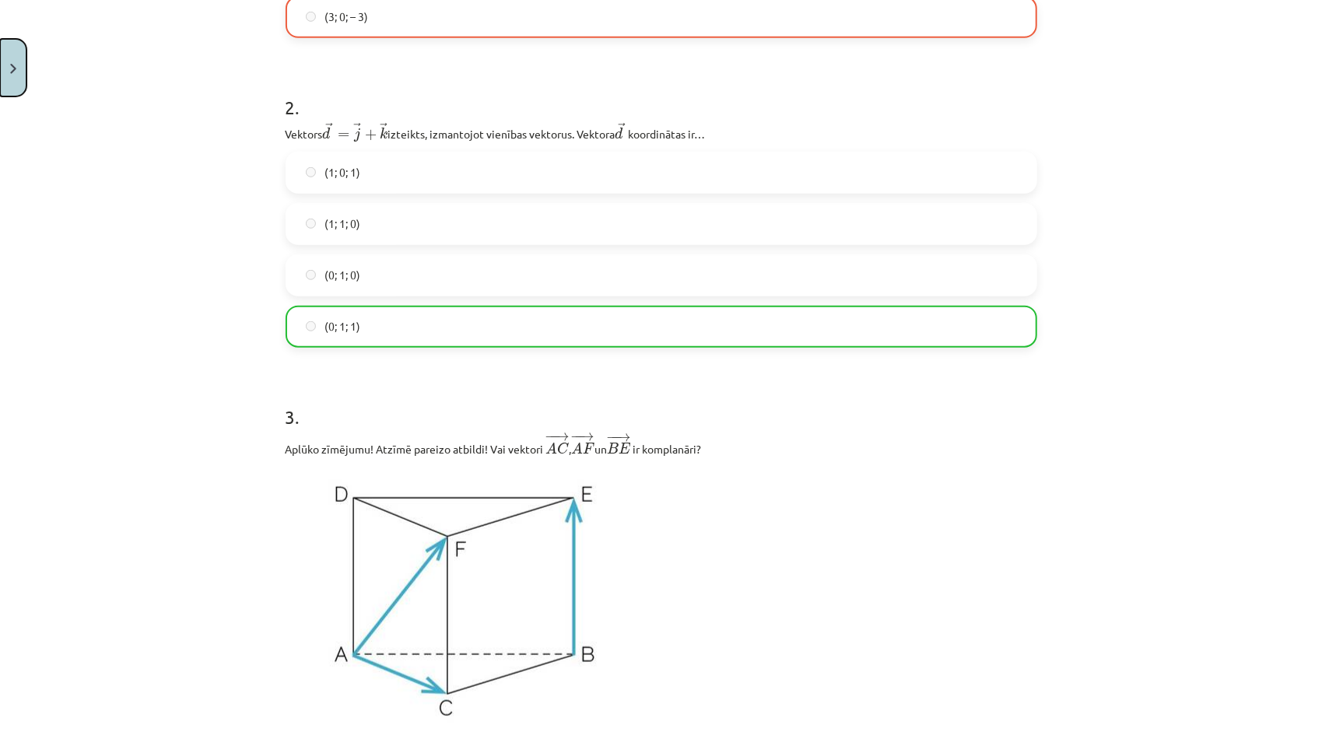
click at [25, 69] on button "Close" at bounding box center [13, 68] width 26 height 58
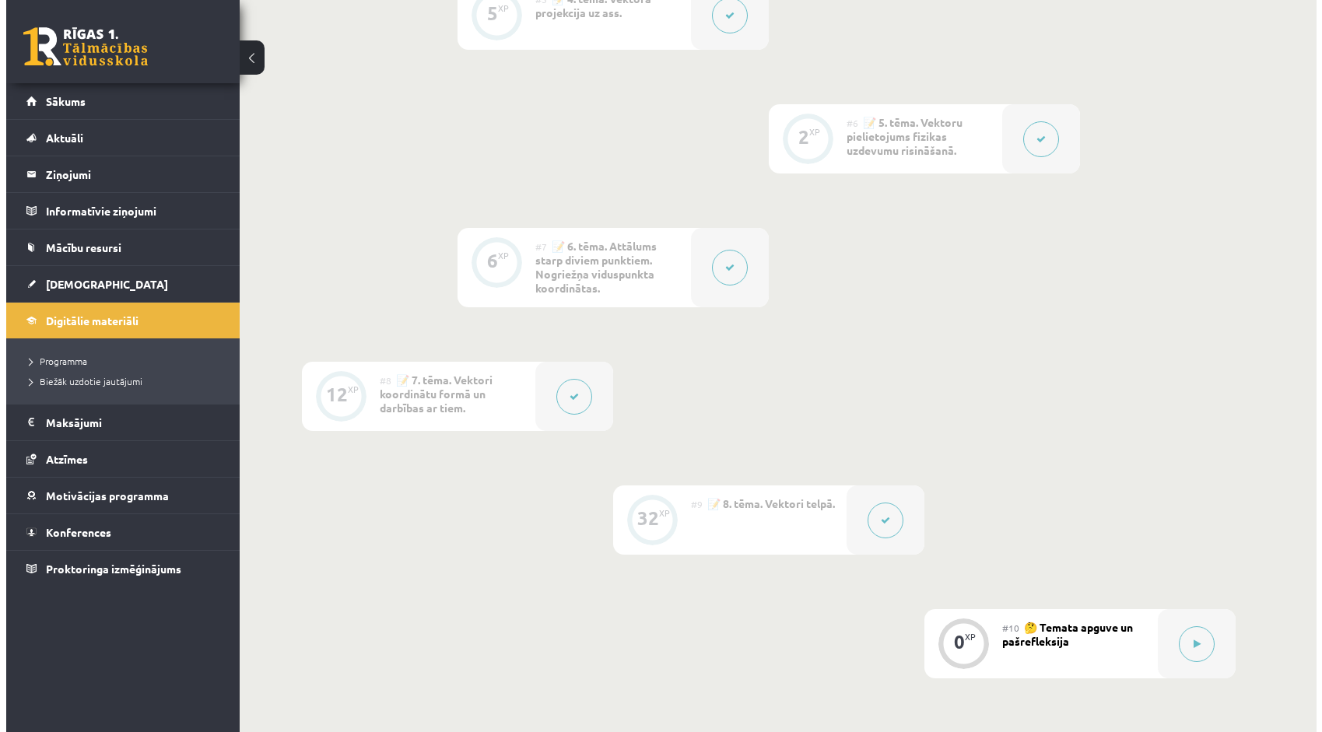
scroll to position [1152, 0]
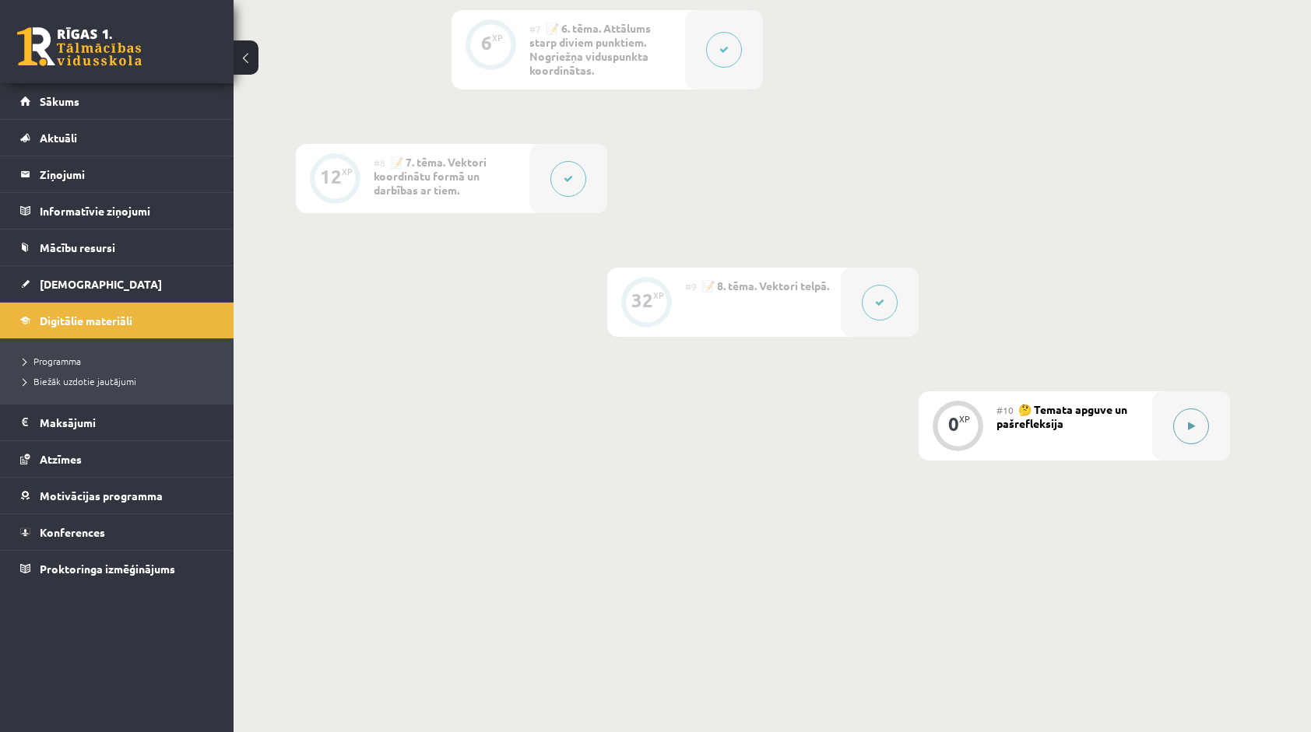
click at [1208, 440] on div at bounding box center [1191, 425] width 78 height 69
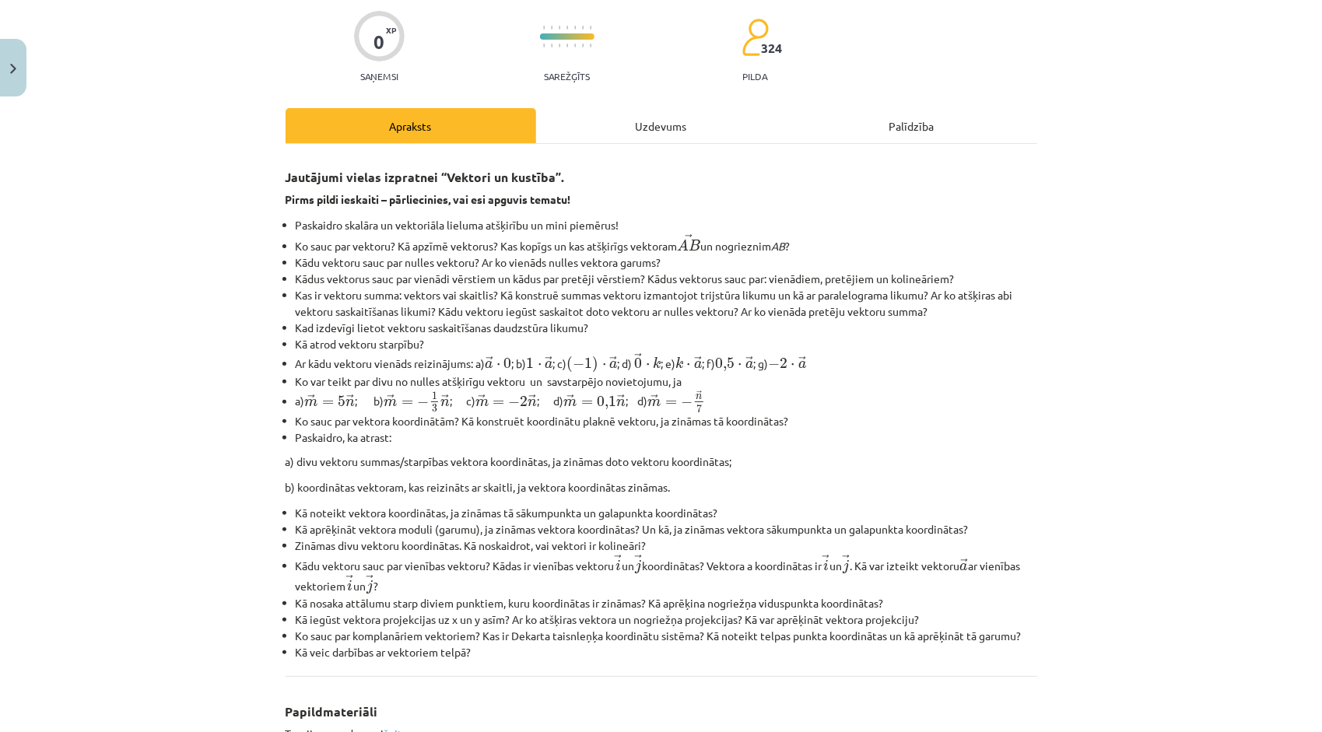
scroll to position [117, 0]
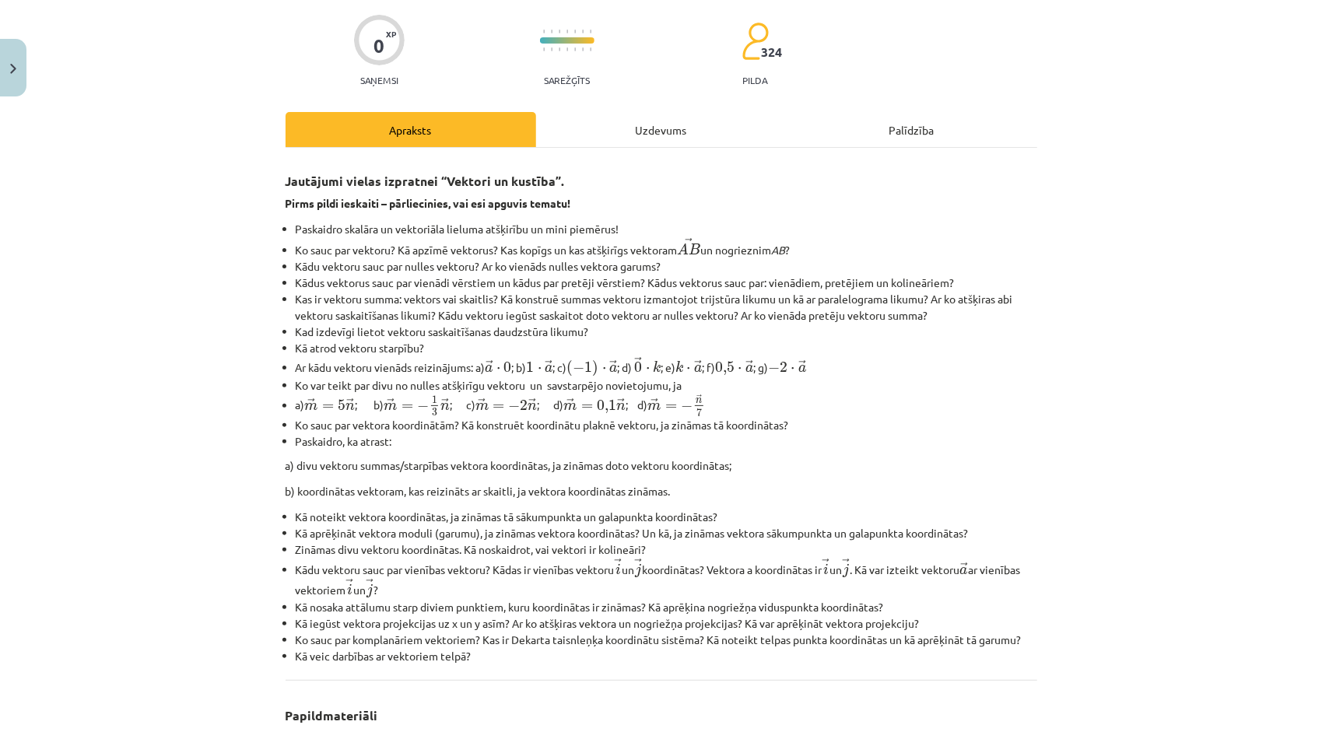
click at [665, 131] on div "Uzdevums" at bounding box center [661, 129] width 251 height 35
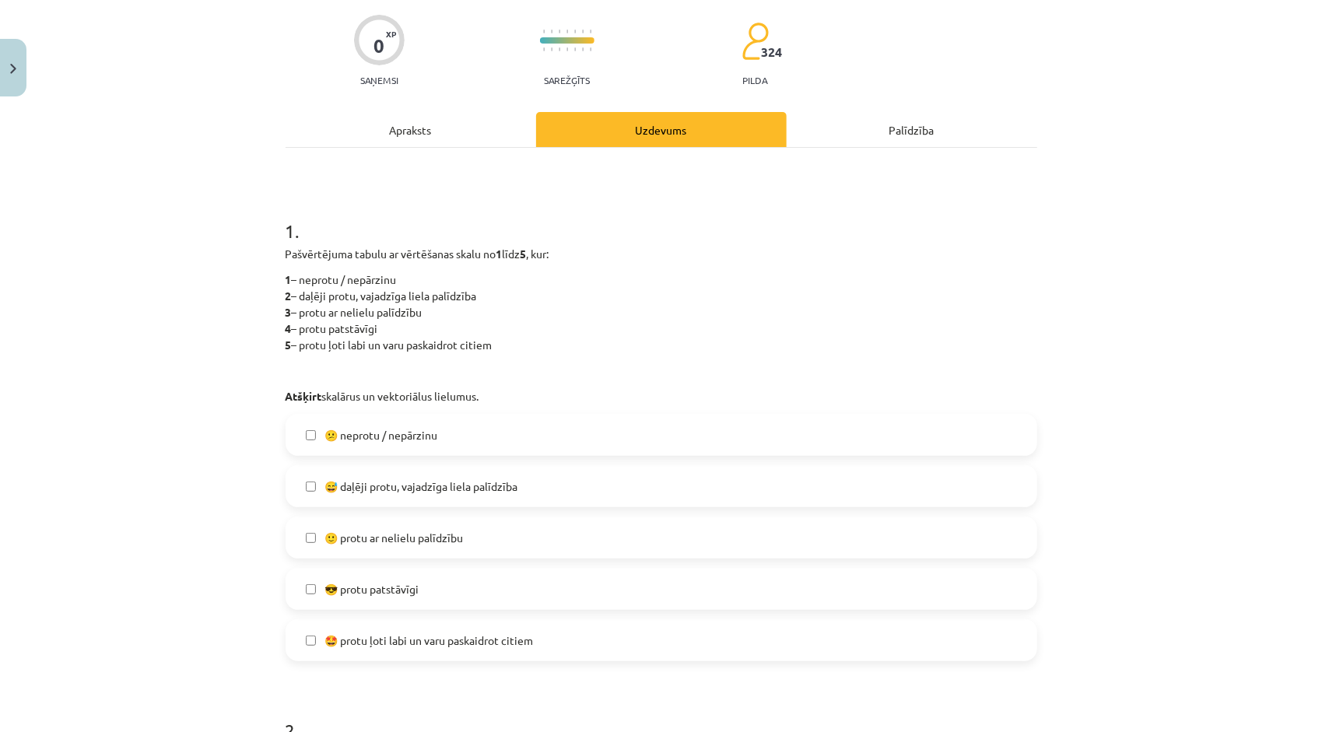
click at [423, 549] on label "🙂 protu ar nelielu palīdzību" at bounding box center [661, 537] width 749 height 39
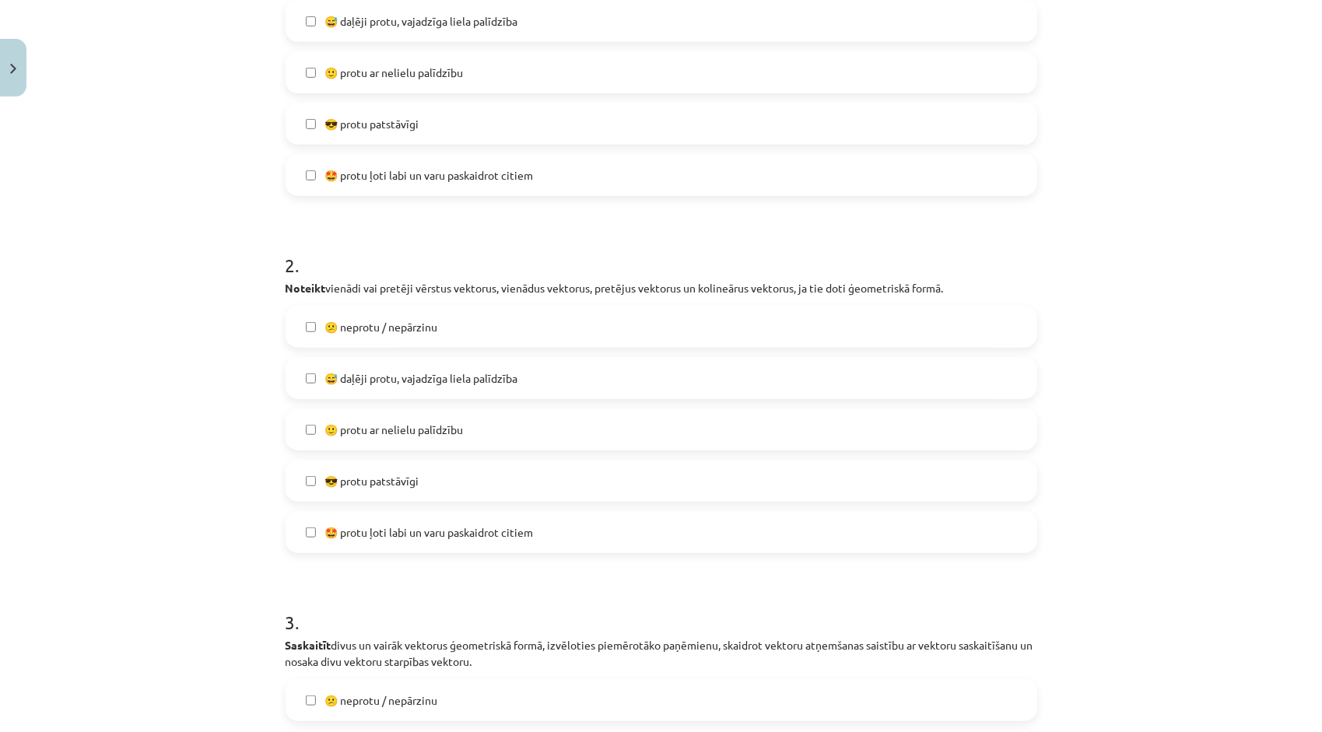
scroll to position [662, 0]
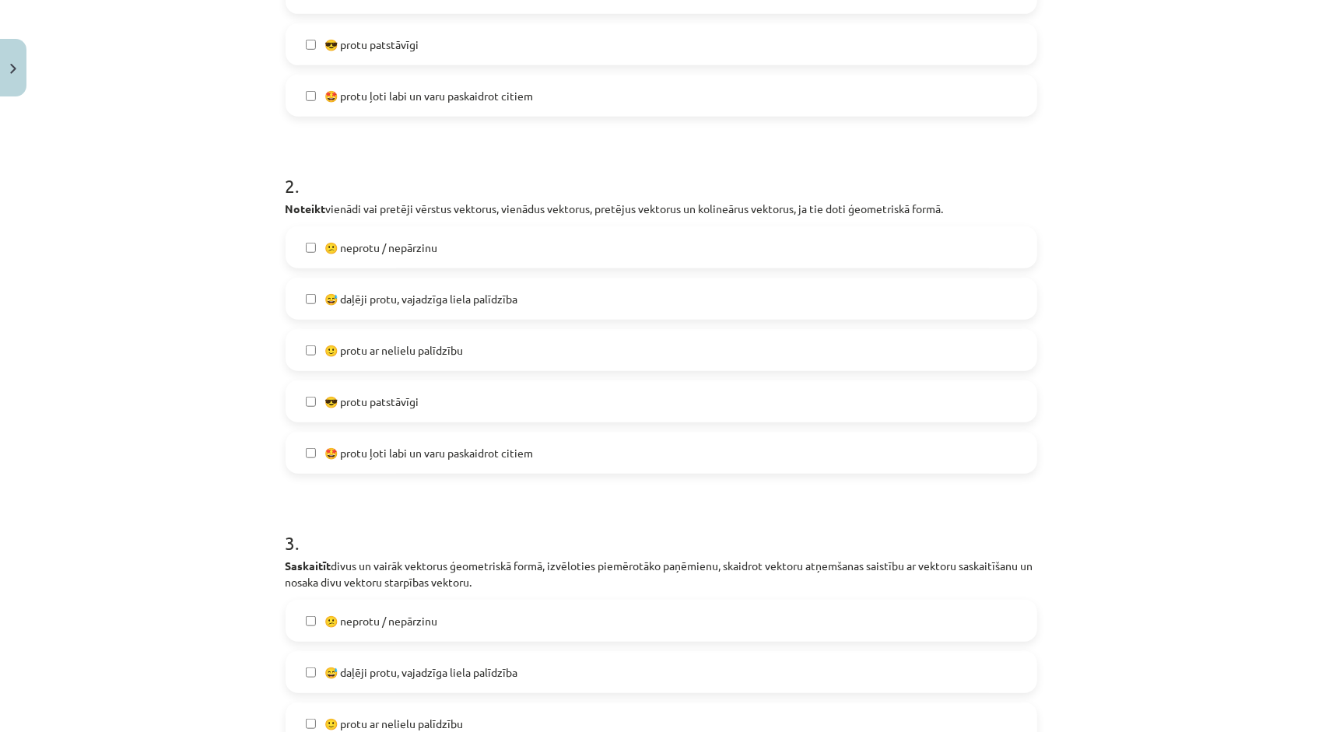
click at [421, 359] on label "🙂 protu ar nelielu palīdzību" at bounding box center [661, 350] width 749 height 39
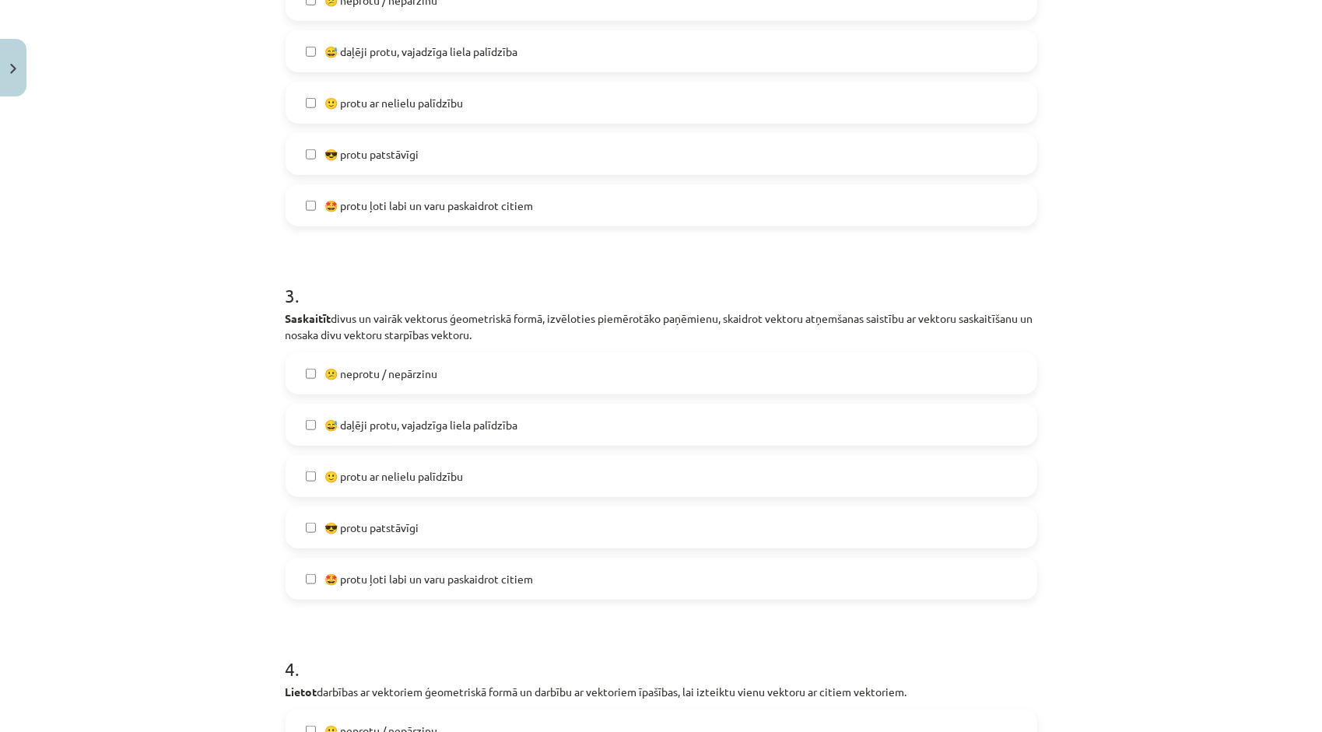
scroll to position [973, 0]
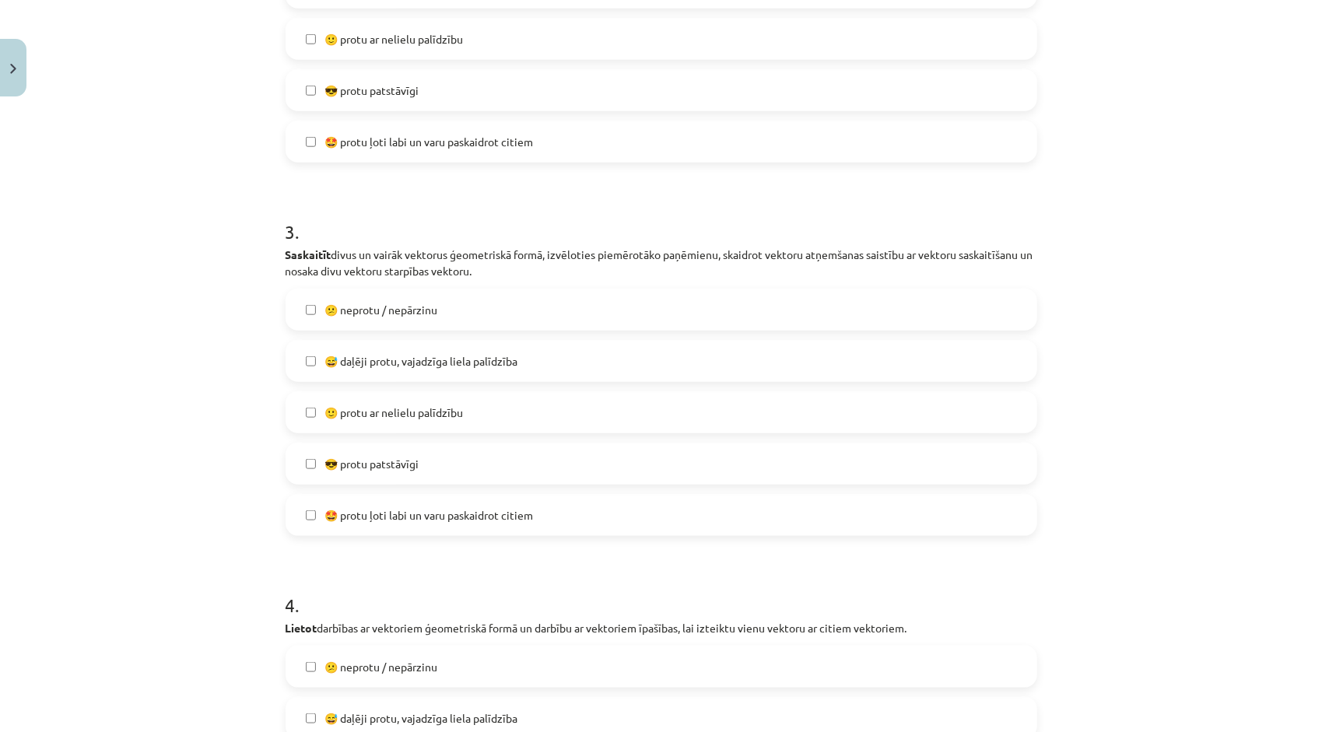
click at [398, 462] on span "😎 protu patstāvīgi" at bounding box center [372, 464] width 94 height 16
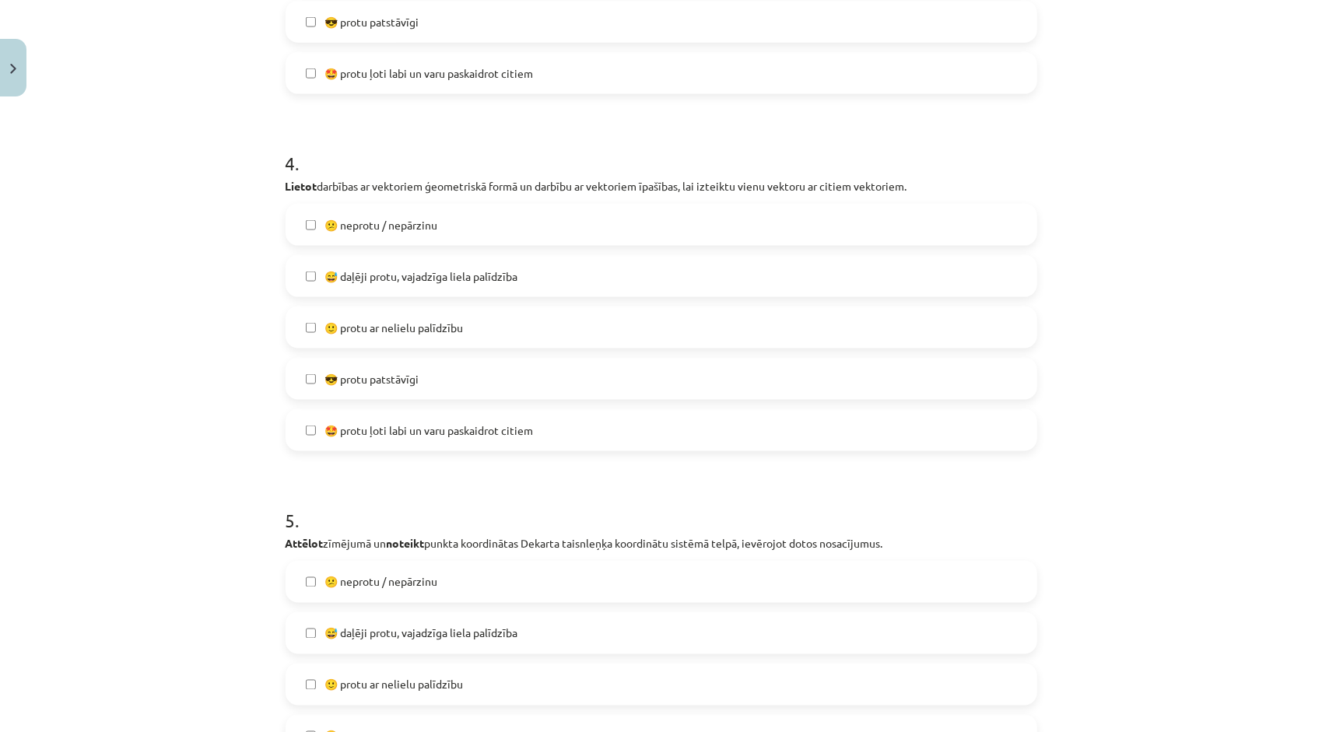
scroll to position [1440, 0]
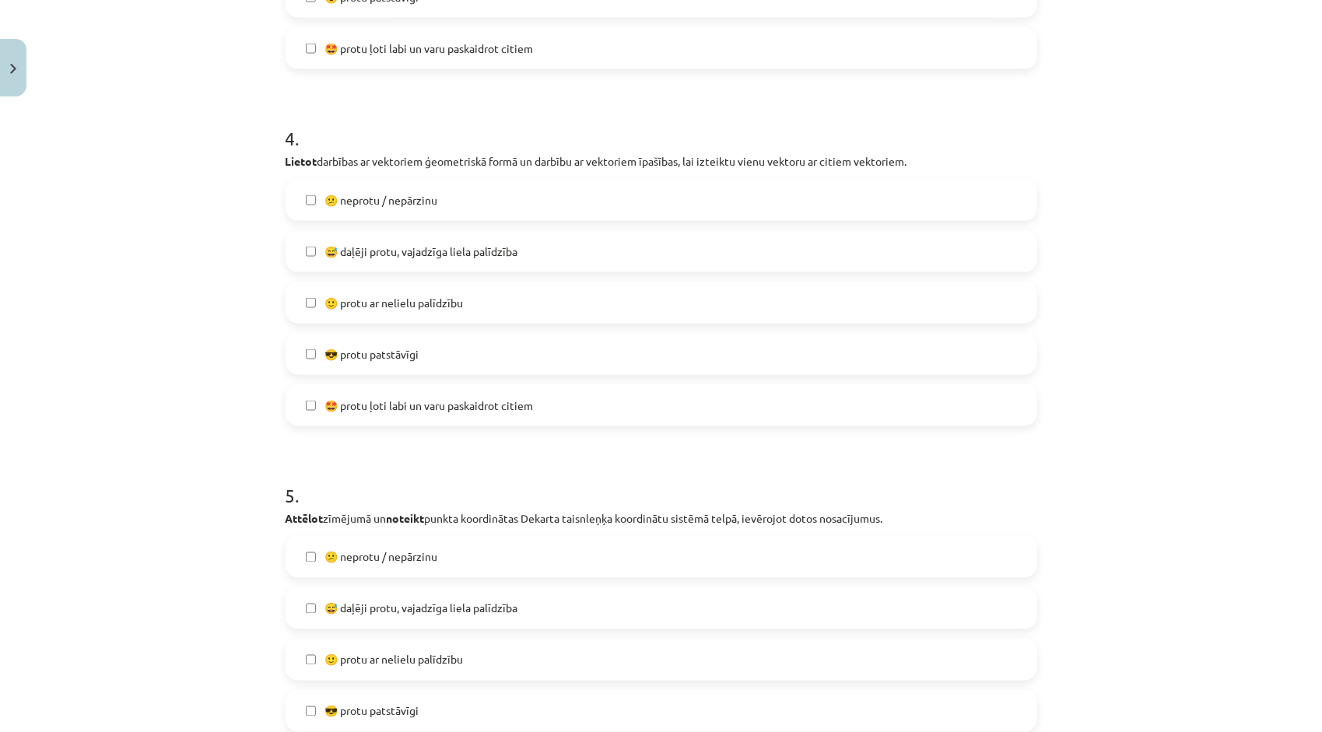
click at [425, 314] on label "🙂 protu ar nelielu palīdzību" at bounding box center [661, 302] width 749 height 39
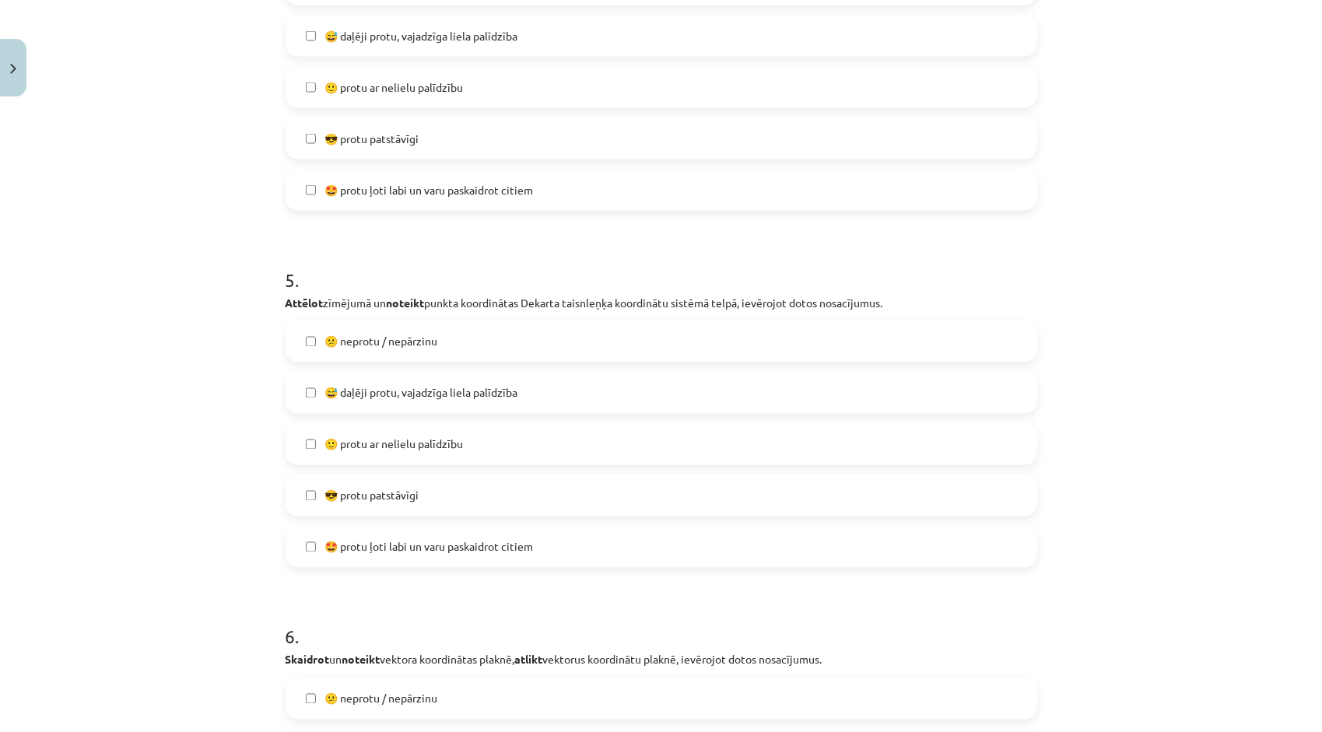
scroll to position [1751, 0]
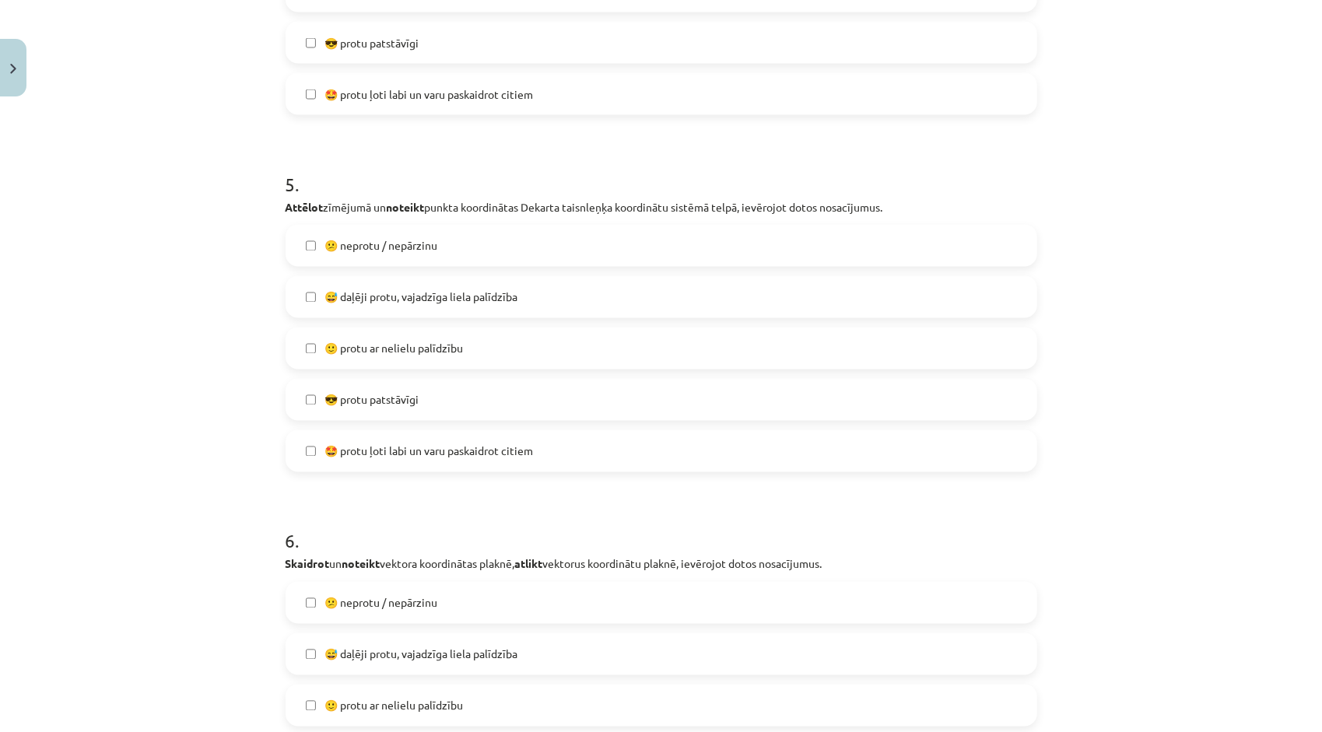
click at [402, 407] on span "😎 protu patstāvīgi" at bounding box center [372, 400] width 94 height 16
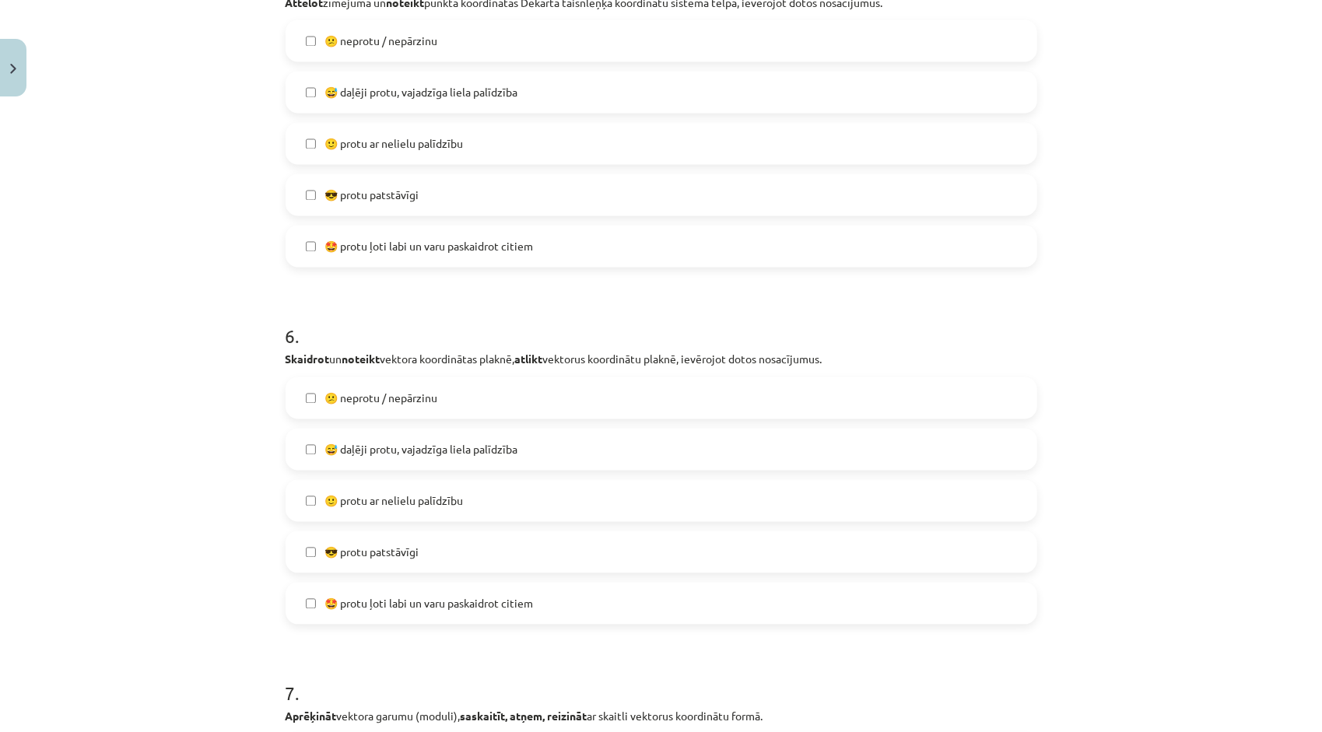
scroll to position [1985, 0]
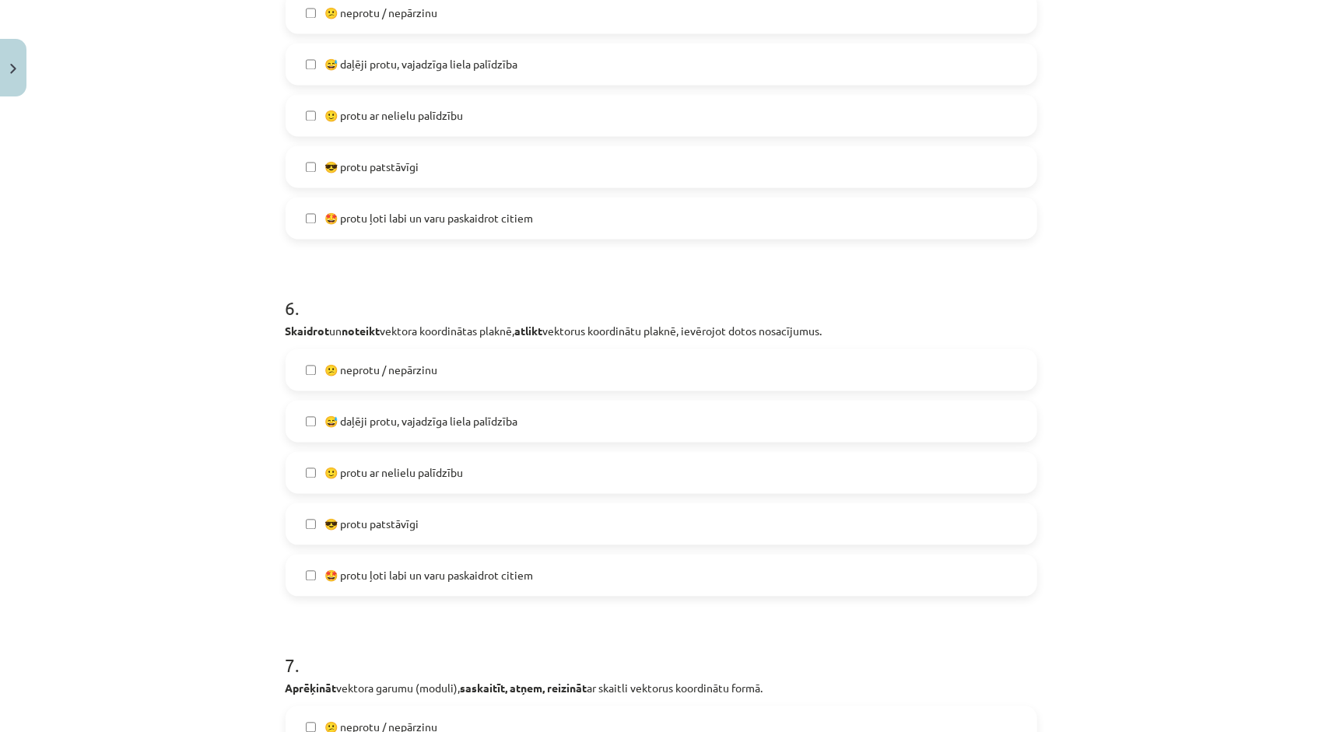
click at [377, 473] on span "🙂 protu ar nelielu palīdzību" at bounding box center [394, 473] width 139 height 16
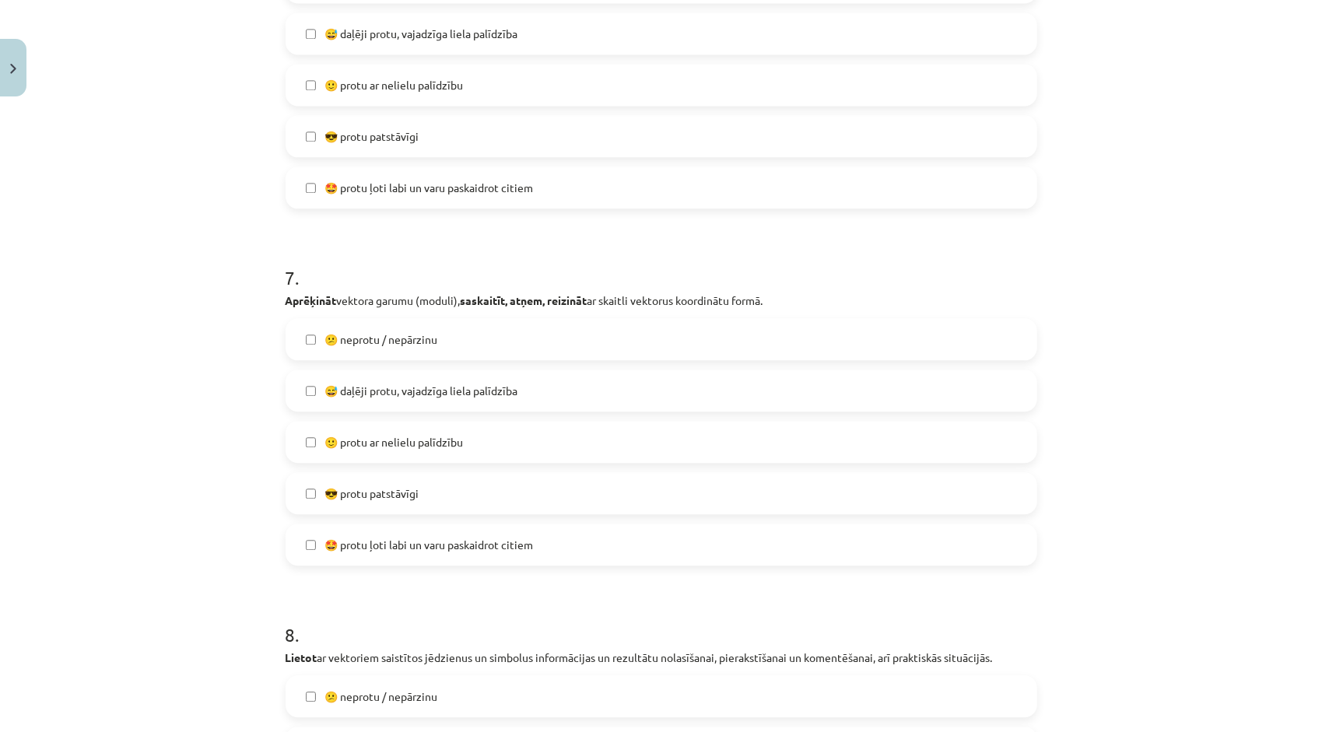
scroll to position [2374, 0]
click at [376, 498] on span "😎 protu patstāvīgi" at bounding box center [372, 492] width 94 height 16
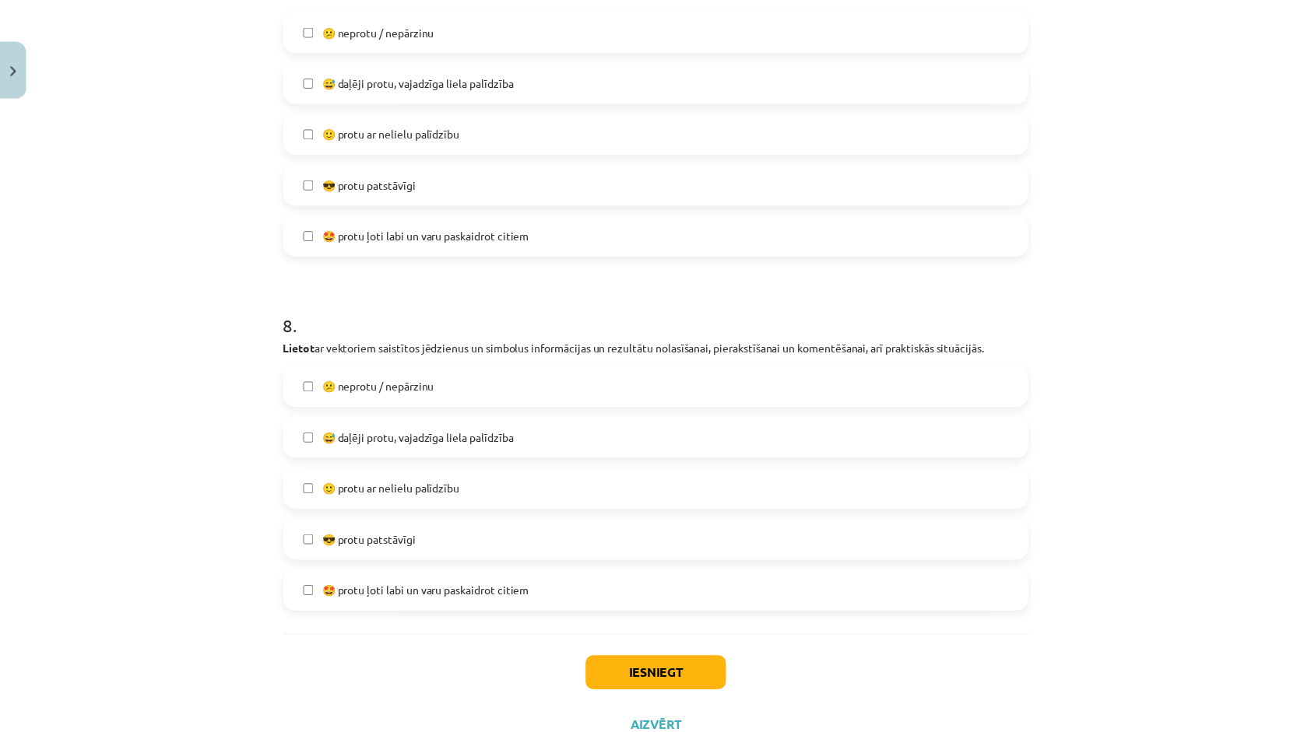
scroll to position [2685, 0]
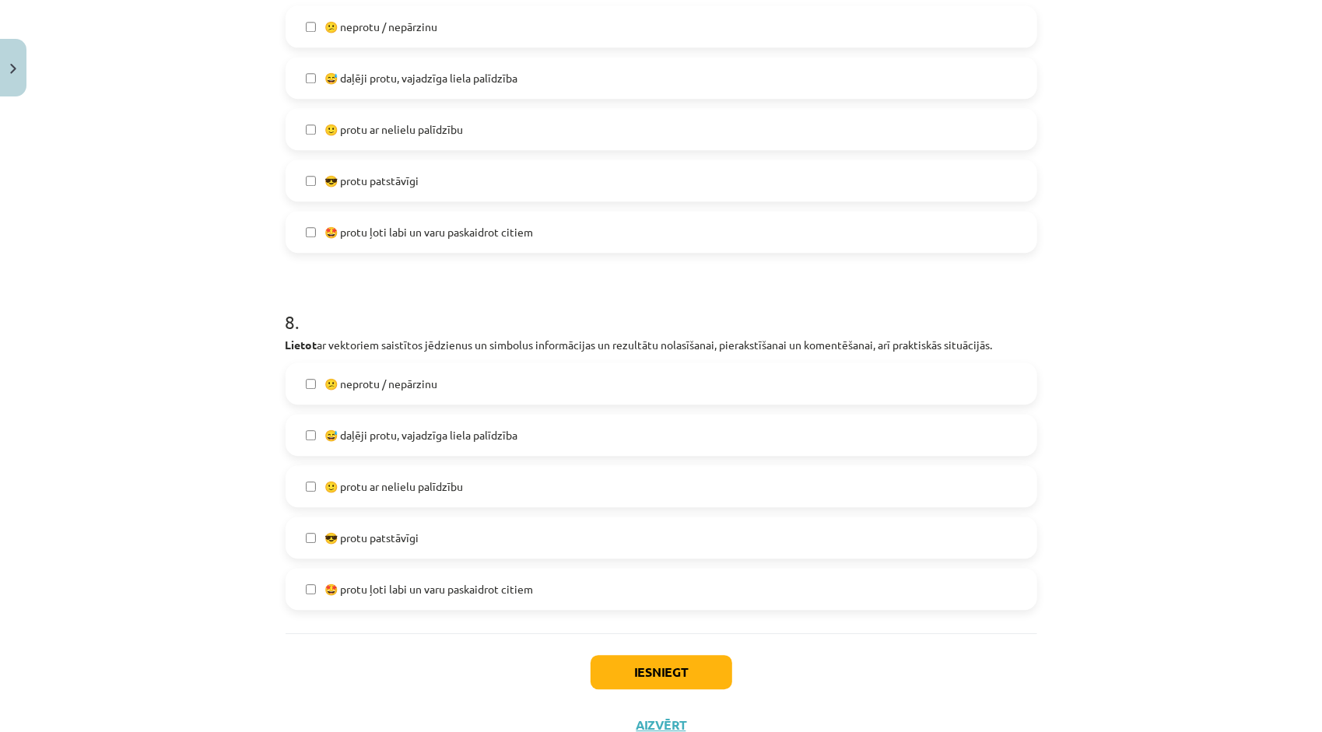
click at [375, 504] on label "🙂 protu ar nelielu palīdzību" at bounding box center [661, 486] width 749 height 39
click at [445, 483] on span "🙂 protu ar nelielu palīdzību" at bounding box center [394, 487] width 139 height 16
click at [646, 669] on button "Iesniegt" at bounding box center [662, 672] width 142 height 34
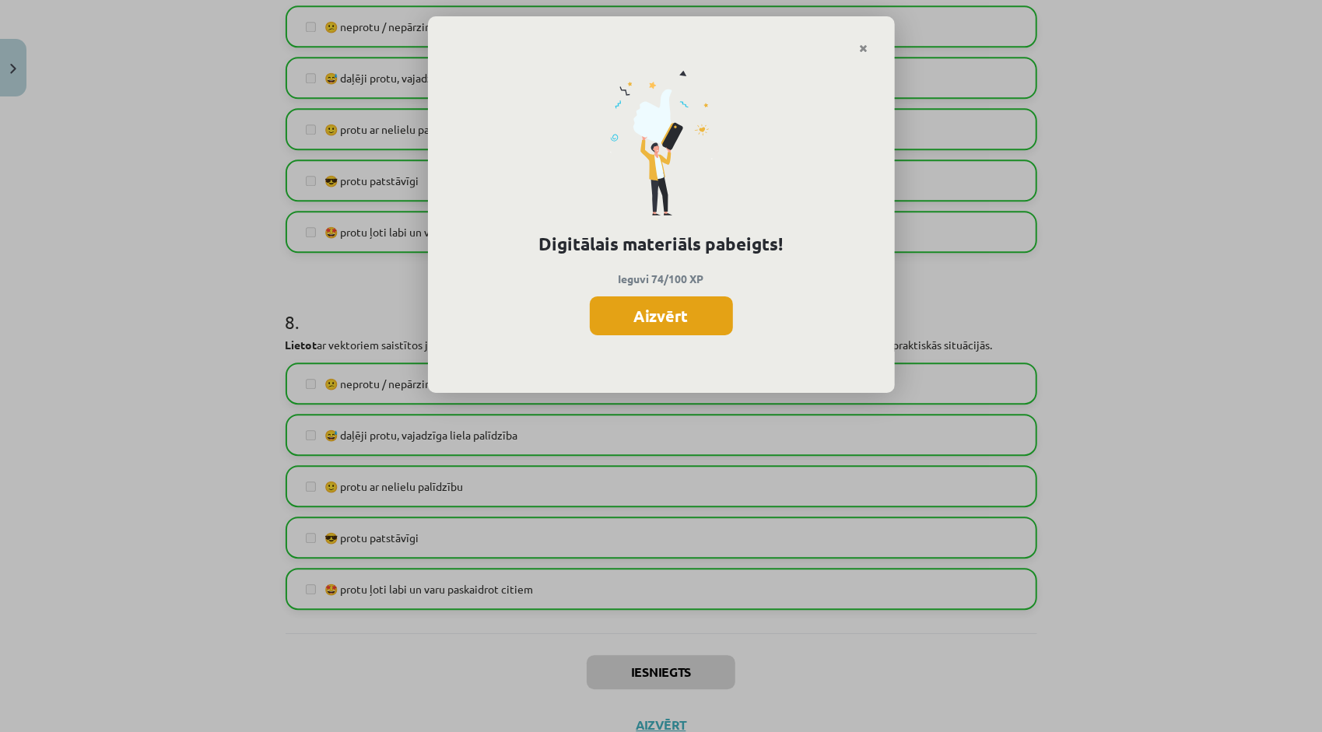
click at [678, 304] on button "Aizvērt" at bounding box center [661, 316] width 143 height 39
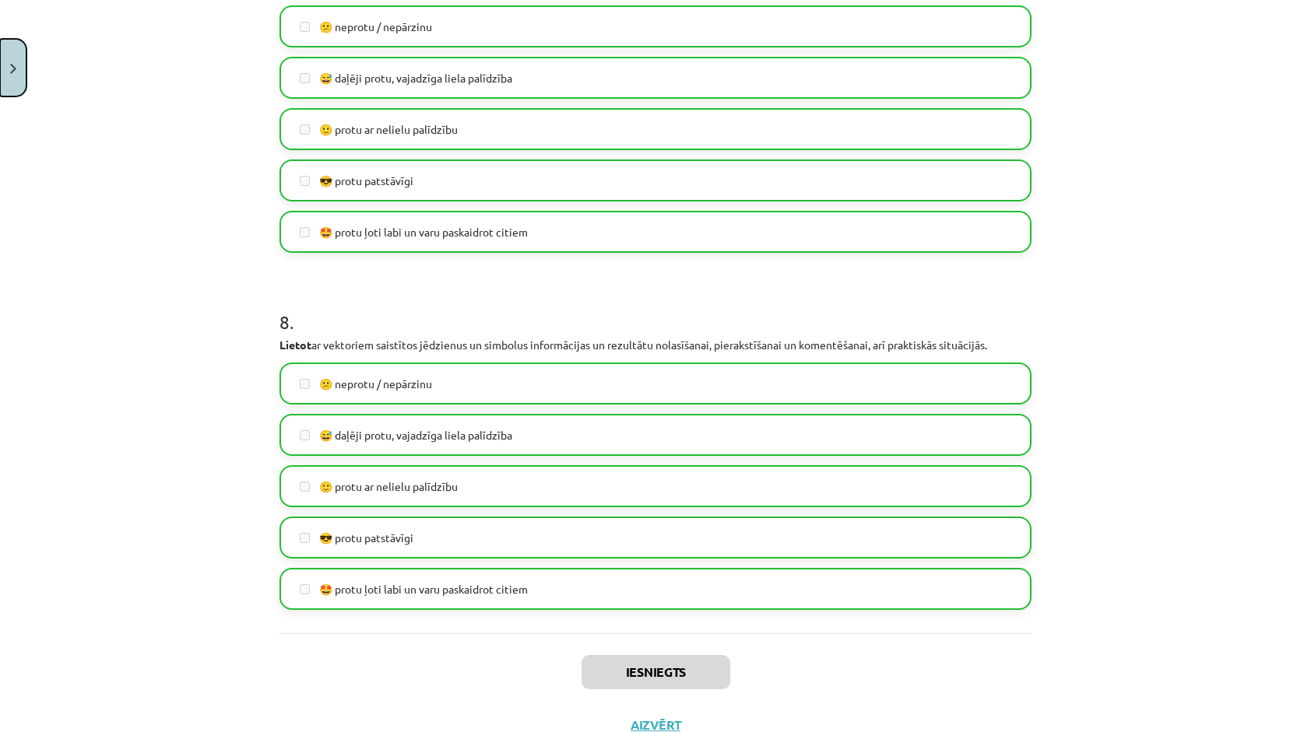
click at [20, 84] on button "Close" at bounding box center [13, 68] width 26 height 58
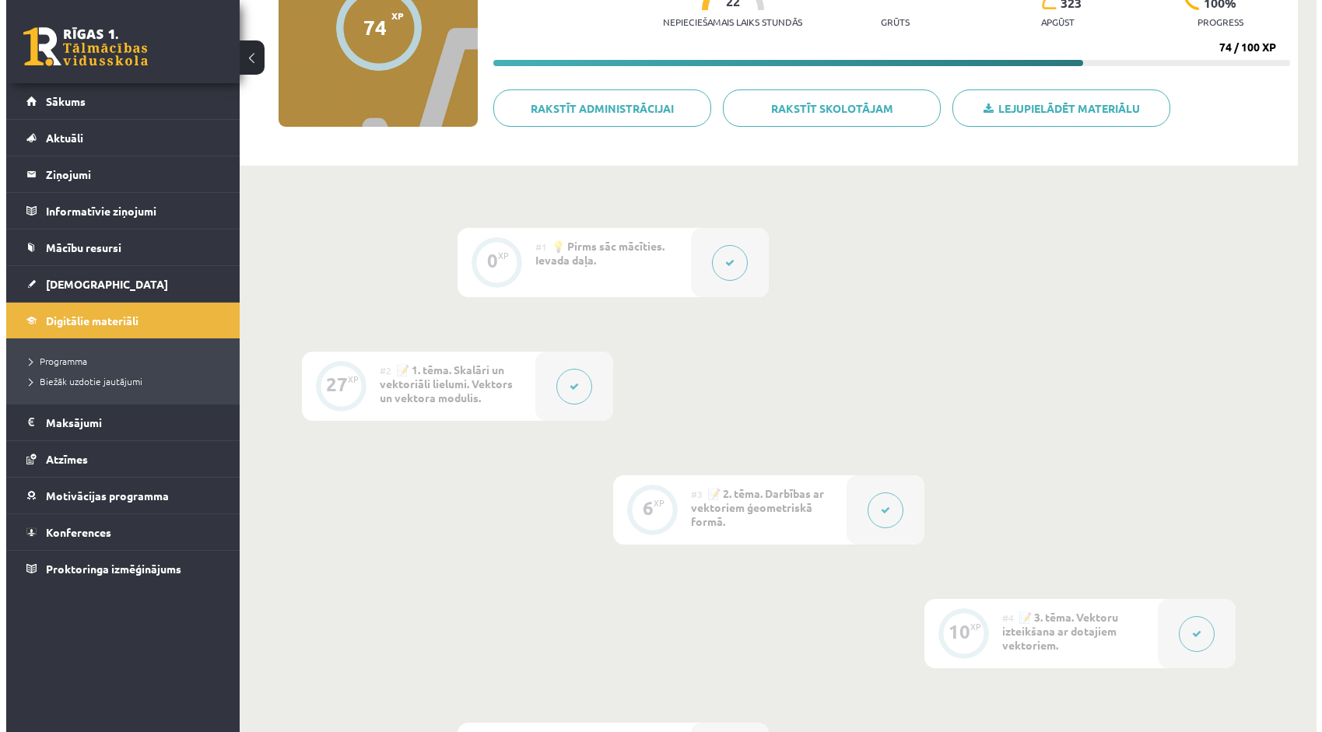
scroll to position [140, 0]
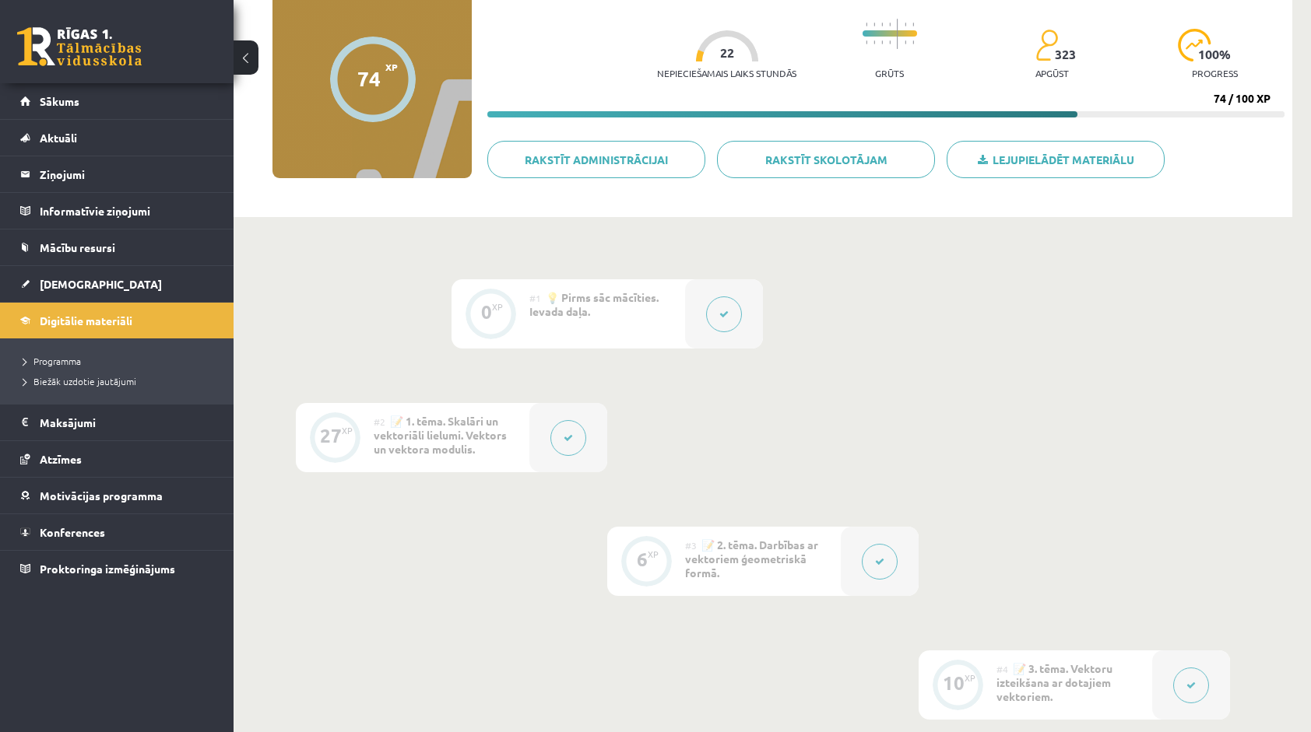
click at [713, 322] on button at bounding box center [724, 315] width 36 height 36
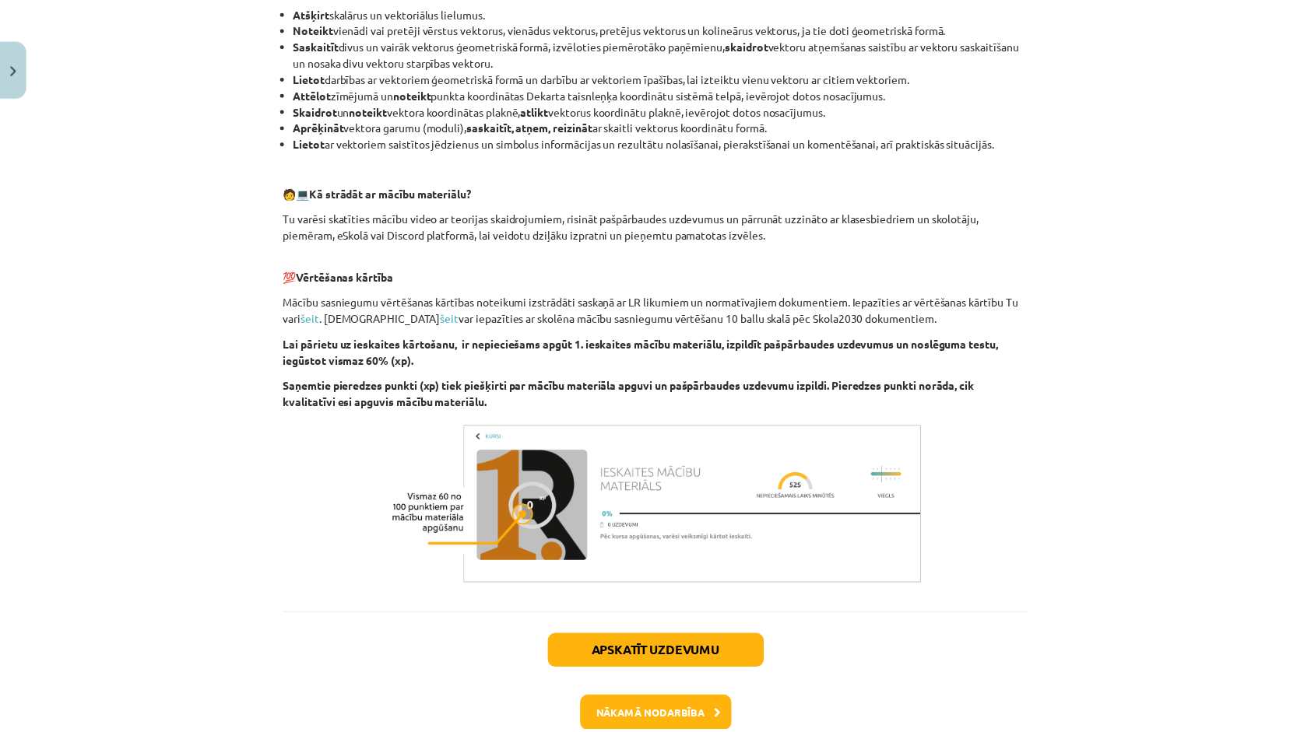
scroll to position [623, 0]
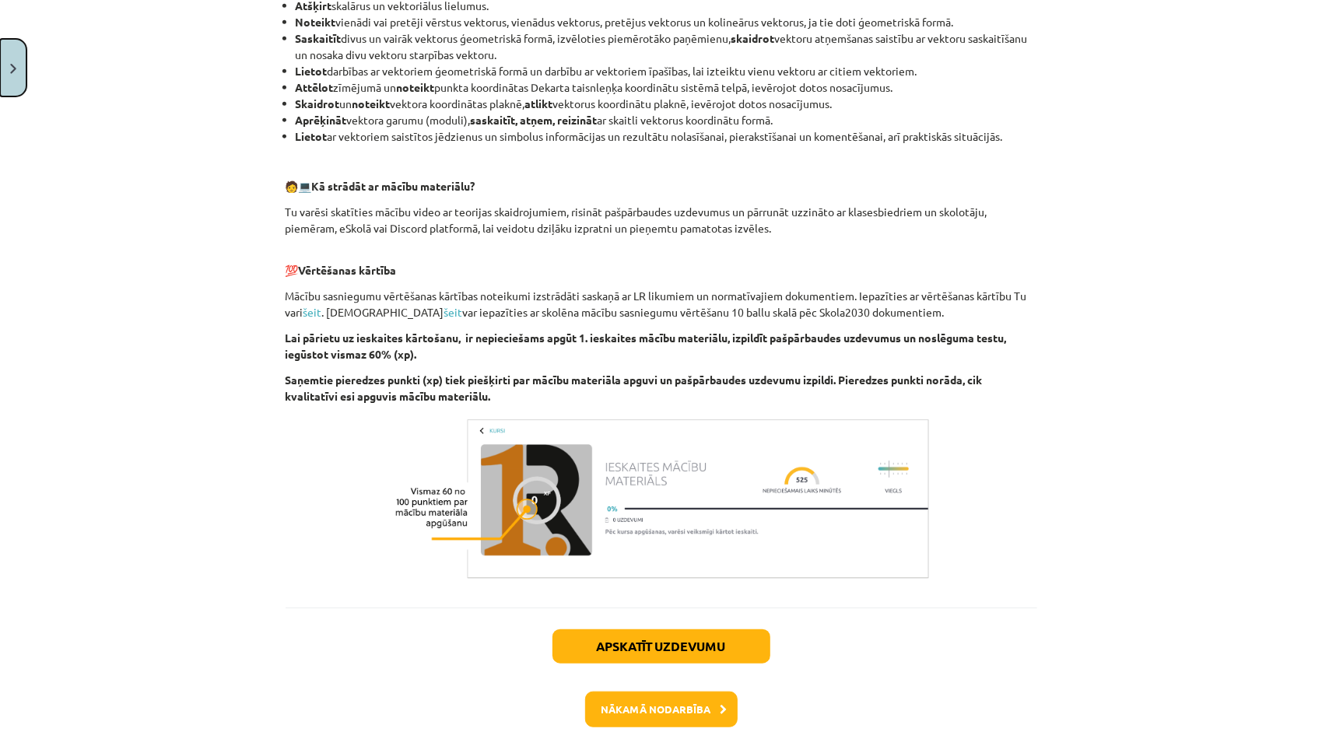
click at [19, 68] on button "Close" at bounding box center [13, 68] width 26 height 58
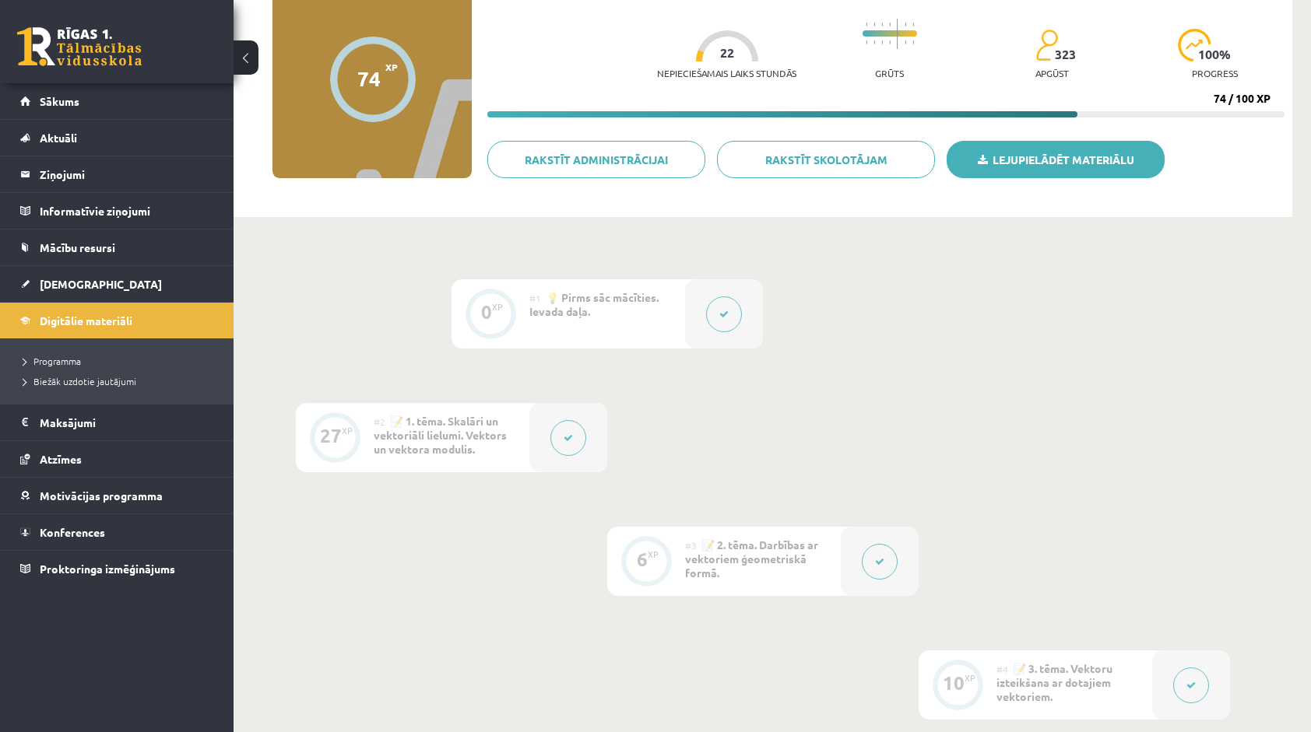
click at [1097, 163] on link "Lejupielādēt materiālu" at bounding box center [1055, 159] width 218 height 37
click at [59, 316] on span "Digitālie materiāli" at bounding box center [86, 321] width 93 height 14
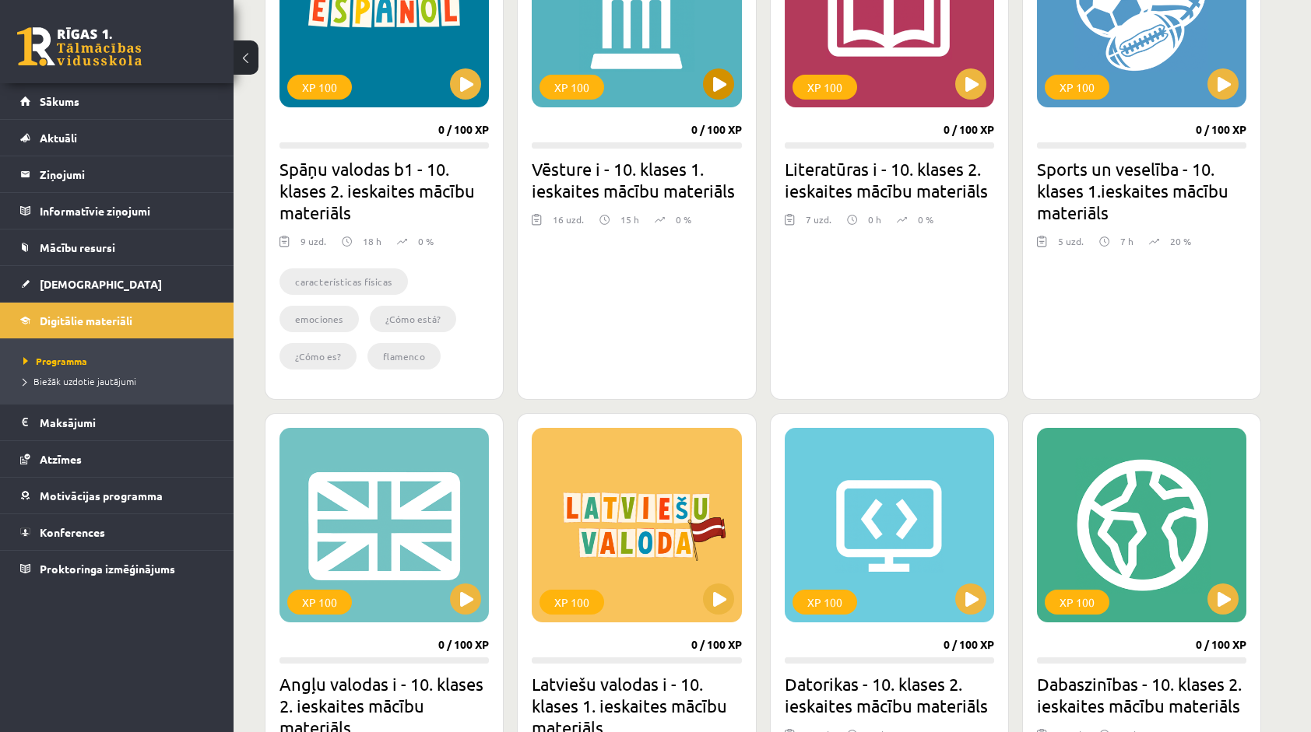
scroll to position [545, 0]
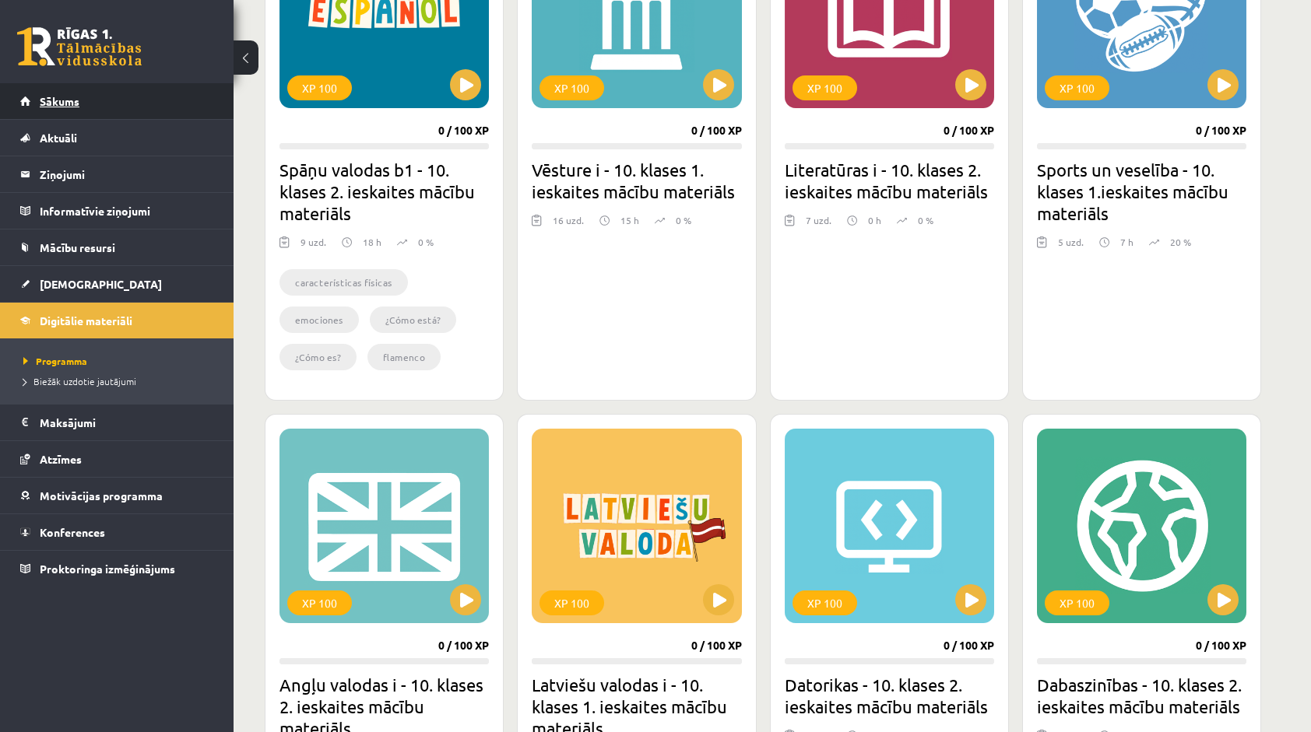
click at [170, 103] on link "Sākums" at bounding box center [117, 101] width 194 height 36
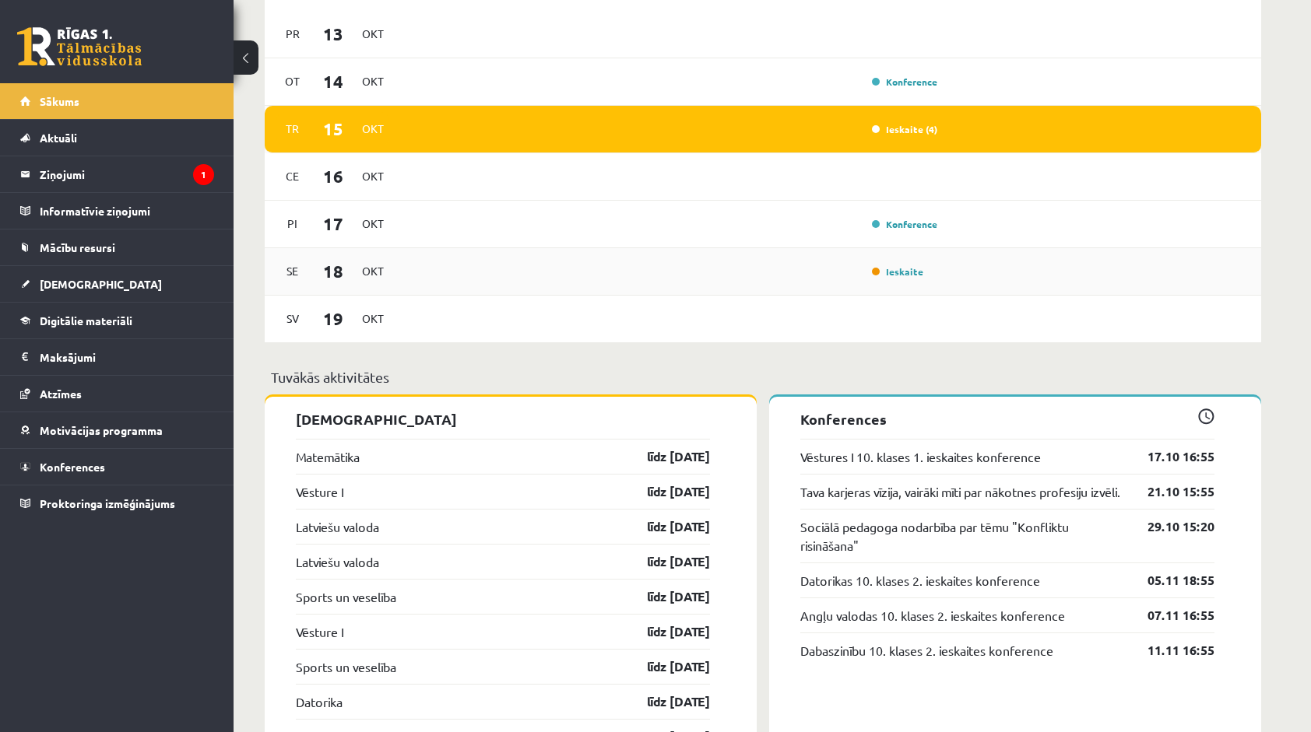
scroll to position [1012, 0]
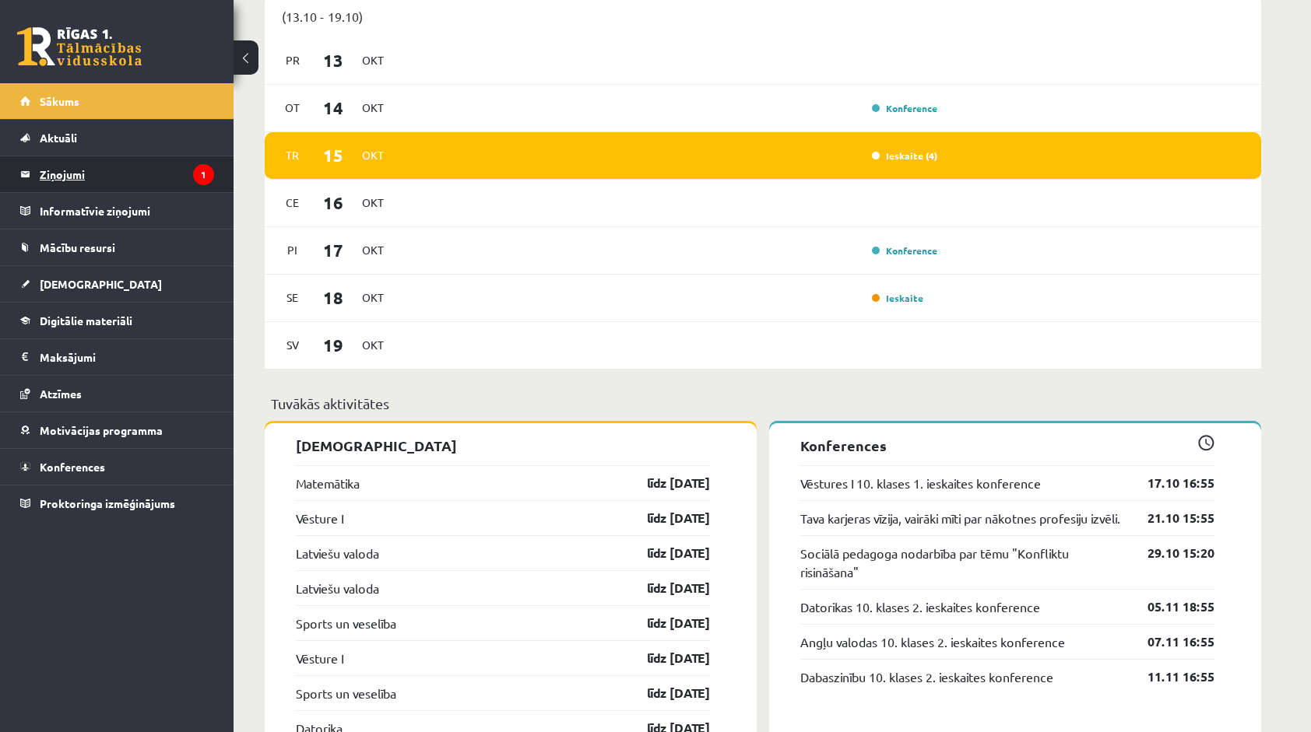
click at [209, 180] on icon "1" at bounding box center [203, 174] width 21 height 21
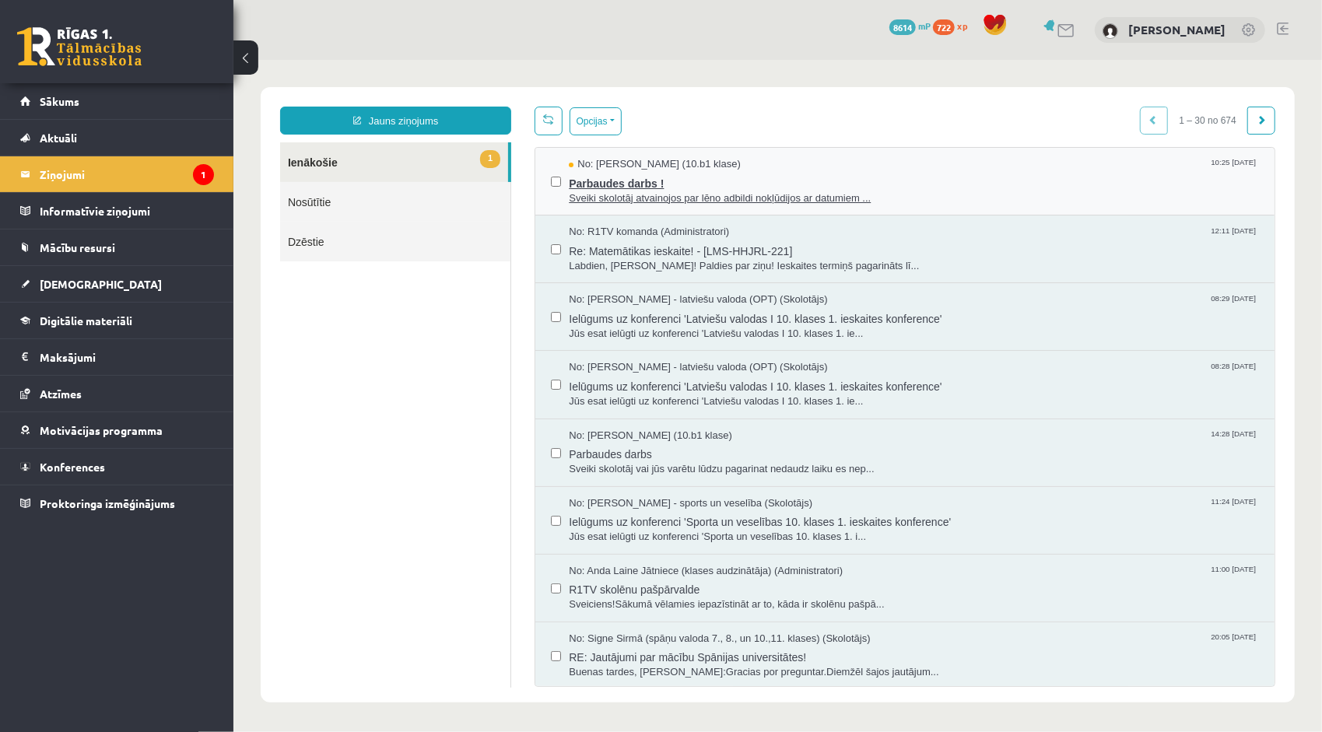
click at [600, 191] on span "Sveiki skolotāj atvainojos par lēno adbildi nokļūdijos ar datumiem ..." at bounding box center [913, 198] width 690 height 15
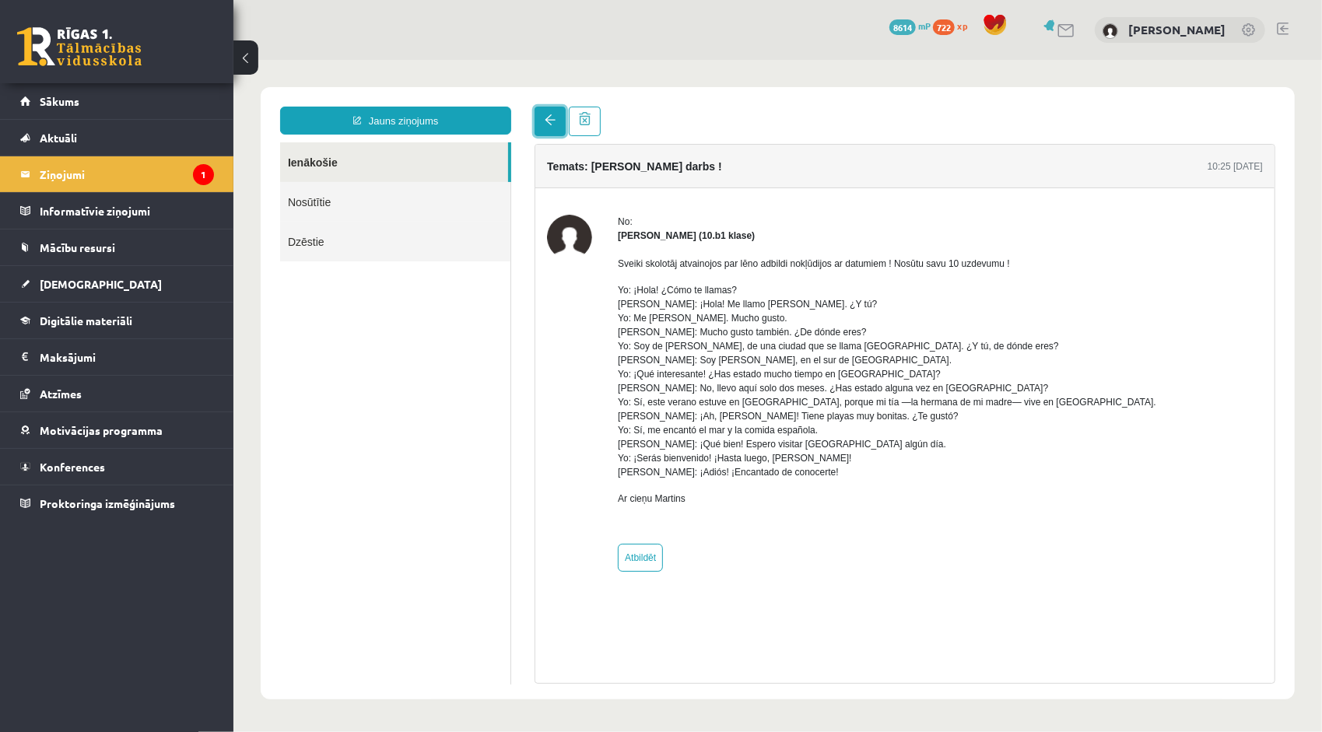
click at [542, 125] on link at bounding box center [549, 121] width 31 height 30
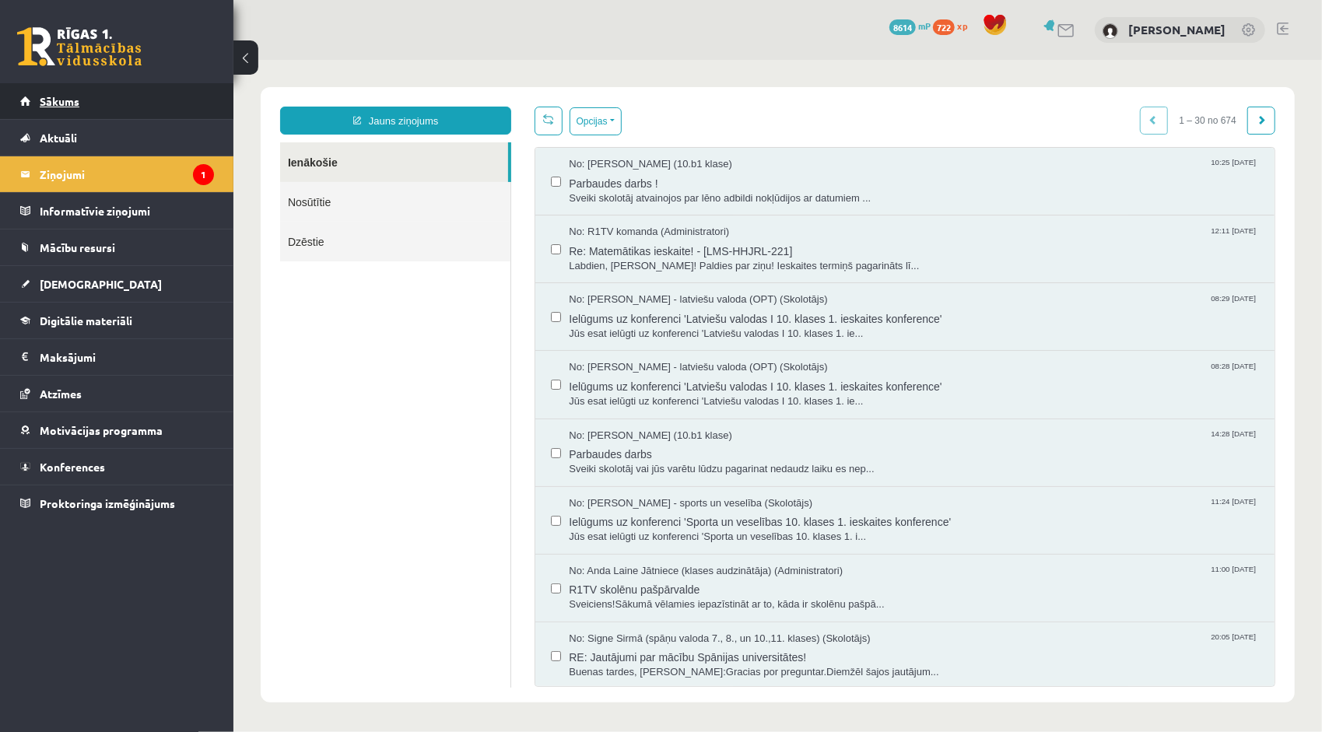
click at [139, 118] on link "Sākums" at bounding box center [117, 101] width 194 height 36
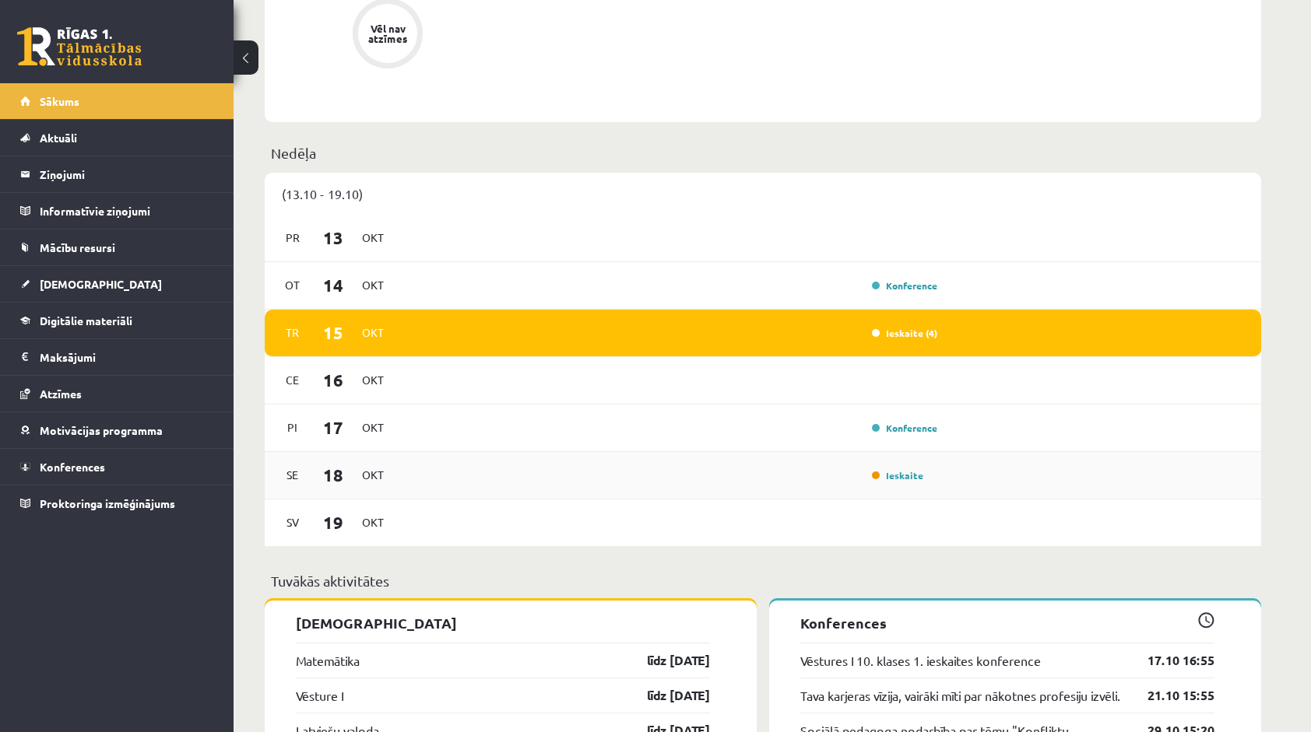
scroll to position [1012, 0]
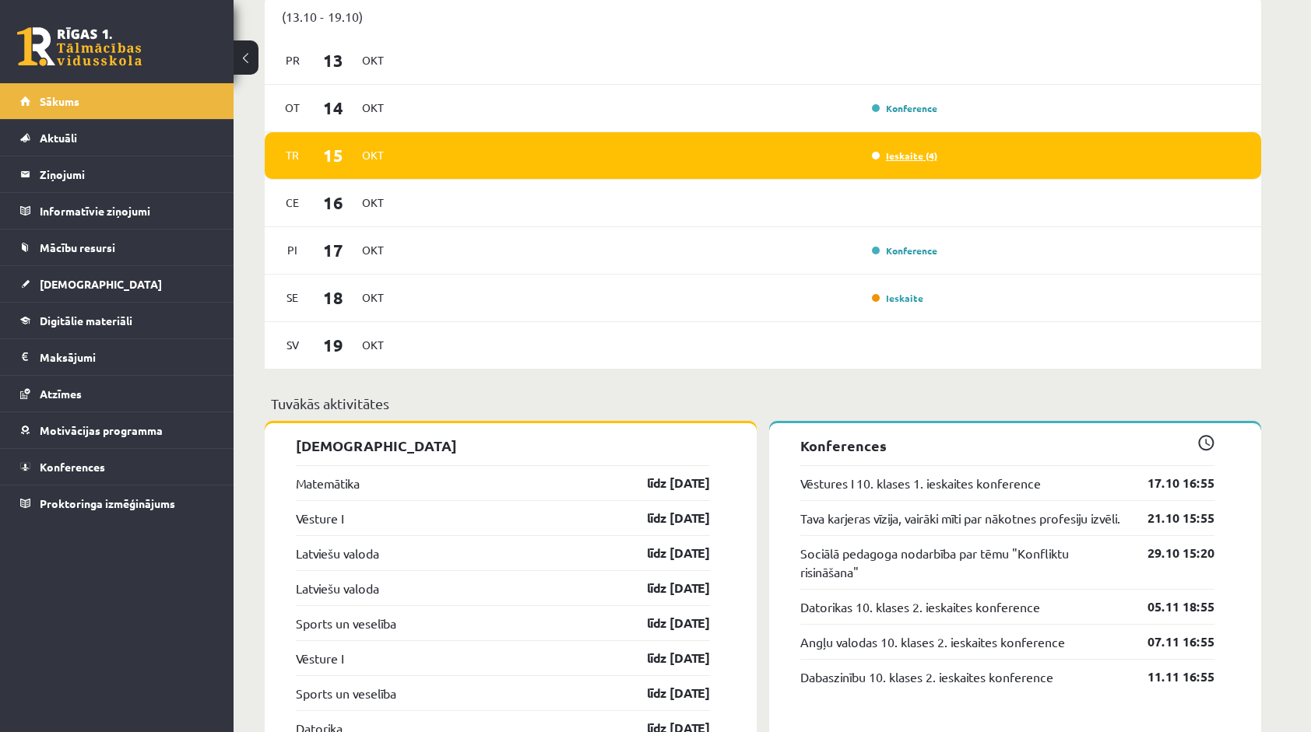
click at [915, 153] on link "Ieskaite (4)" at bounding box center [904, 155] width 65 height 12
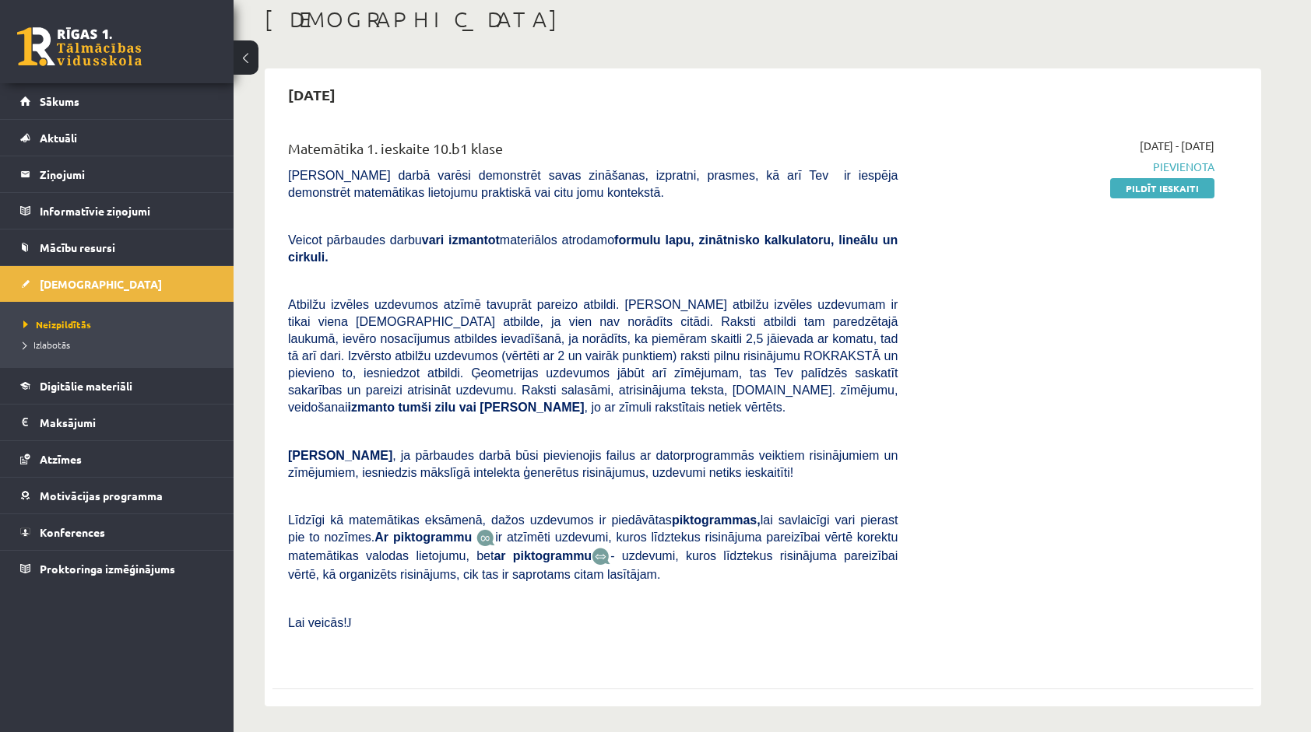
scroll to position [78, 0]
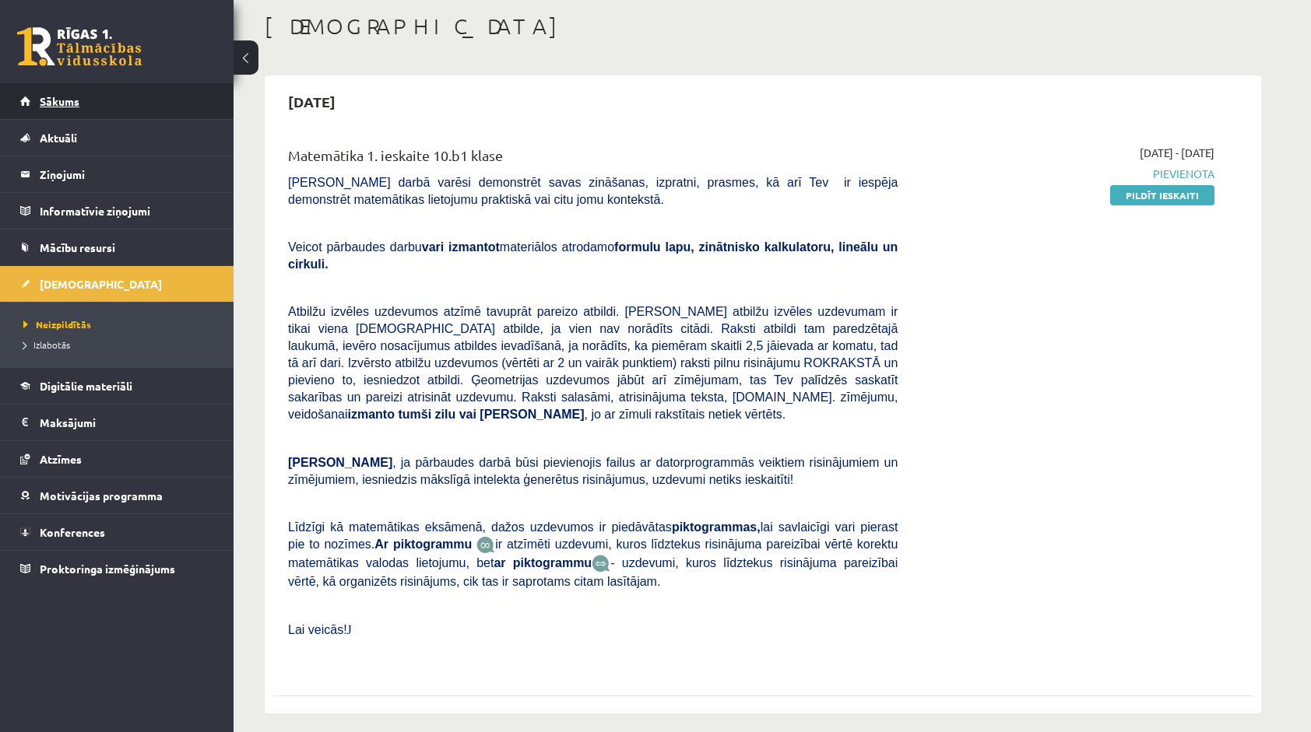
click at [155, 116] on link "Sākums" at bounding box center [117, 101] width 194 height 36
